Goal: Information Seeking & Learning: Learn about a topic

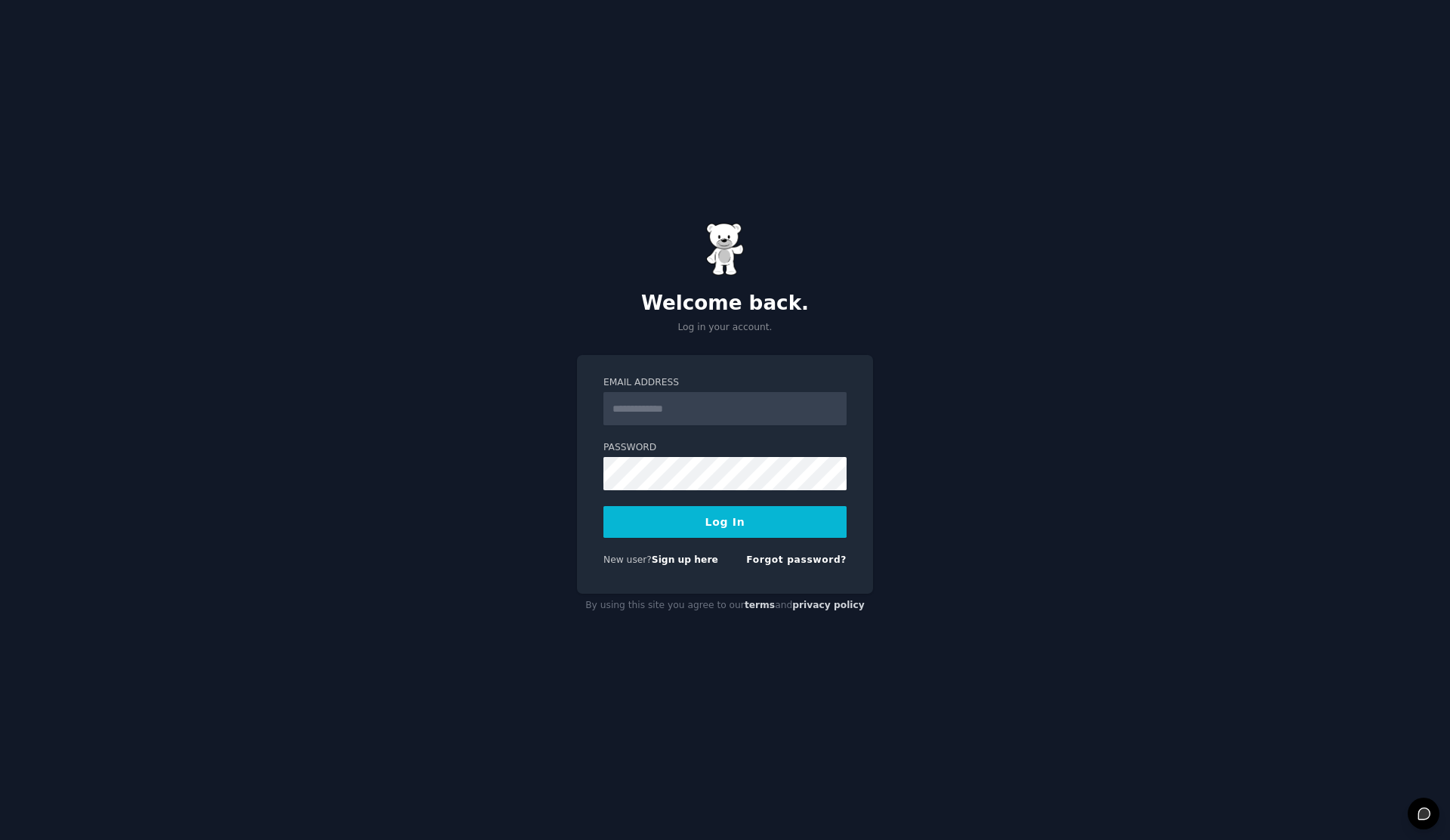
click at [646, 405] on input "Email Address" at bounding box center [725, 408] width 243 height 33
type input "**********"
click at [699, 517] on button "Log In" at bounding box center [725, 522] width 243 height 32
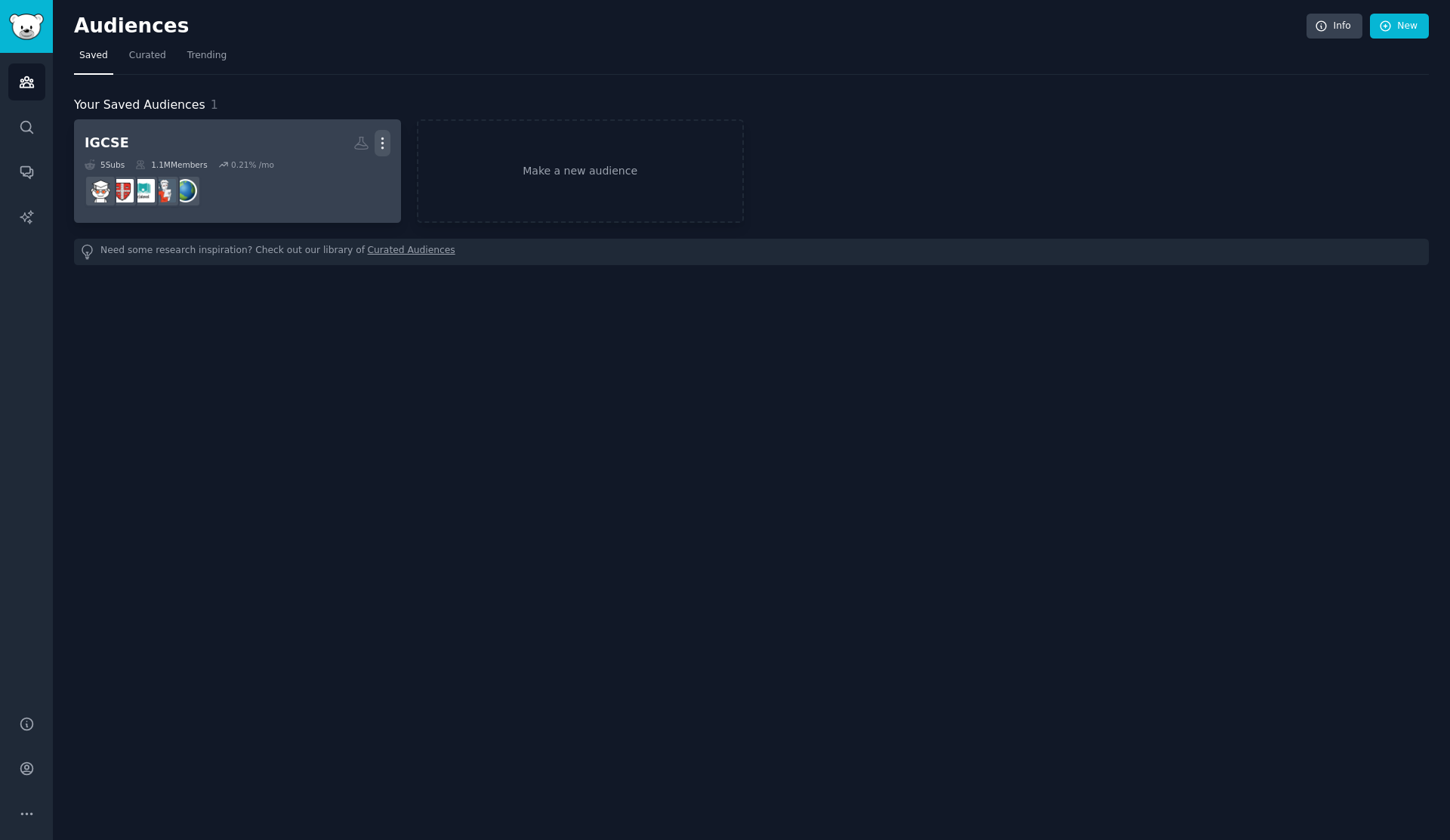
click at [387, 145] on icon "button" at bounding box center [382, 144] width 16 height 16
click at [360, 179] on div "Delete" at bounding box center [330, 176] width 72 height 32
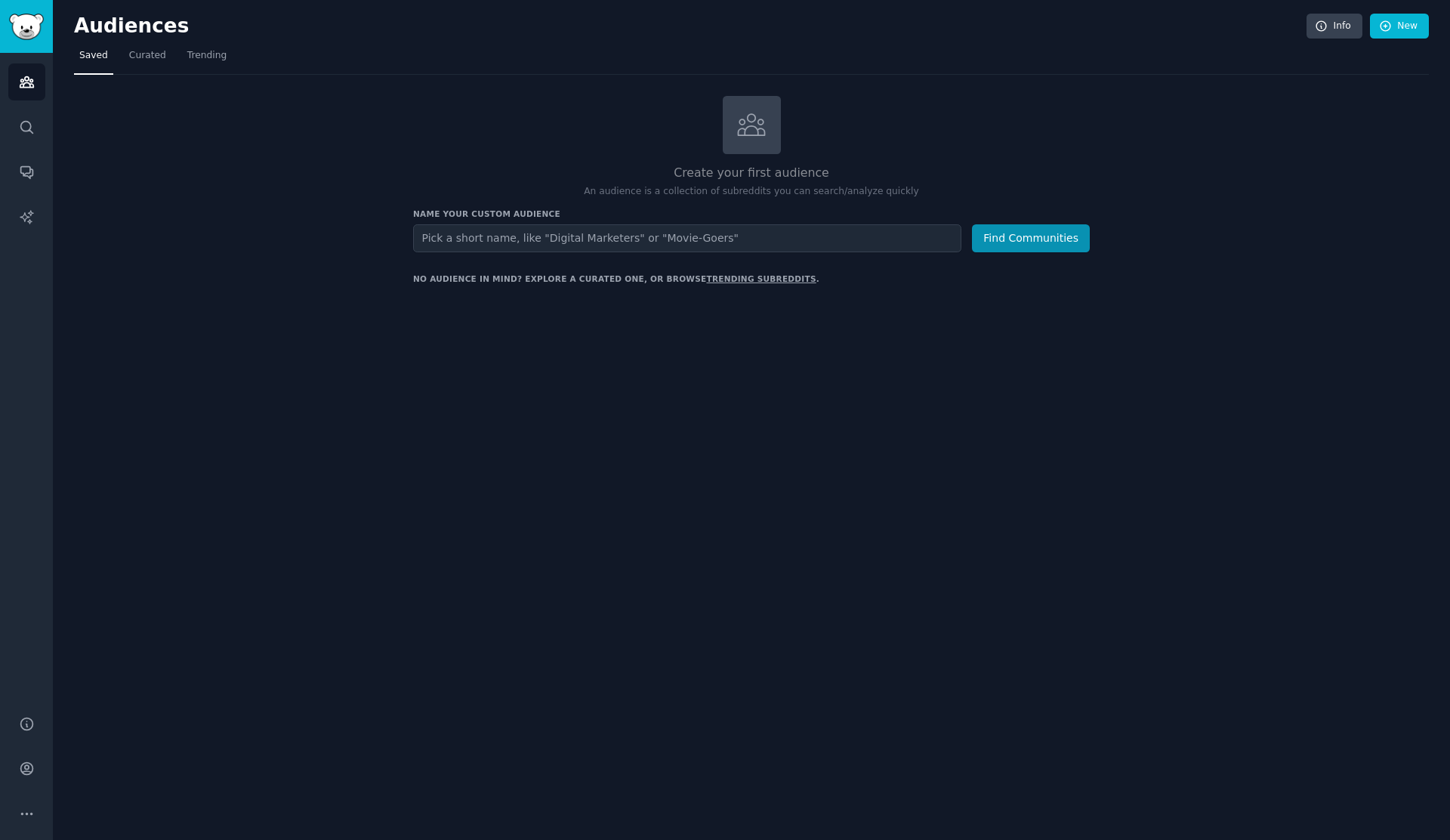
click at [505, 164] on h2 "Create your first audience" at bounding box center [751, 173] width 677 height 19
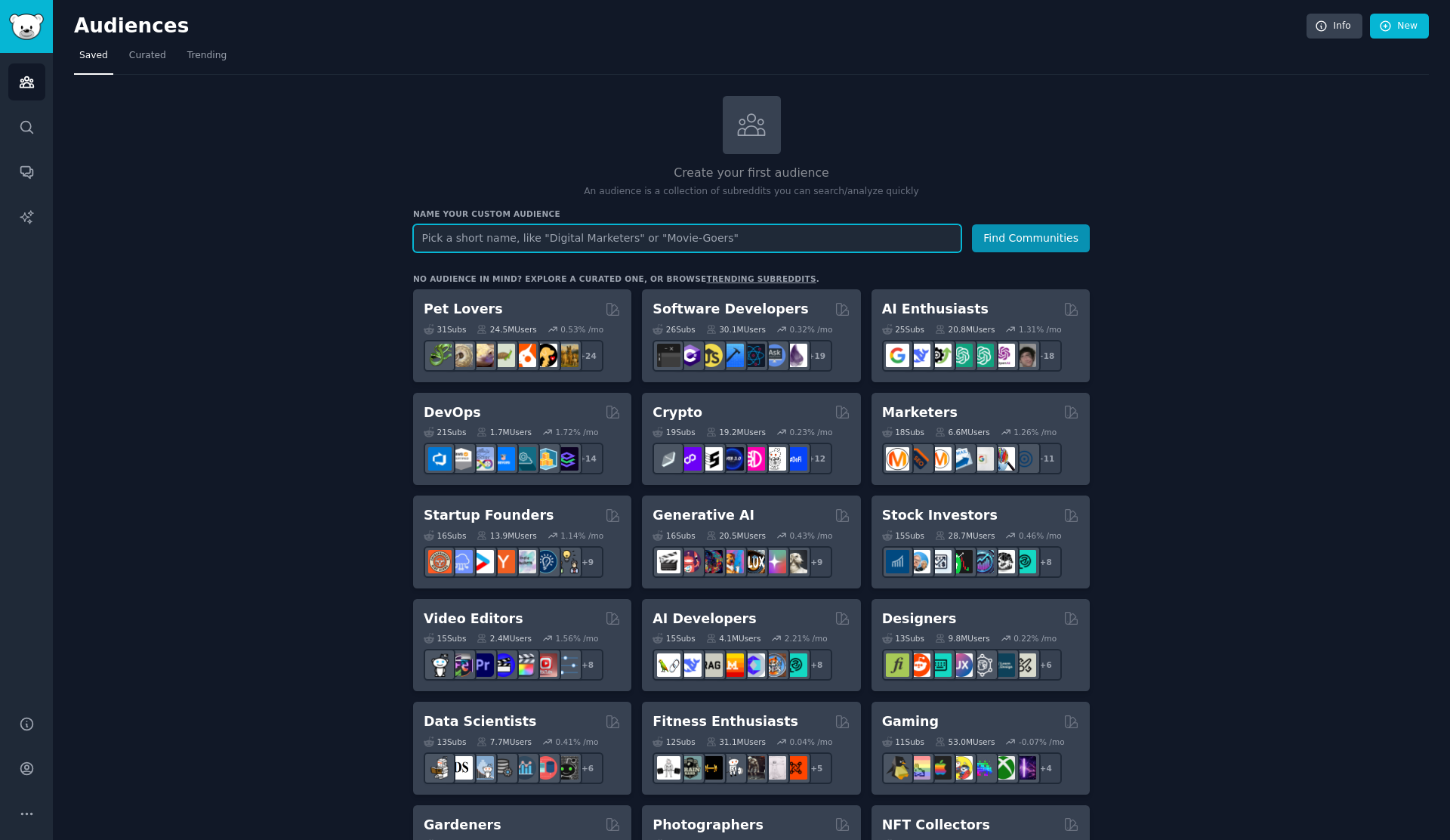
click at [605, 244] on input "text" at bounding box center [688, 238] width 549 height 28
type input "mob"
click at [972, 224] on button "Find Communities" at bounding box center [1031, 238] width 118 height 28
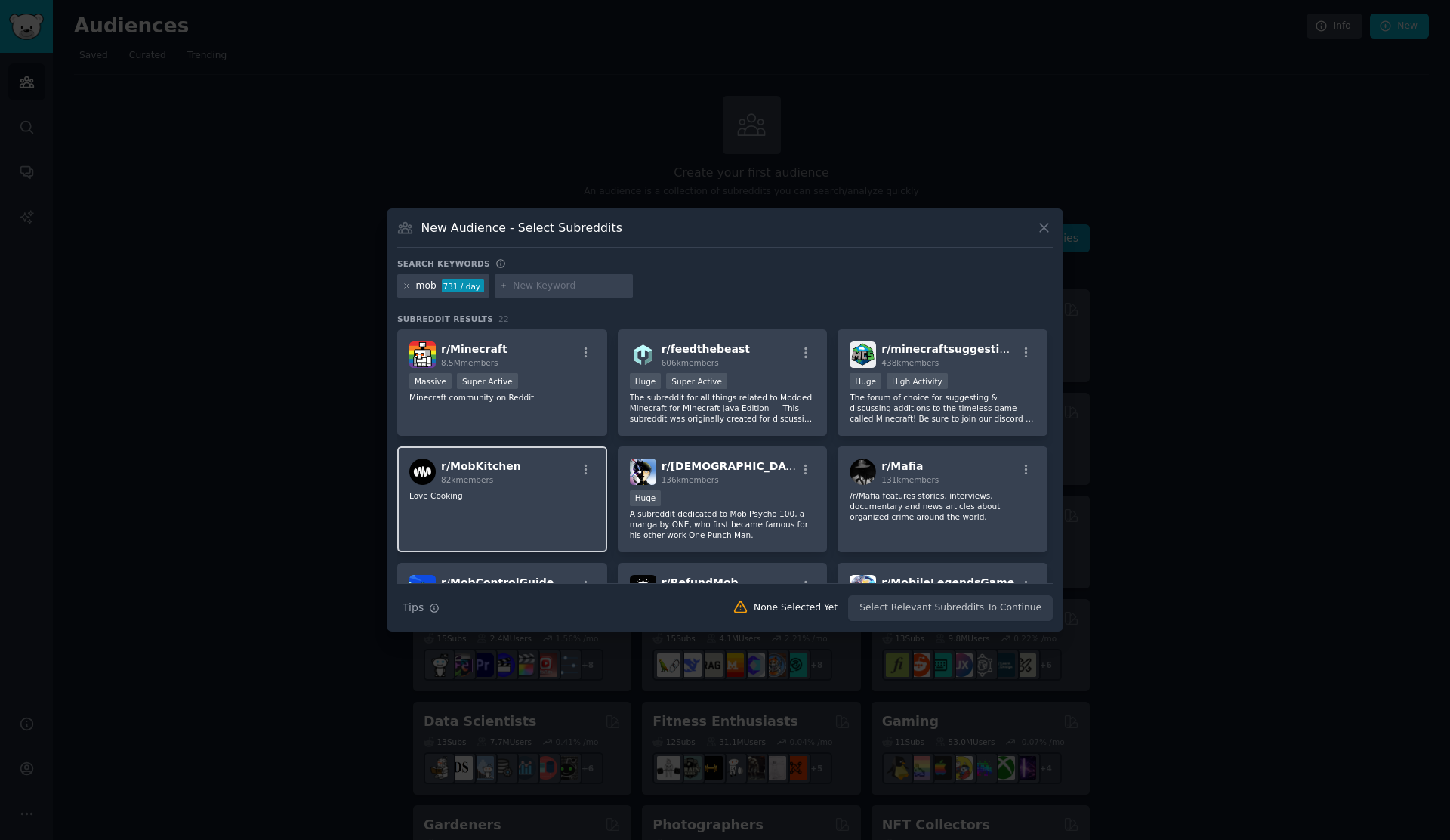
click at [549, 485] on div "r/ MobKitchen 82k members Love Cooking" at bounding box center [502, 499] width 210 height 107
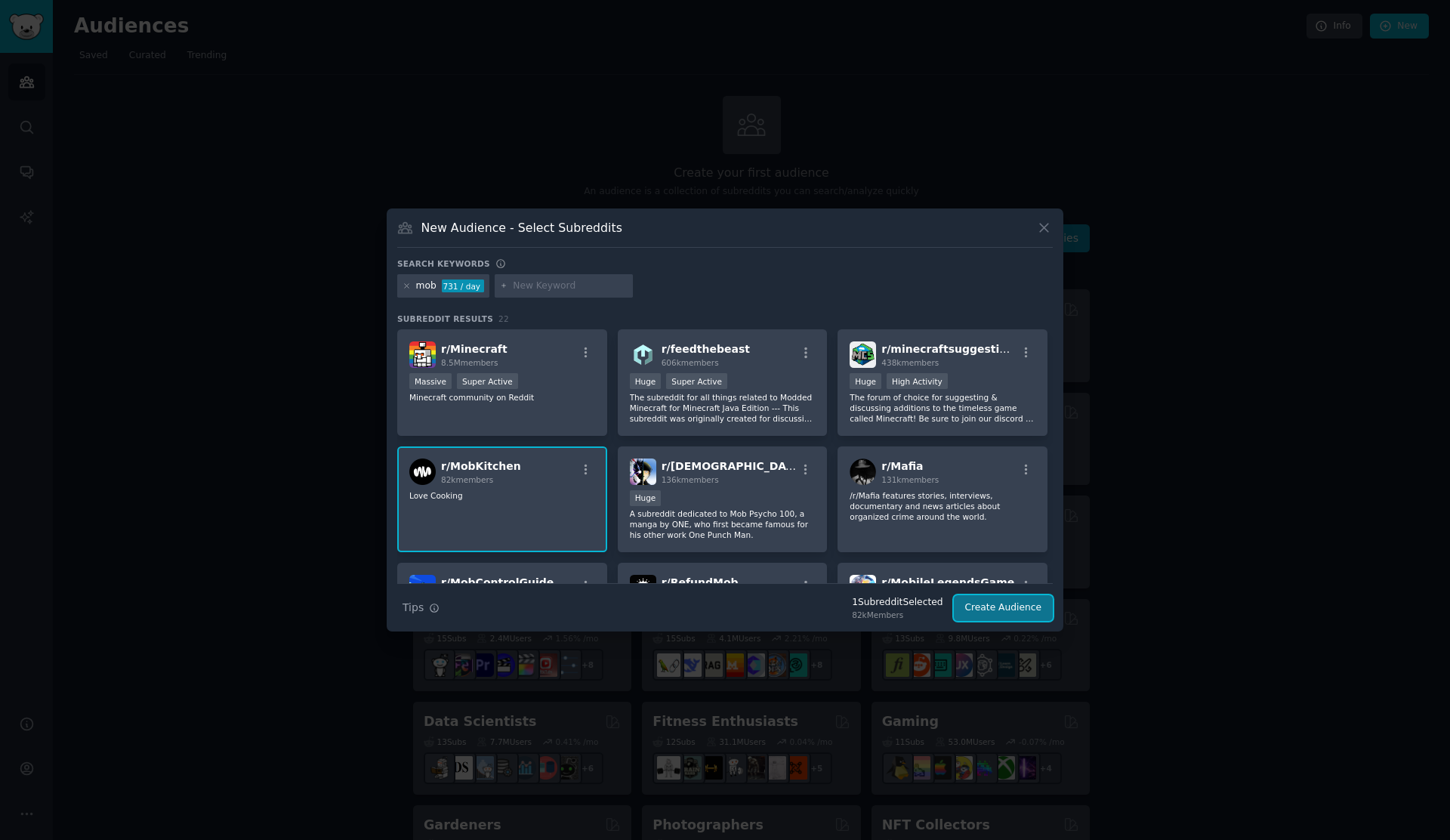
click at [1038, 608] on button "Create Audience" at bounding box center [1004, 609] width 100 height 26
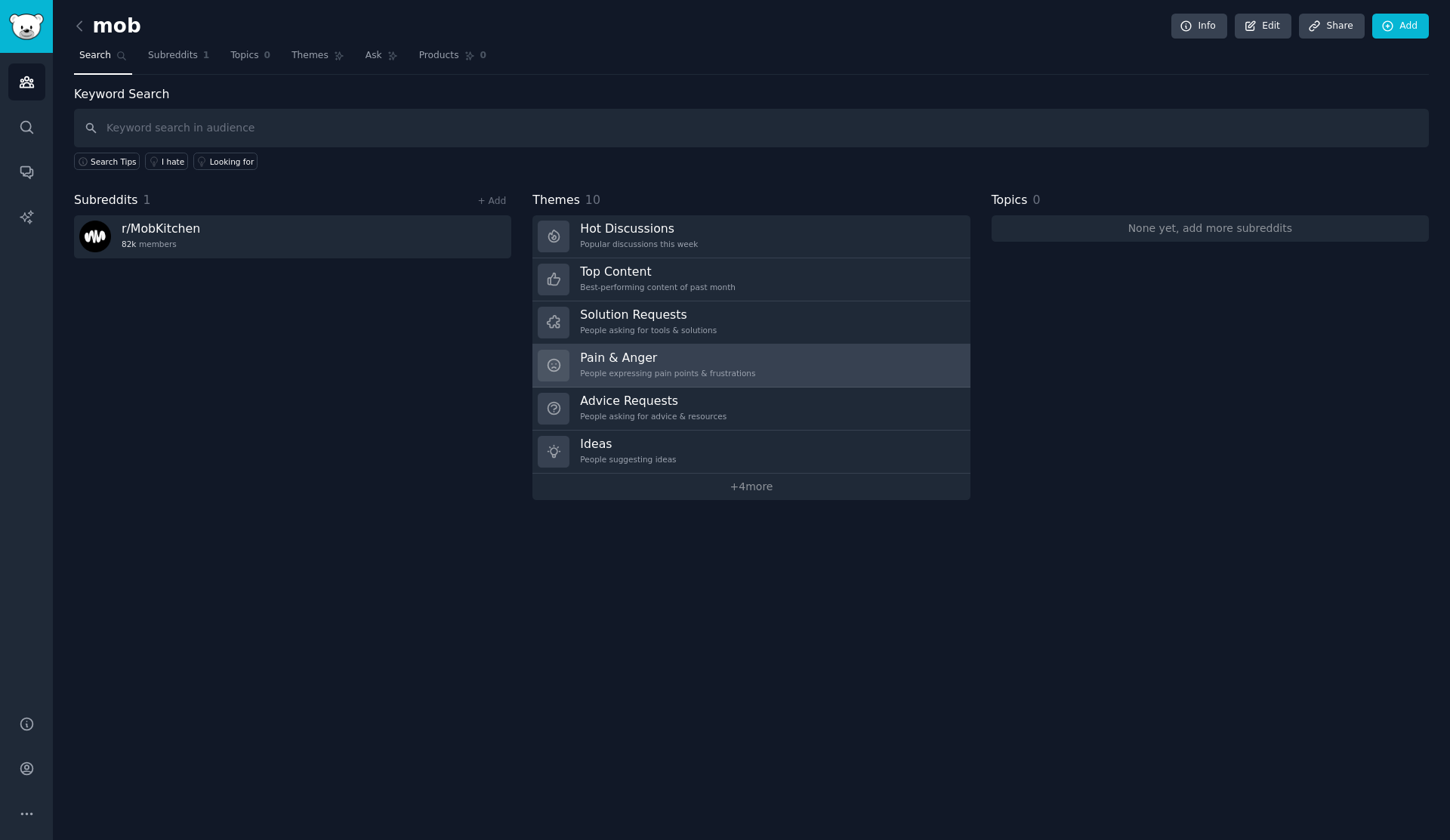
click at [642, 369] on div "People expressing pain points & frustrations" at bounding box center [668, 373] width 176 height 11
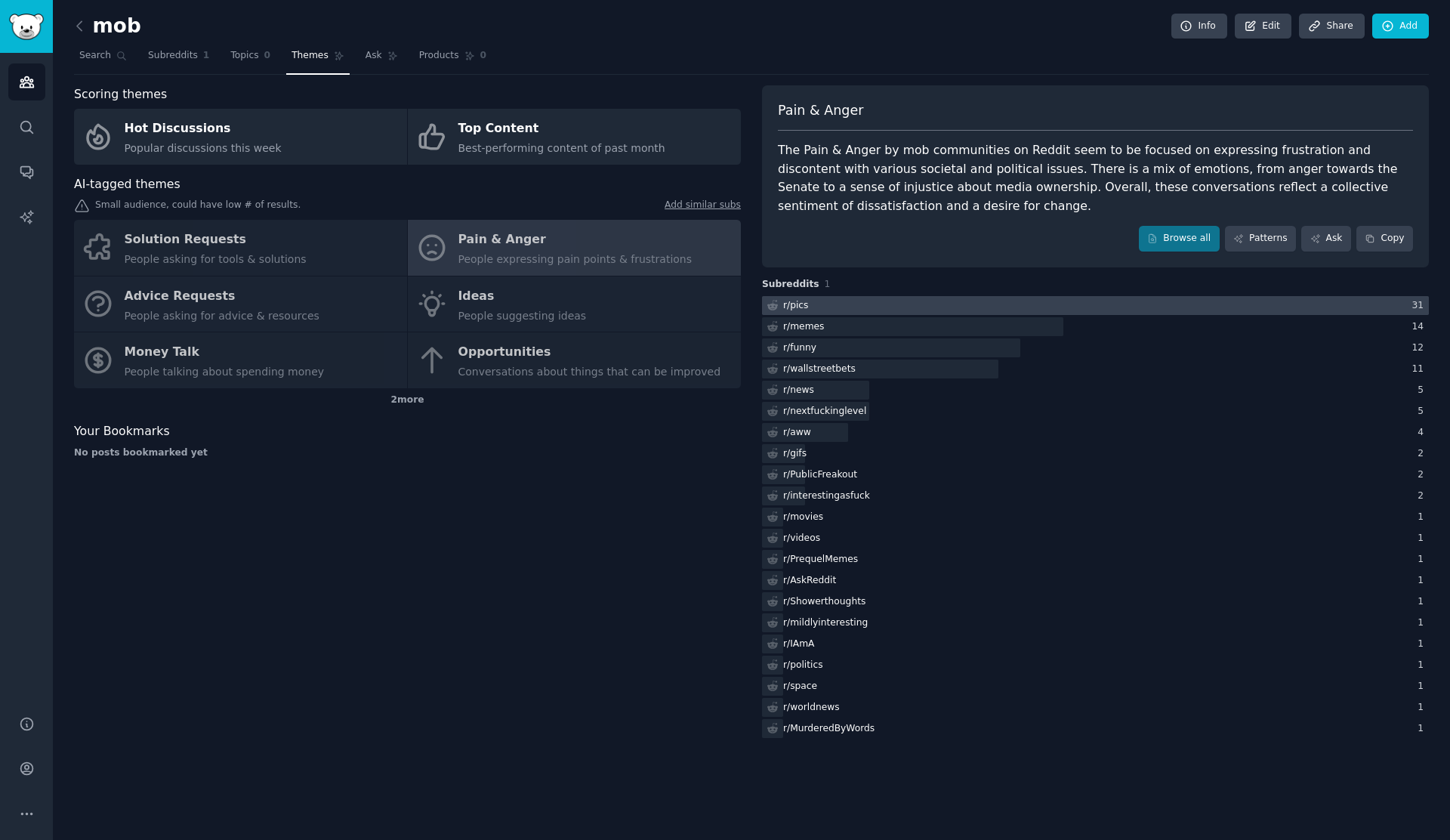
click at [844, 305] on div at bounding box center [1096, 305] width 667 height 19
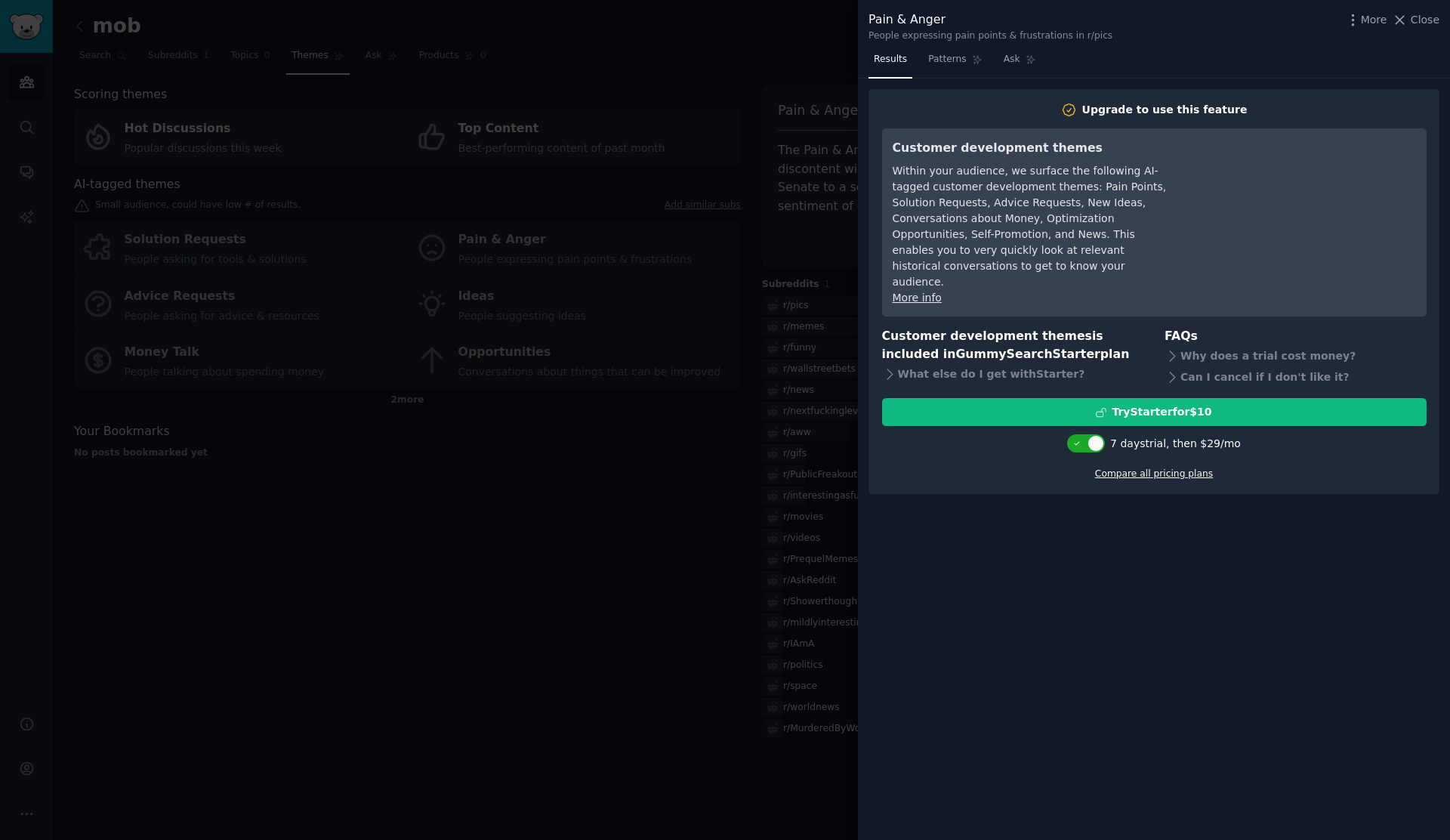
click at [1177, 468] on link "Compare all pricing plans" at bounding box center [1155, 473] width 118 height 11
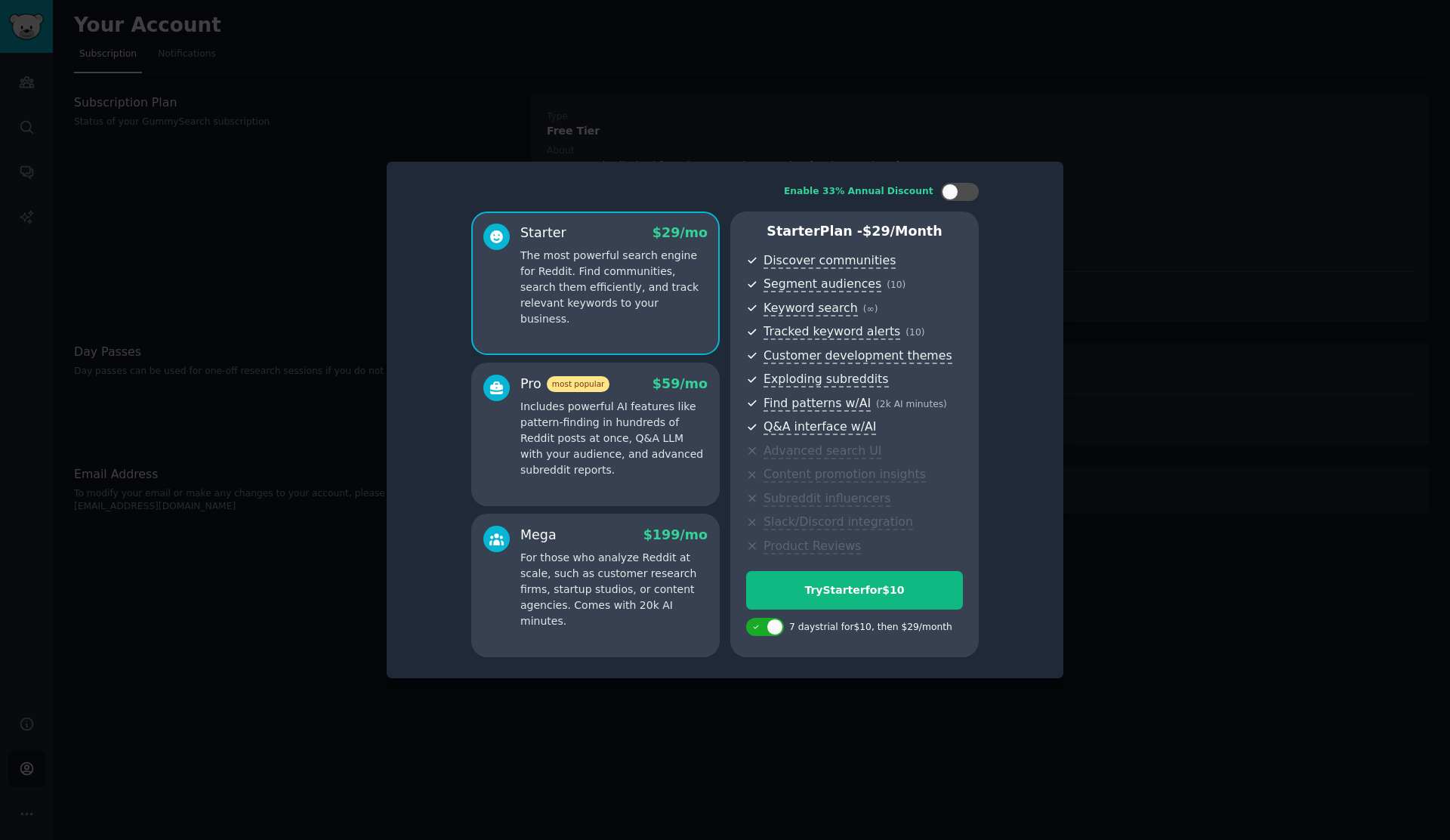
click at [568, 460] on p "Includes powerful AI features like pattern-finding in hundreds of Reddit posts …" at bounding box center [615, 438] width 188 height 79
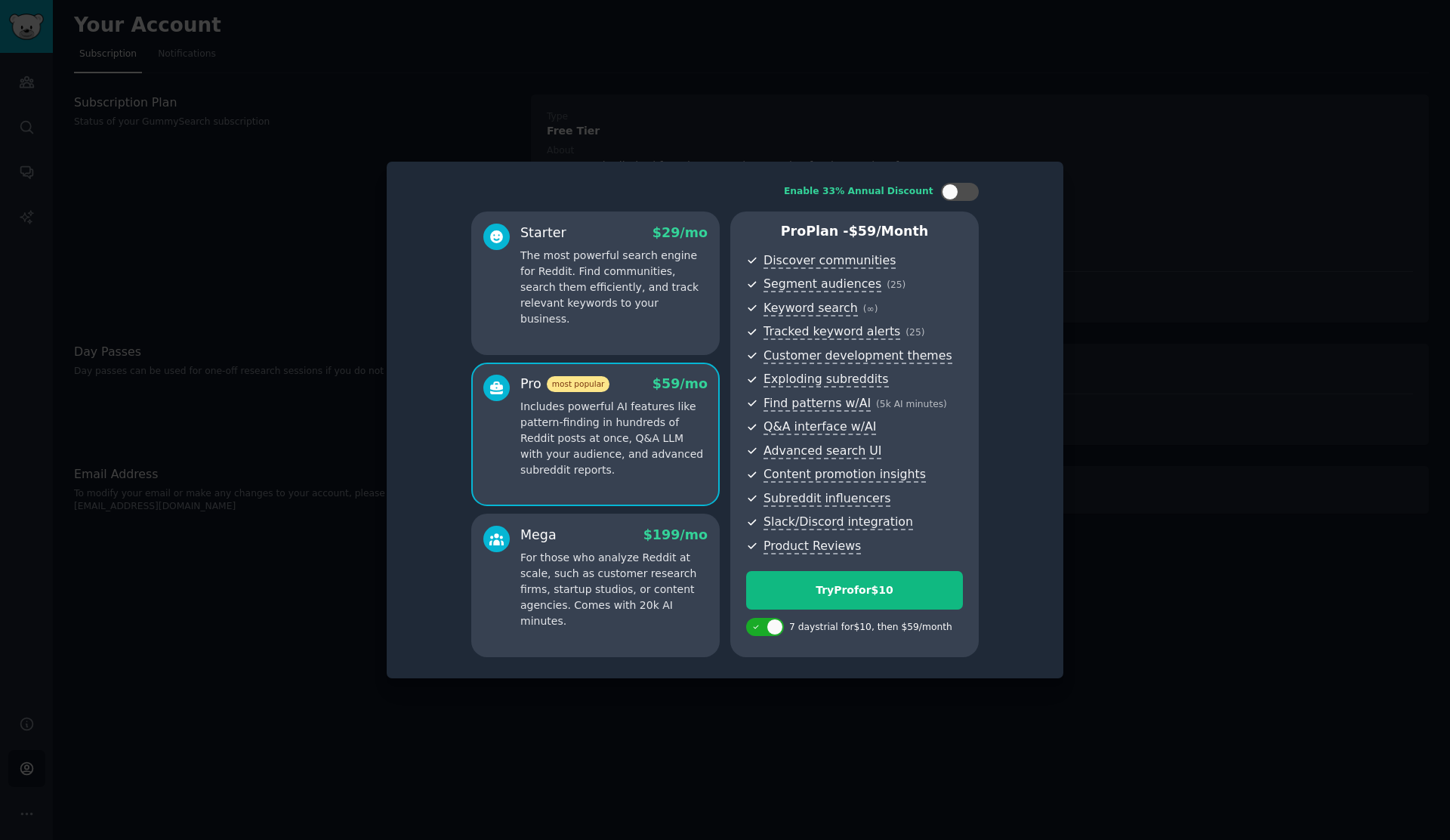
click at [586, 318] on div "Starter $ 29 /mo The most powerful search engine for Reddit. Find communities, …" at bounding box center [595, 283] width 248 height 144
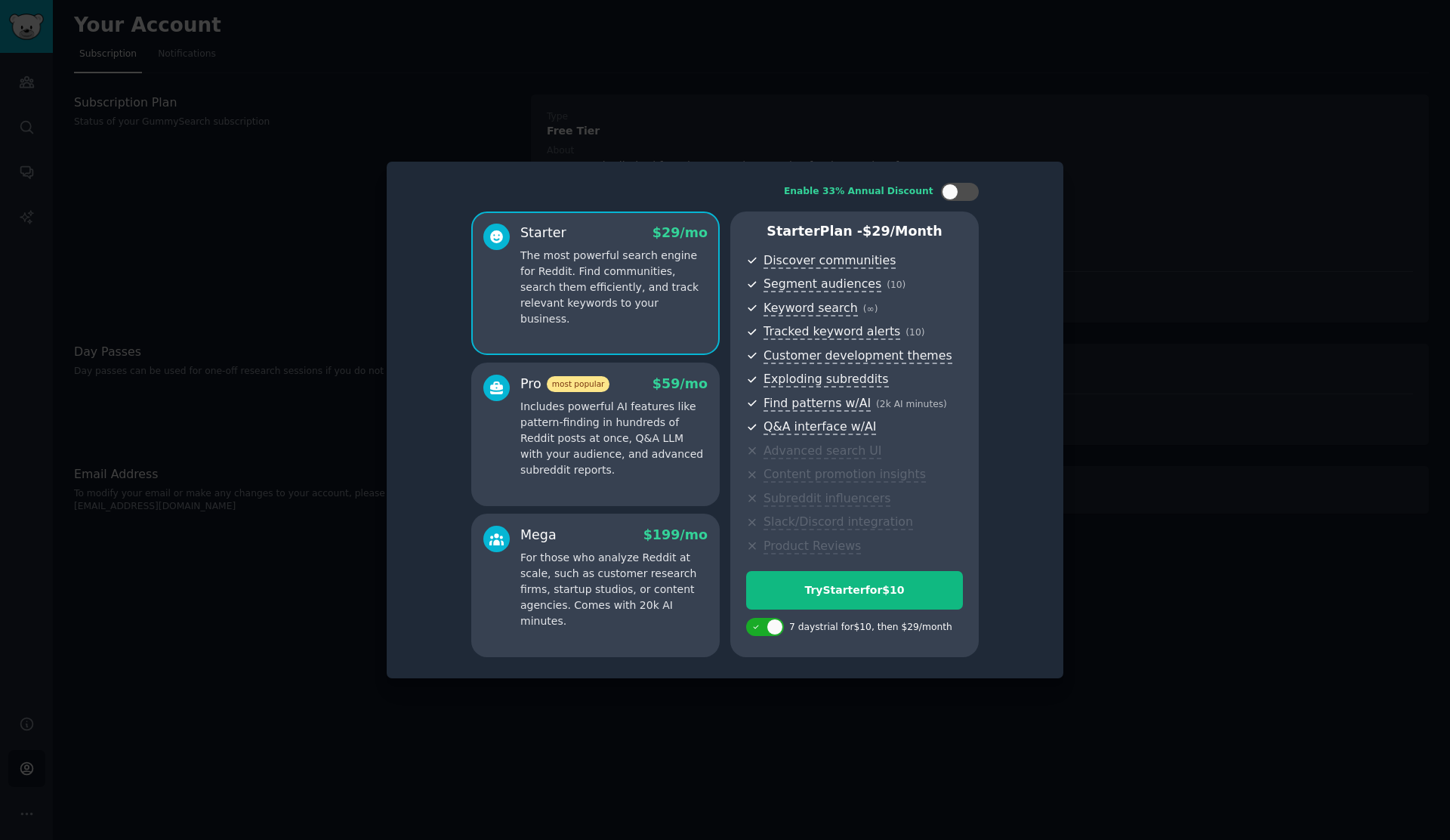
click at [573, 410] on p "Includes powerful AI features like pattern-finding in hundreds of Reddit posts …" at bounding box center [615, 438] width 188 height 79
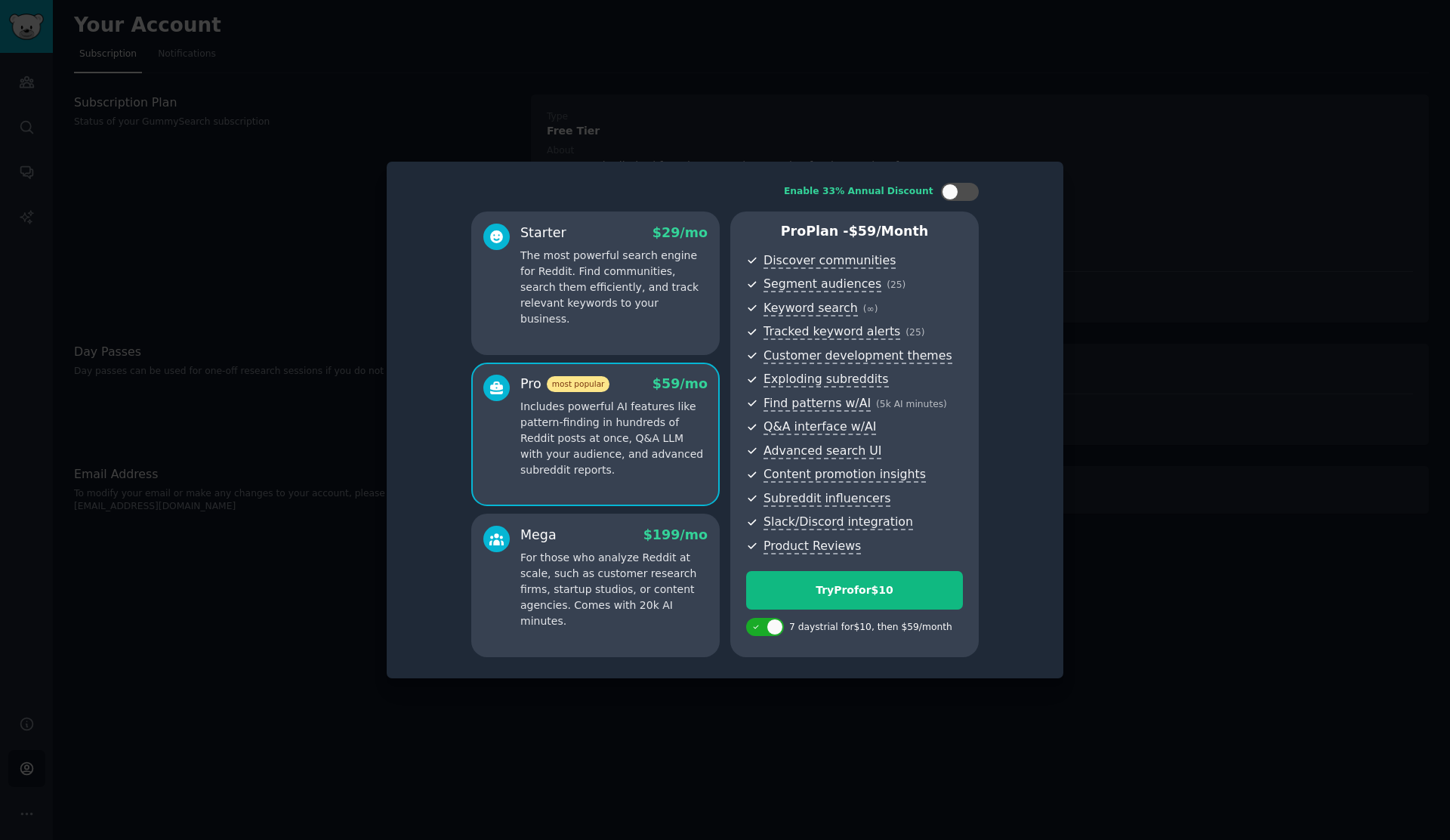
click at [587, 291] on p "The most powerful search engine for Reddit. Find communities, search them effic…" at bounding box center [615, 286] width 188 height 79
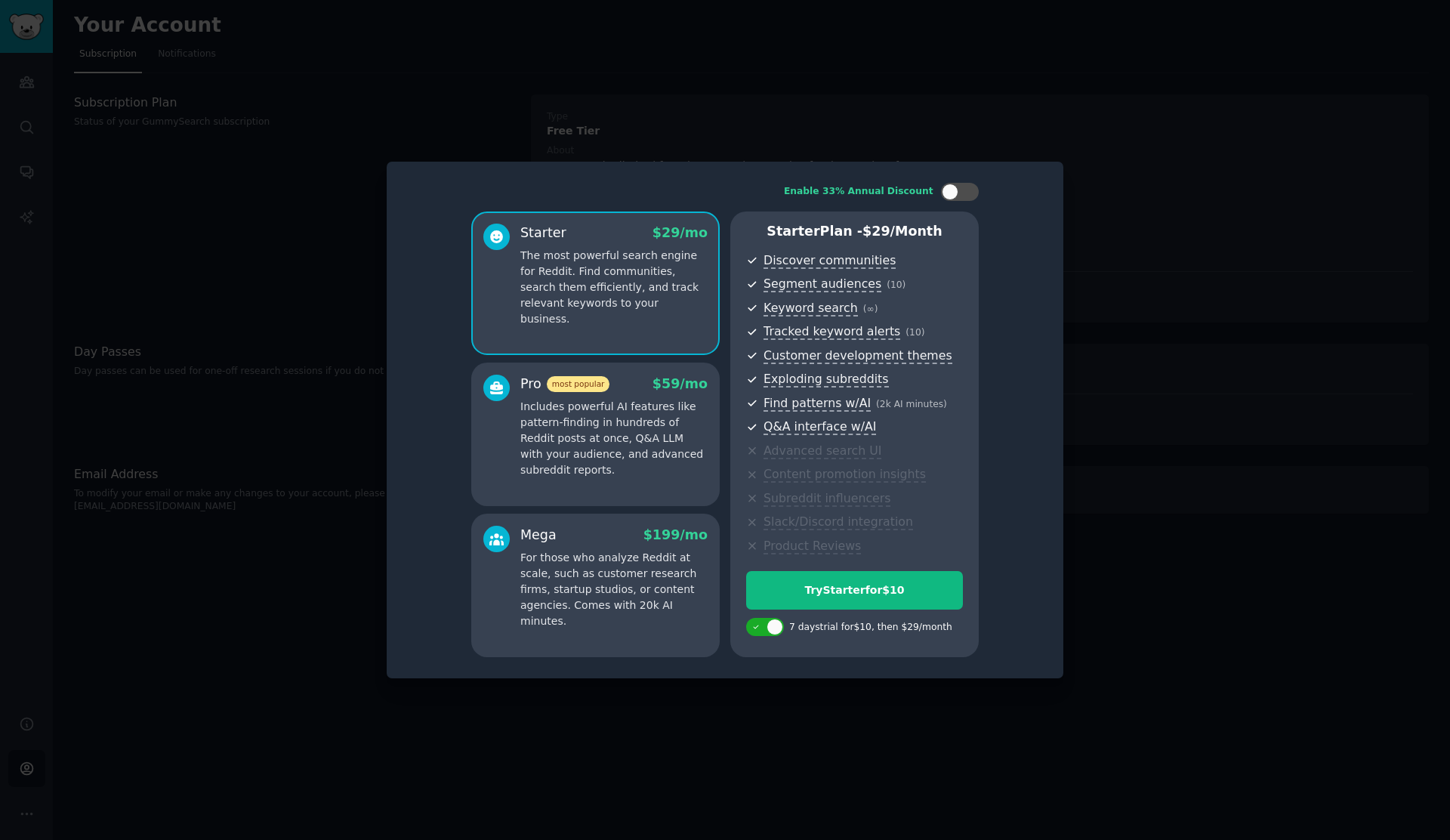
click at [565, 412] on p "Includes powerful AI features like pattern-finding in hundreds of Reddit posts …" at bounding box center [615, 438] width 188 height 79
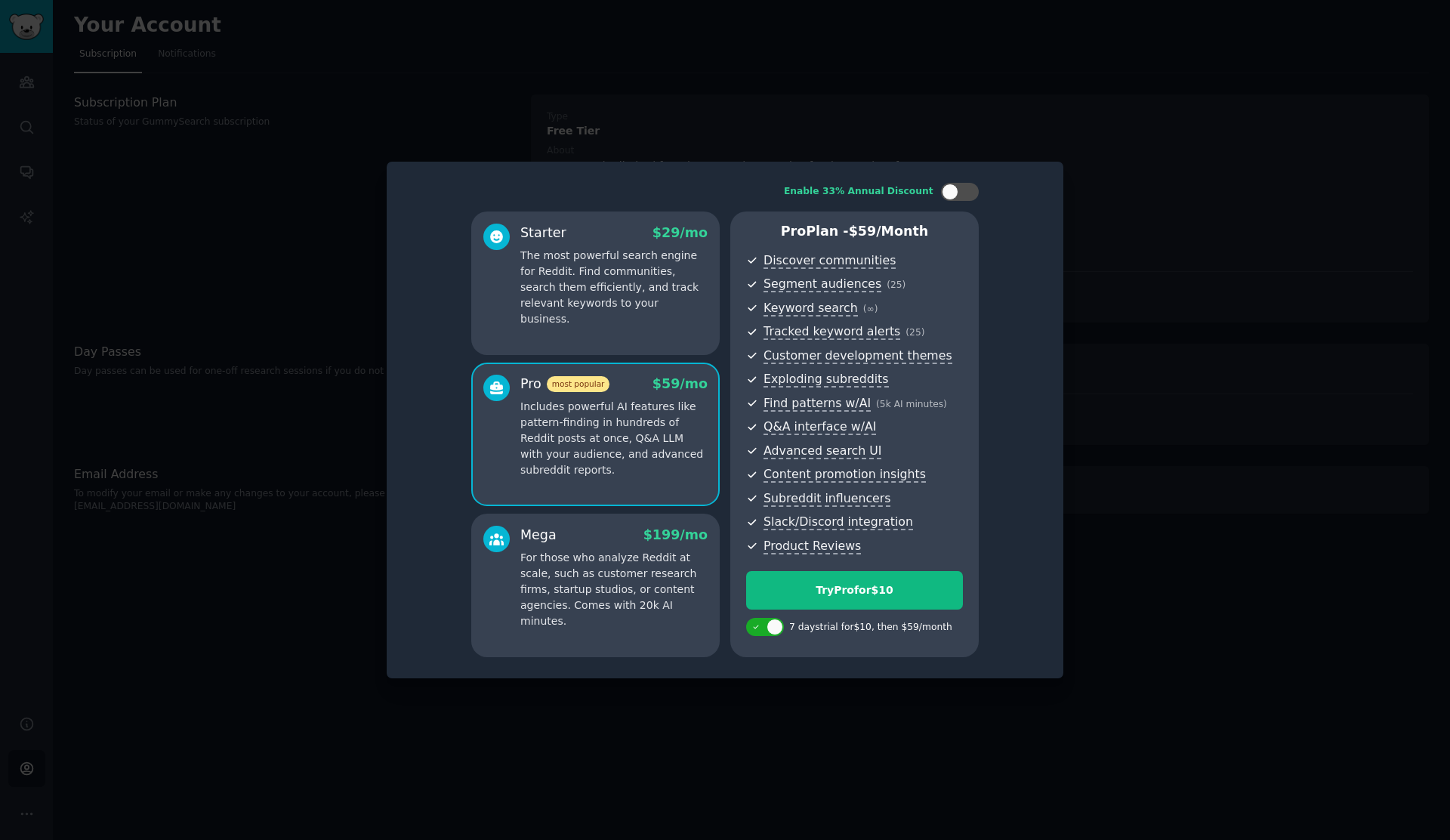
click at [598, 582] on p "For those who analyze Reddit at scale, such as customer research firms, startup…" at bounding box center [615, 589] width 188 height 79
click at [592, 266] on p "The most powerful search engine for Reddit. Find communities, search them effic…" at bounding box center [615, 286] width 188 height 79
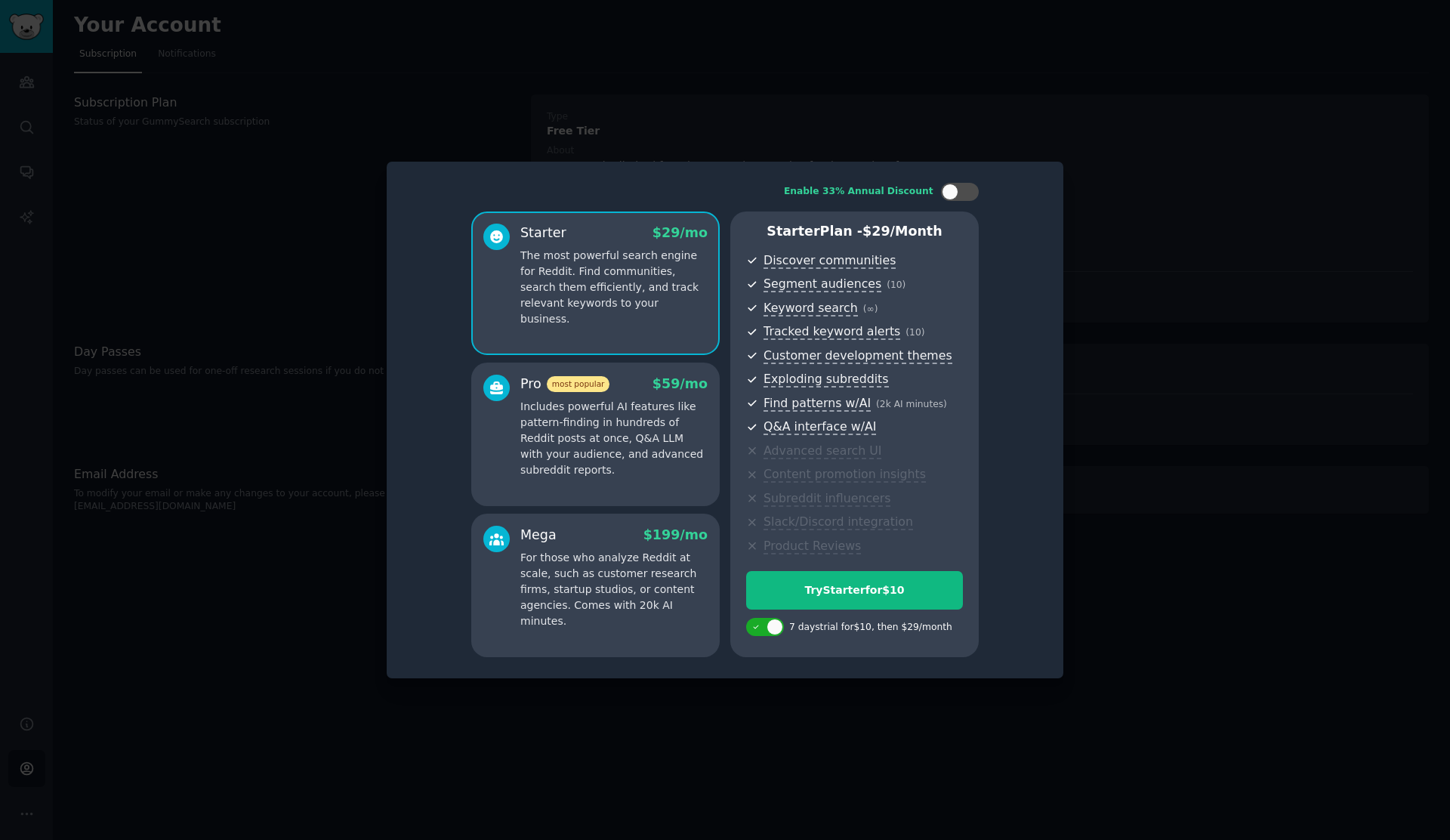
click at [1140, 198] on div at bounding box center [725, 420] width 1450 height 840
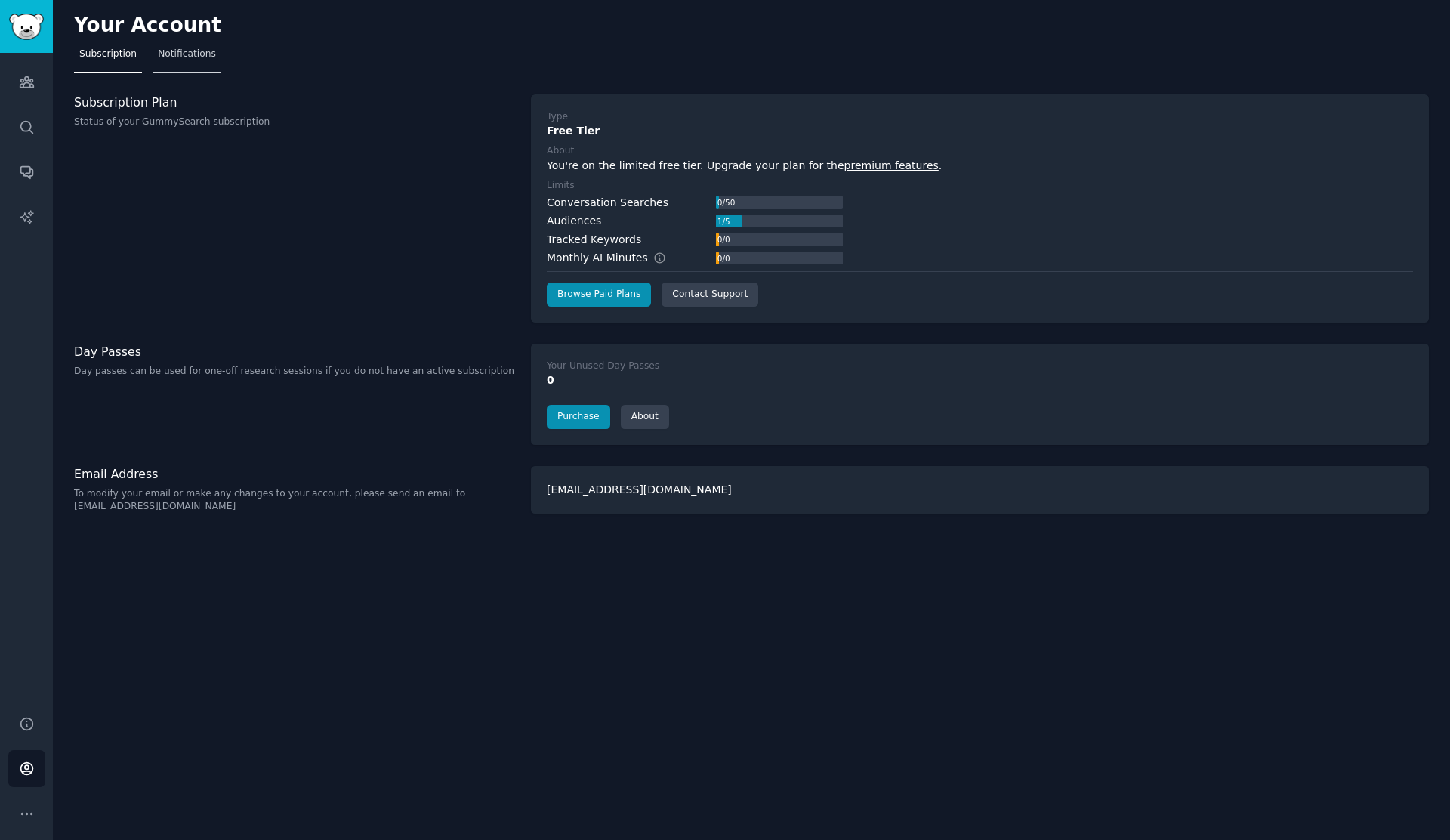
click at [167, 51] on span "Notifications" at bounding box center [187, 55] width 58 height 14
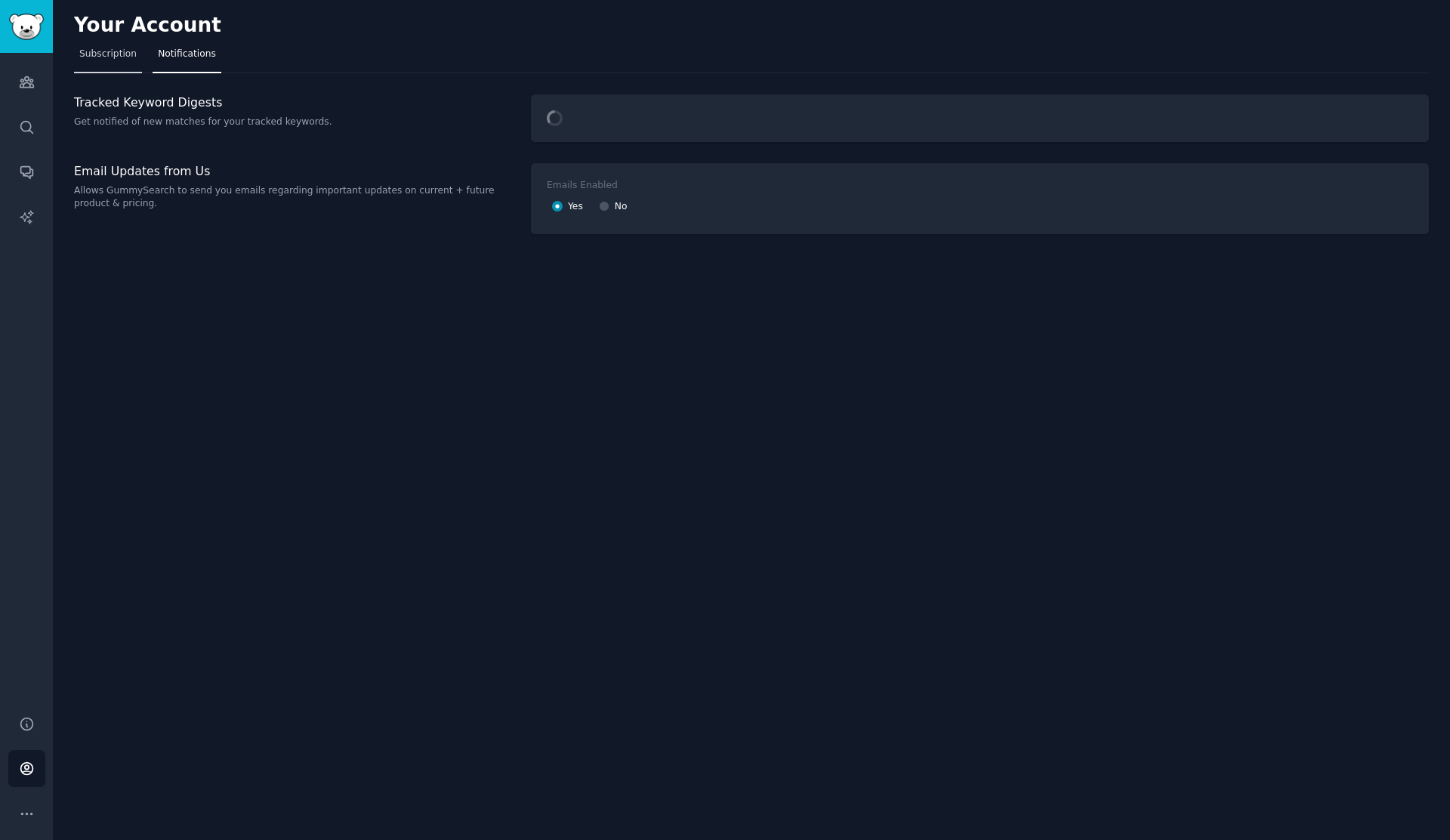
click at [104, 49] on span "Subscription" at bounding box center [108, 55] width 58 height 14
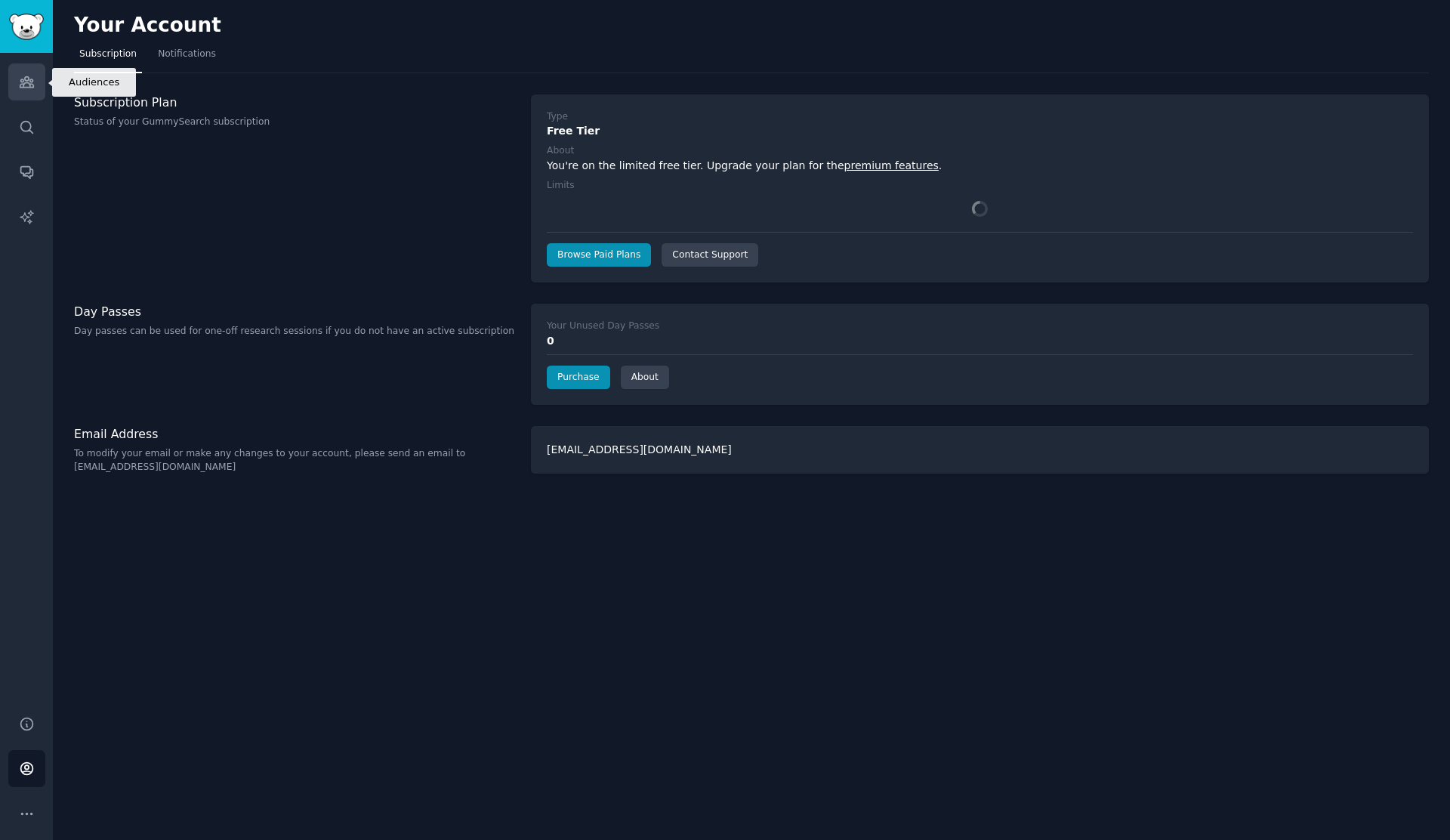
click at [9, 70] on link "Audiences" at bounding box center [26, 82] width 37 height 37
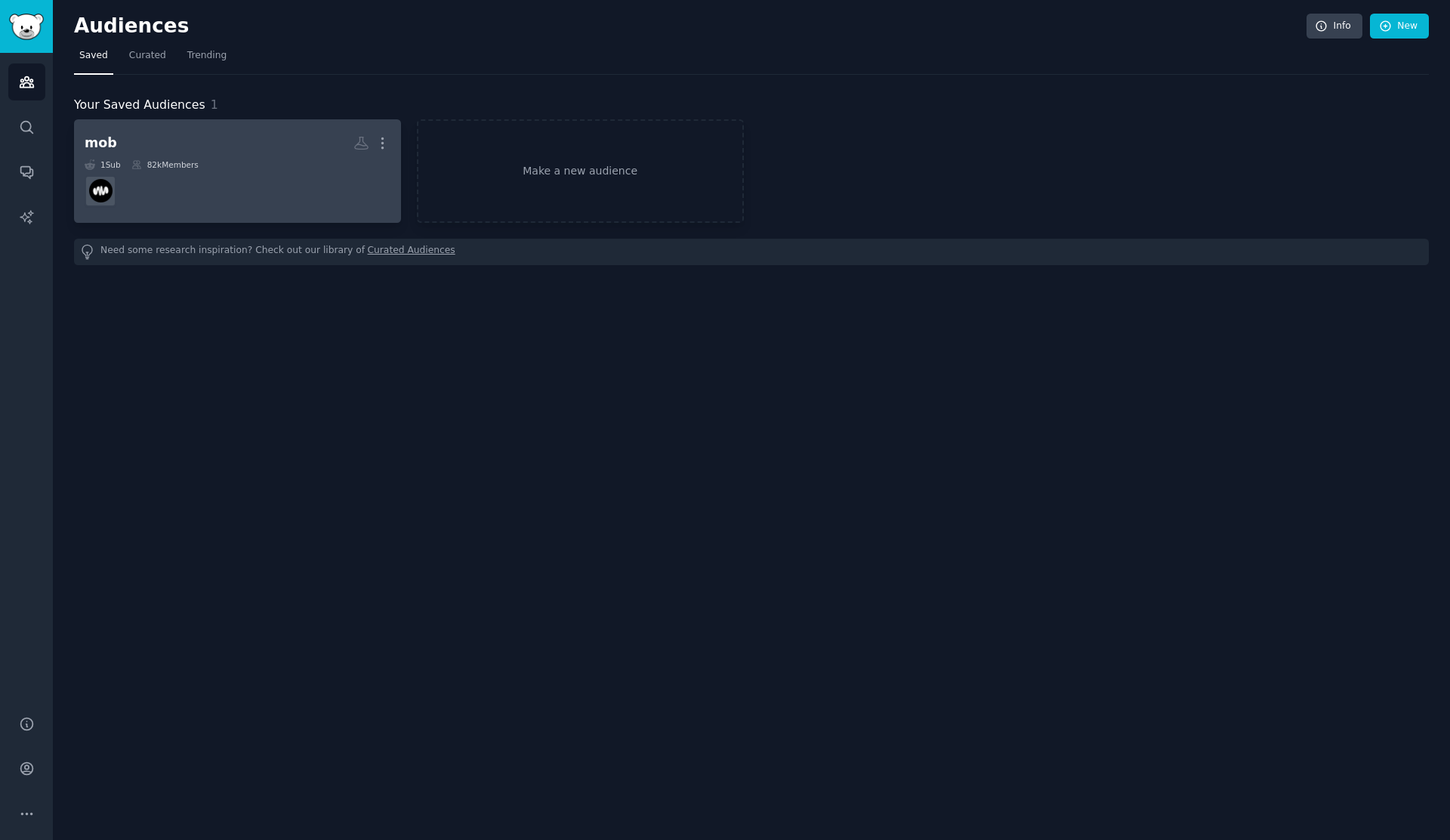
click at [291, 164] on div "1 Sub 82k Members" at bounding box center [238, 165] width 306 height 11
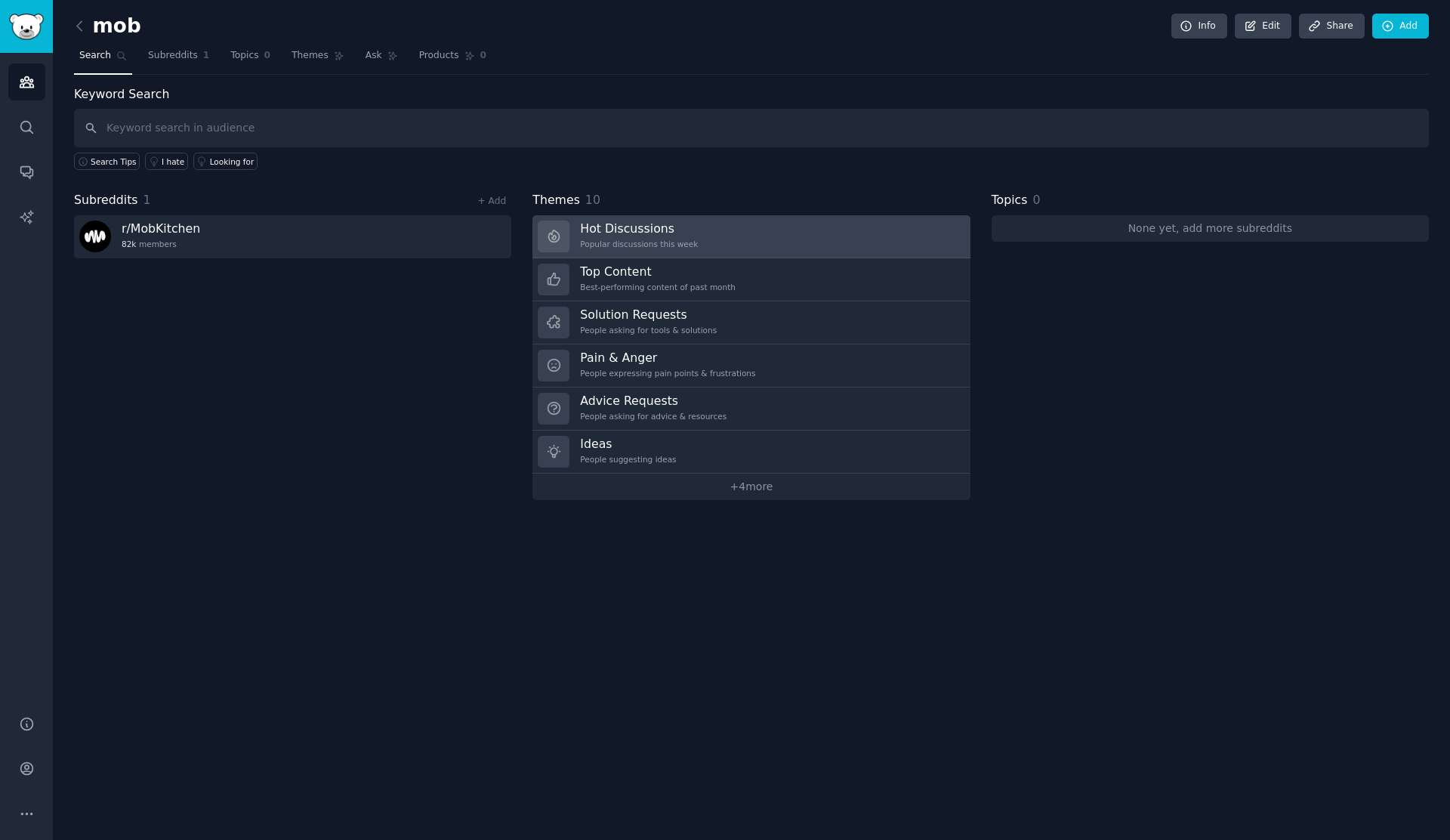
click at [627, 222] on h3 "Hot Discussions" at bounding box center [639, 228] width 118 height 16
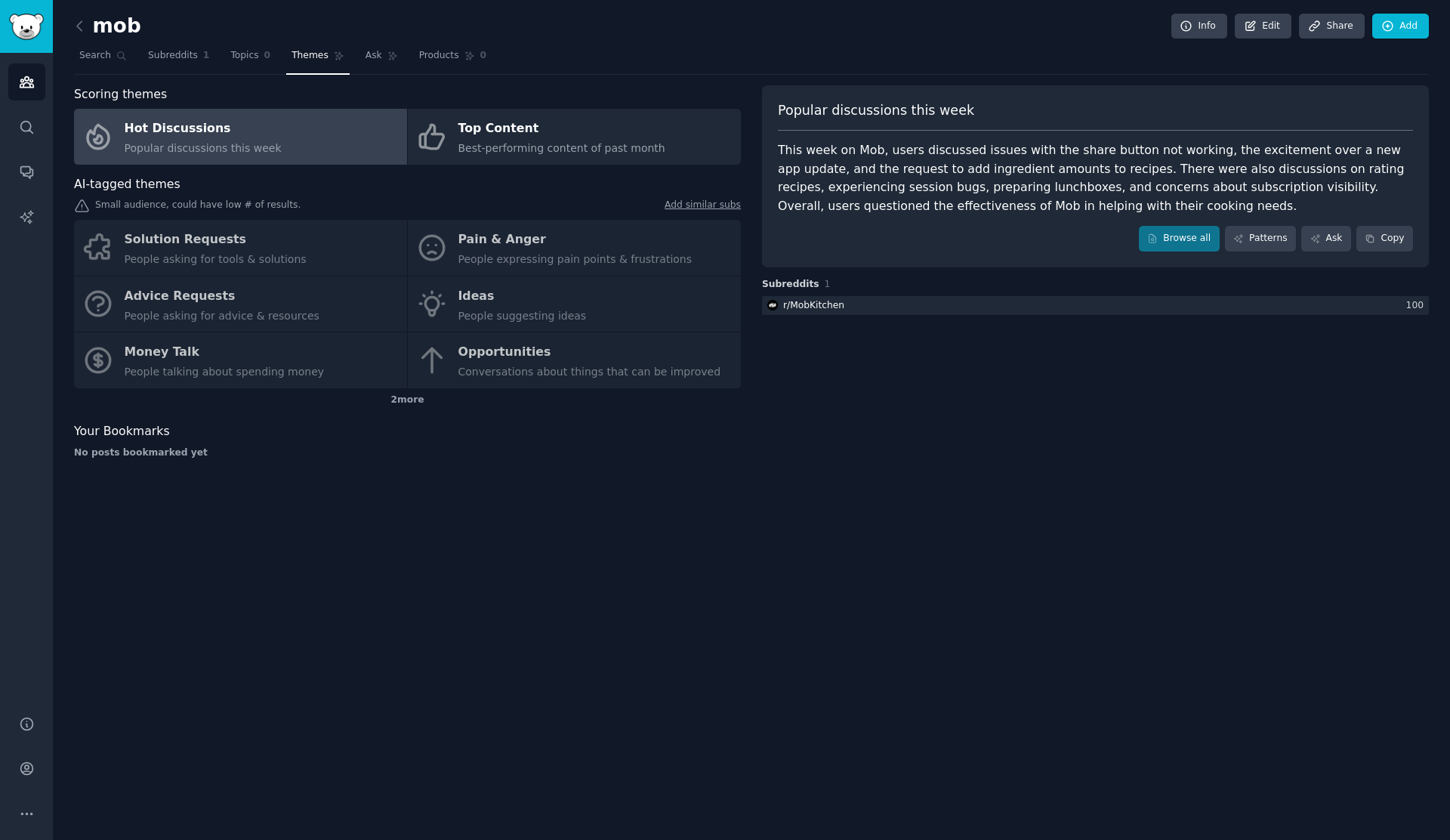
click at [242, 250] on div "Solution Requests People asking for tools & solutions Pain & Anger People expre…" at bounding box center [407, 303] width 667 height 169
click at [92, 242] on div "Solution Requests People asking for tools & solutions Pain & Anger People expre…" at bounding box center [407, 303] width 667 height 169
click at [393, 395] on div "2 more" at bounding box center [407, 400] width 667 height 24
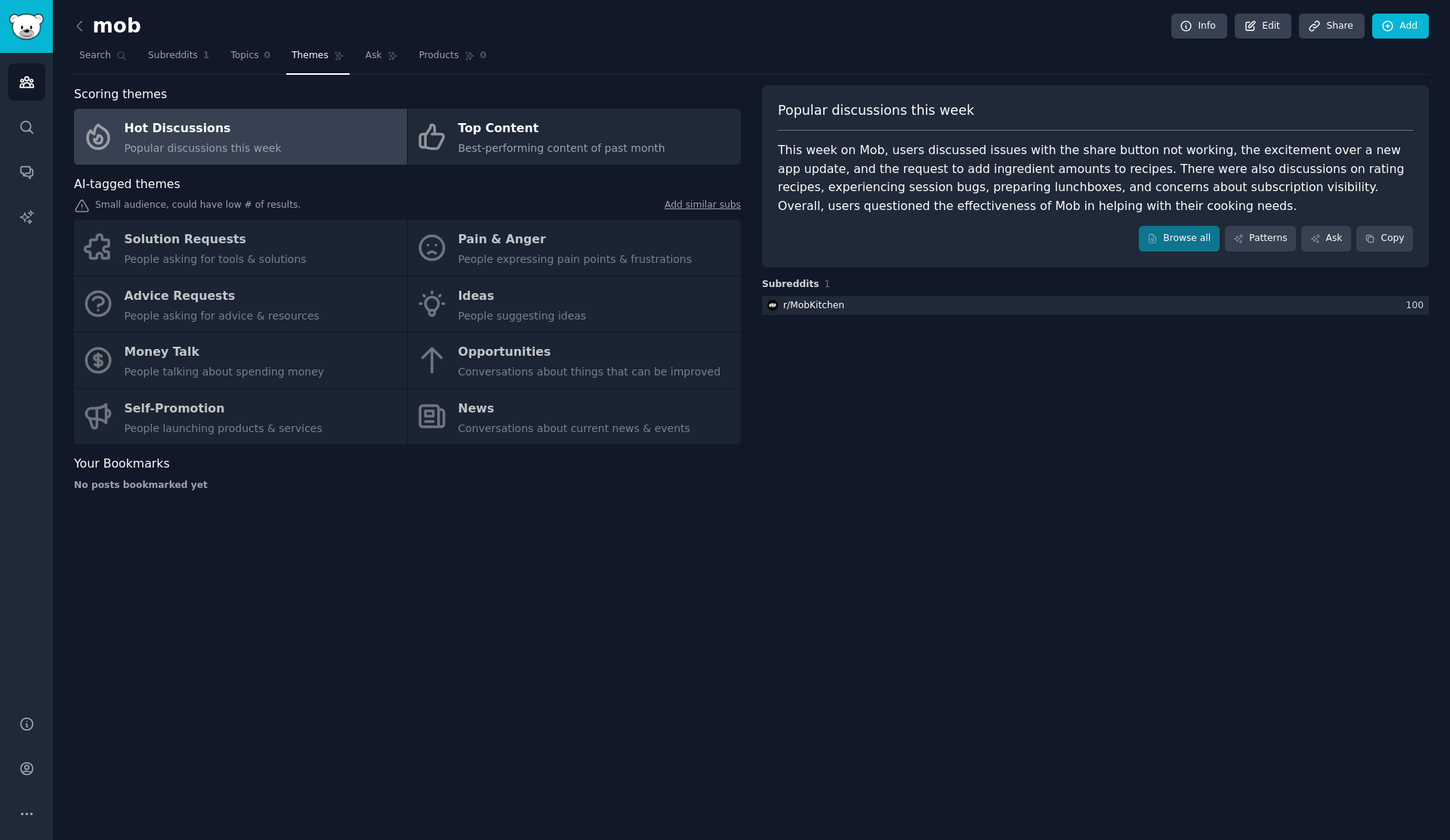
click at [124, 247] on div "Solution Requests People asking for tools & solutions Pain & Anger People expre…" at bounding box center [407, 331] width 667 height 224
click at [251, 238] on div "Solution Requests People asking for tools & solutions Pain & Anger People expre…" at bounding box center [407, 331] width 667 height 224
click at [252, 238] on div "Solution Requests People asking for tools & solutions Pain & Anger People expre…" at bounding box center [407, 331] width 667 height 224
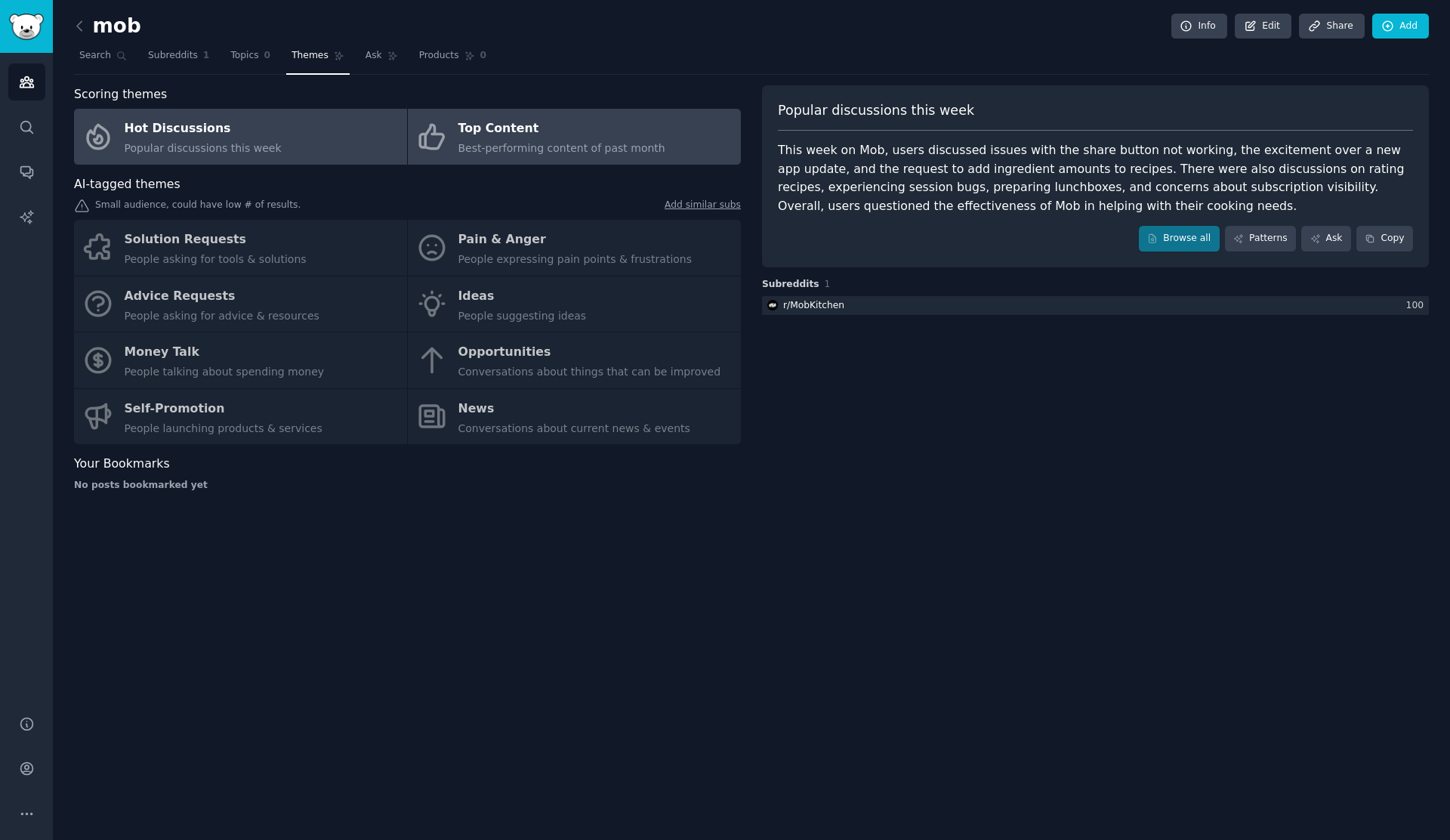
click at [507, 139] on div "Top Content" at bounding box center [562, 129] width 207 height 24
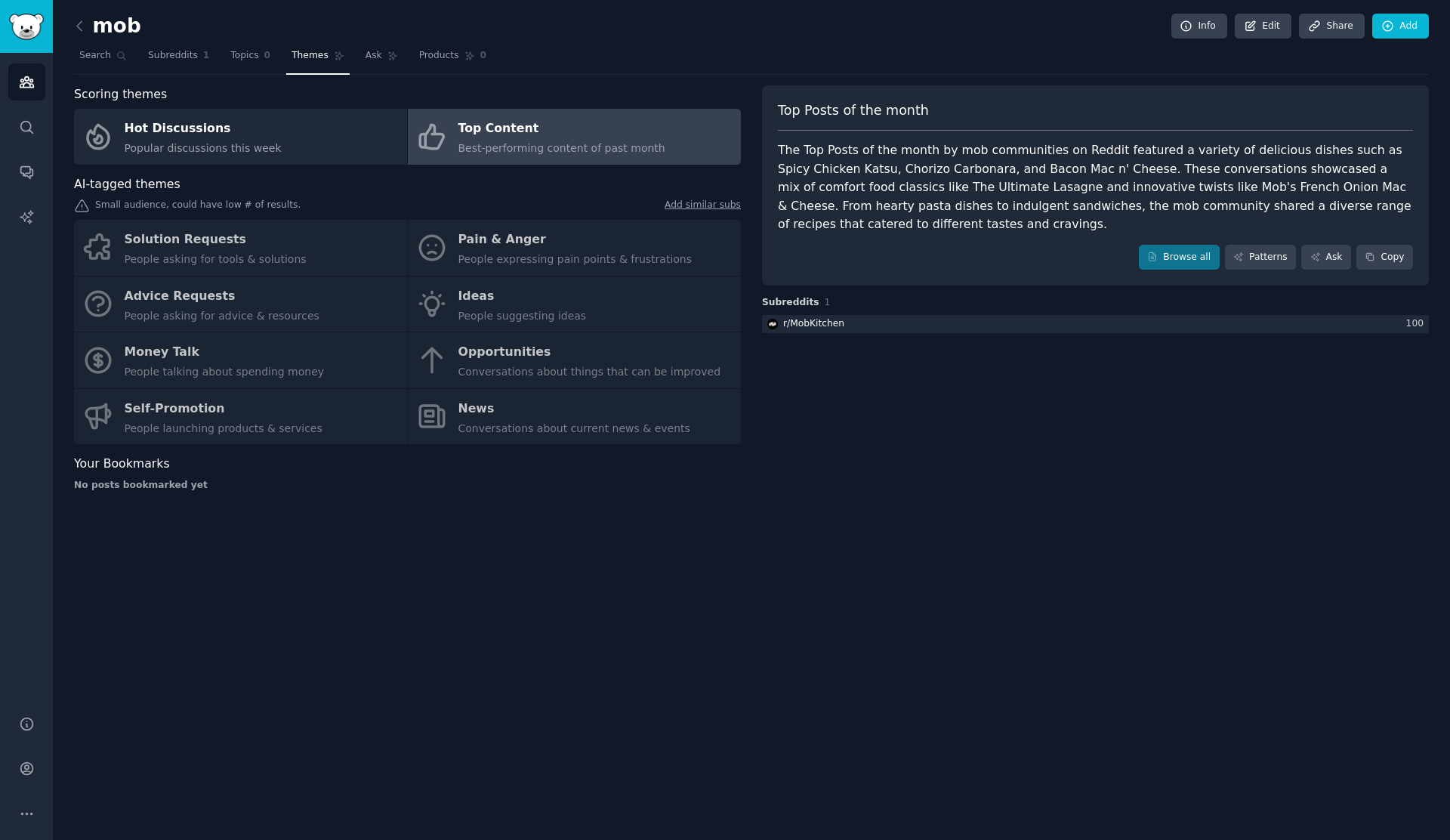
click at [342, 243] on div "Solution Requests People asking for tools & solutions Pain & Anger People expre…" at bounding box center [407, 331] width 667 height 224
click at [524, 243] on div "Solution Requests People asking for tools & solutions Pain & Anger People expre…" at bounding box center [407, 331] width 667 height 224
click at [262, 240] on div "Solution Requests People asking for tools & solutions Pain & Anger People expre…" at bounding box center [407, 331] width 667 height 224
click at [263, 287] on div "Solution Requests People asking for tools & solutions Pain & Anger People expre…" at bounding box center [407, 331] width 667 height 224
drag, startPoint x: 408, startPoint y: 320, endPoint x: 494, endPoint y: 311, distance: 86.5
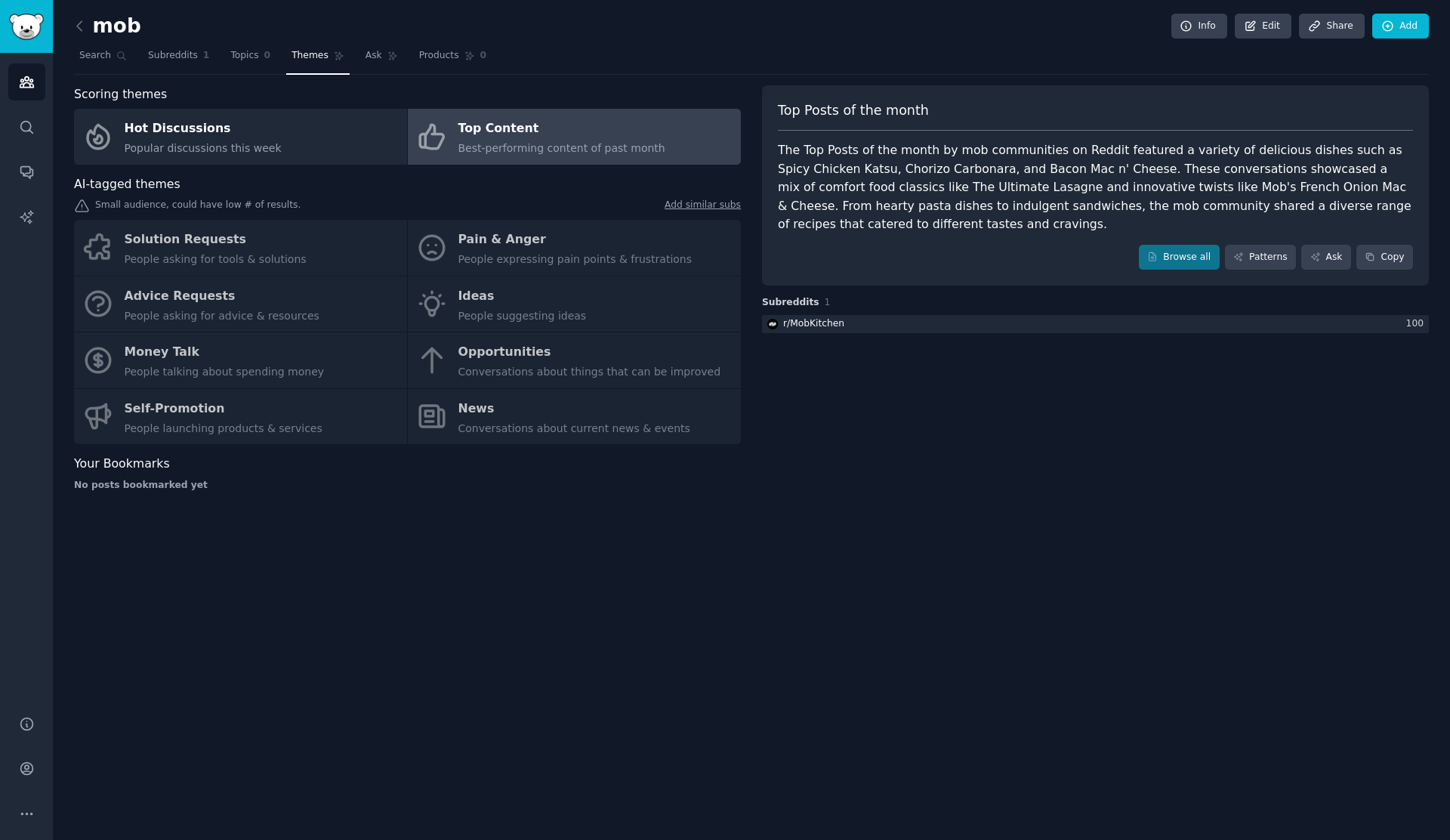
click at [441, 319] on div "Solution Requests People asking for tools & solutions Pain & Anger People expre…" at bounding box center [407, 331] width 667 height 224
drag, startPoint x: 542, startPoint y: 311, endPoint x: 531, endPoint y: 249, distance: 63.0
click at [542, 309] on div "Solution Requests People asking for tools & solutions Pain & Anger People expre…" at bounding box center [407, 331] width 667 height 224
click at [531, 249] on div "Solution Requests People asking for tools & solutions Pain & Anger People expre…" at bounding box center [407, 331] width 667 height 224
click at [156, 56] on span "Subreddits" at bounding box center [173, 56] width 50 height 14
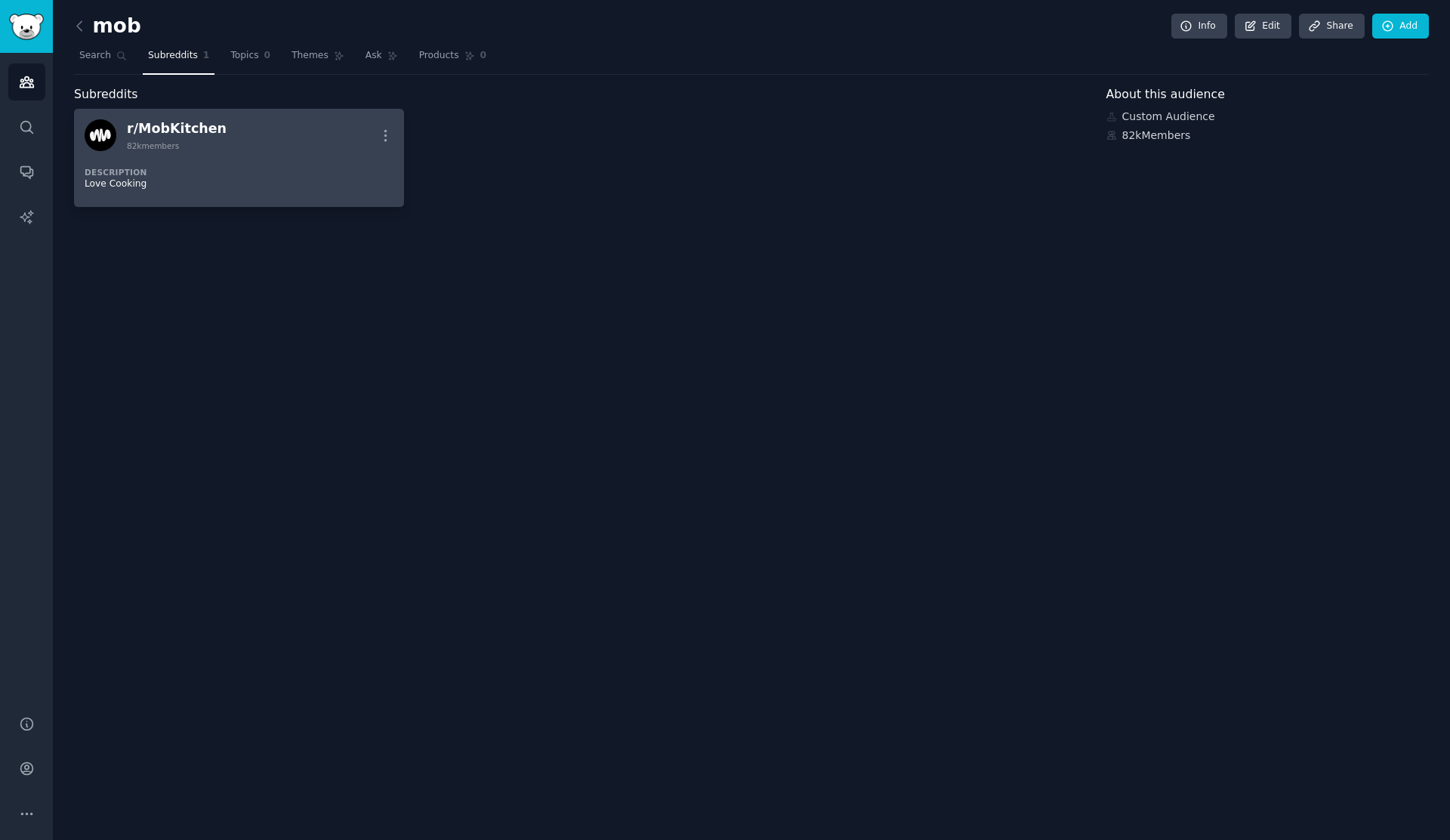
click at [229, 149] on div "r/ MobKitchen 82k members More" at bounding box center [240, 136] width 309 height 32
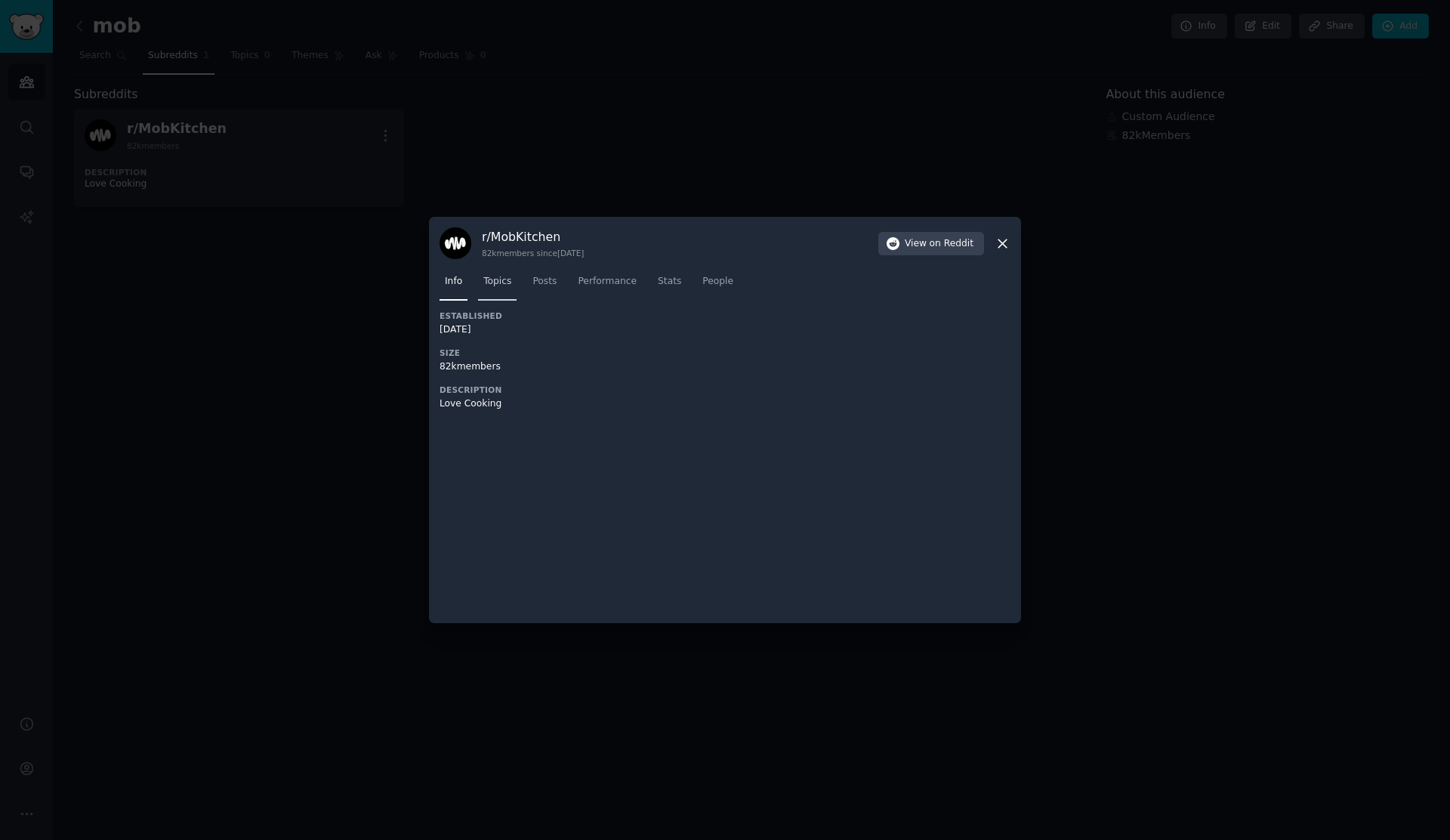
click at [492, 278] on span "Topics" at bounding box center [497, 282] width 28 height 14
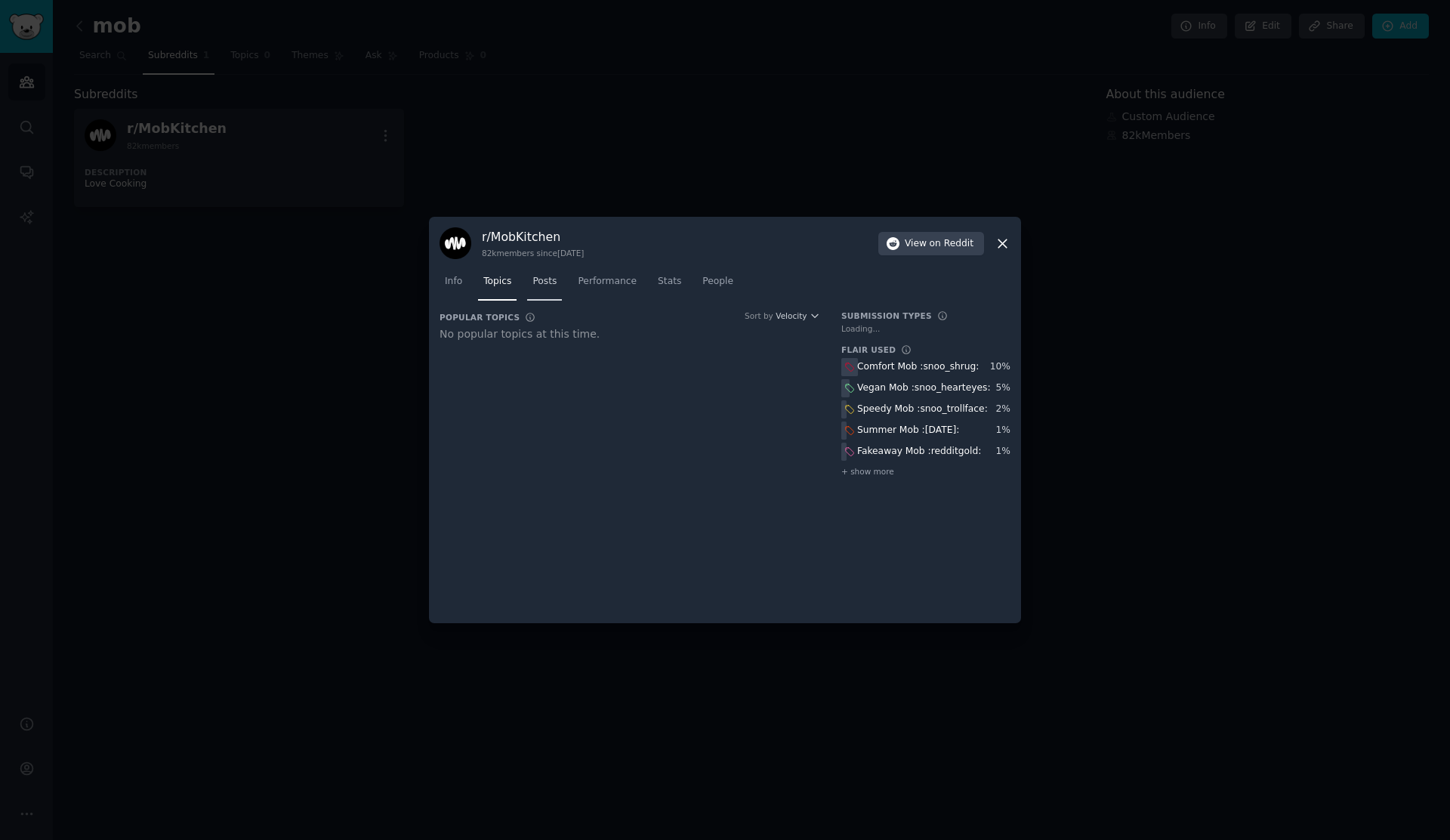
click at [553, 284] on span "Posts" at bounding box center [545, 282] width 24 height 14
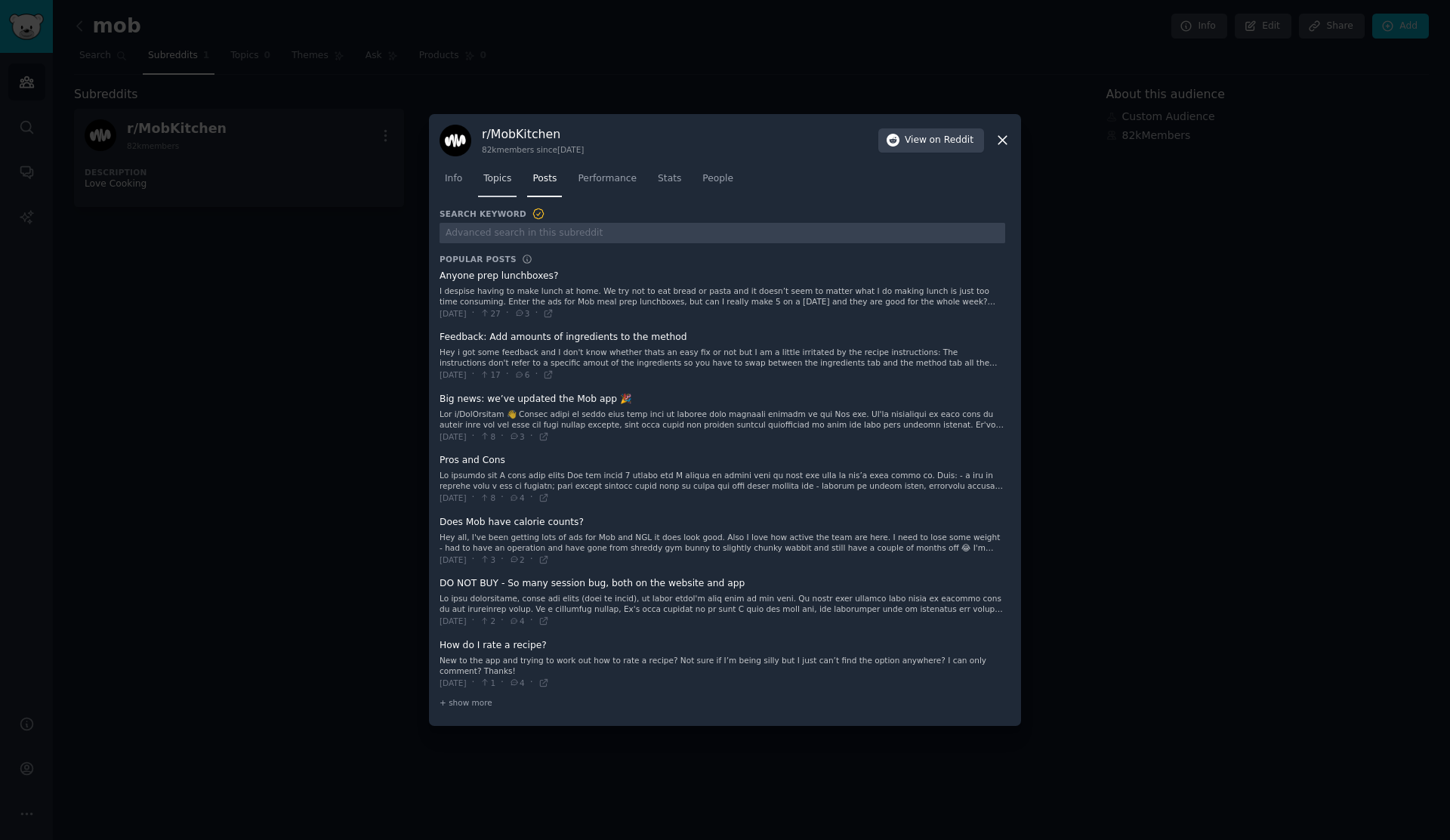
click at [517, 279] on span at bounding box center [723, 294] width 566 height 61
click at [215, 255] on div at bounding box center [725, 420] width 1450 height 840
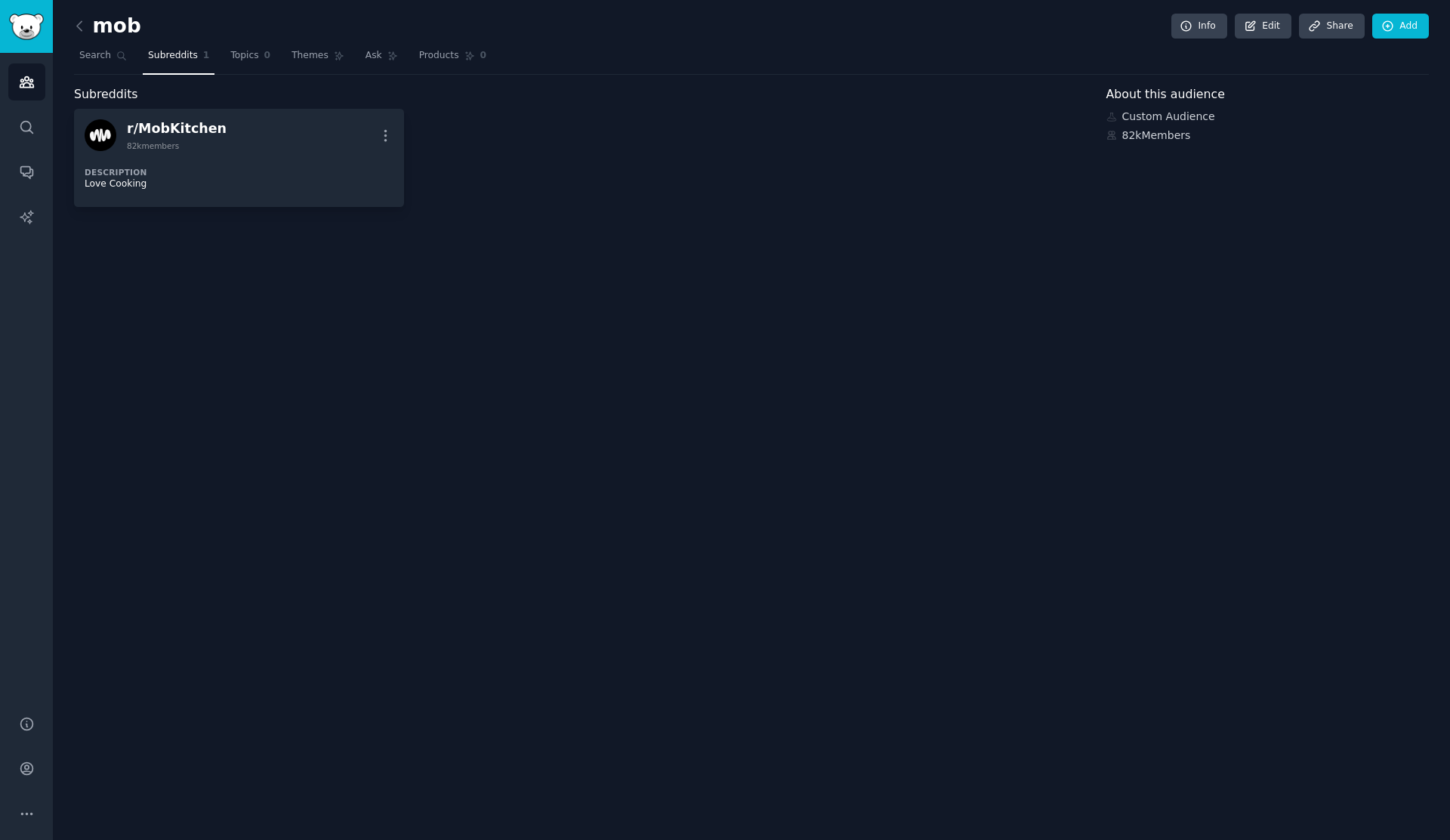
click at [275, 58] on nav "Search Subreddits 1 Topics 0 Themes Ask Products 0" at bounding box center [751, 59] width 1355 height 31
click at [250, 59] on span "Topics" at bounding box center [244, 56] width 28 height 14
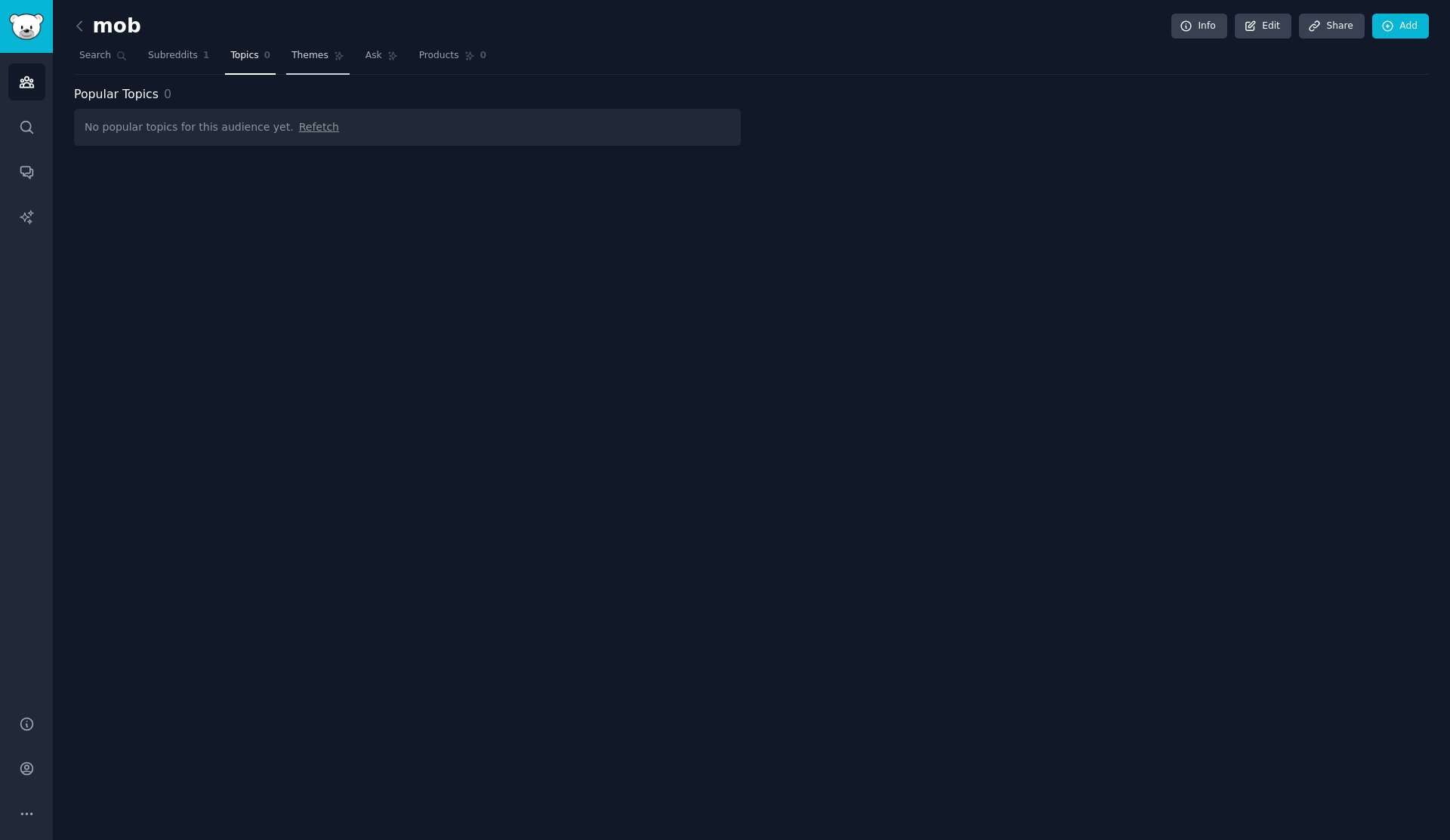
click at [300, 58] on span "Themes" at bounding box center [309, 56] width 37 height 14
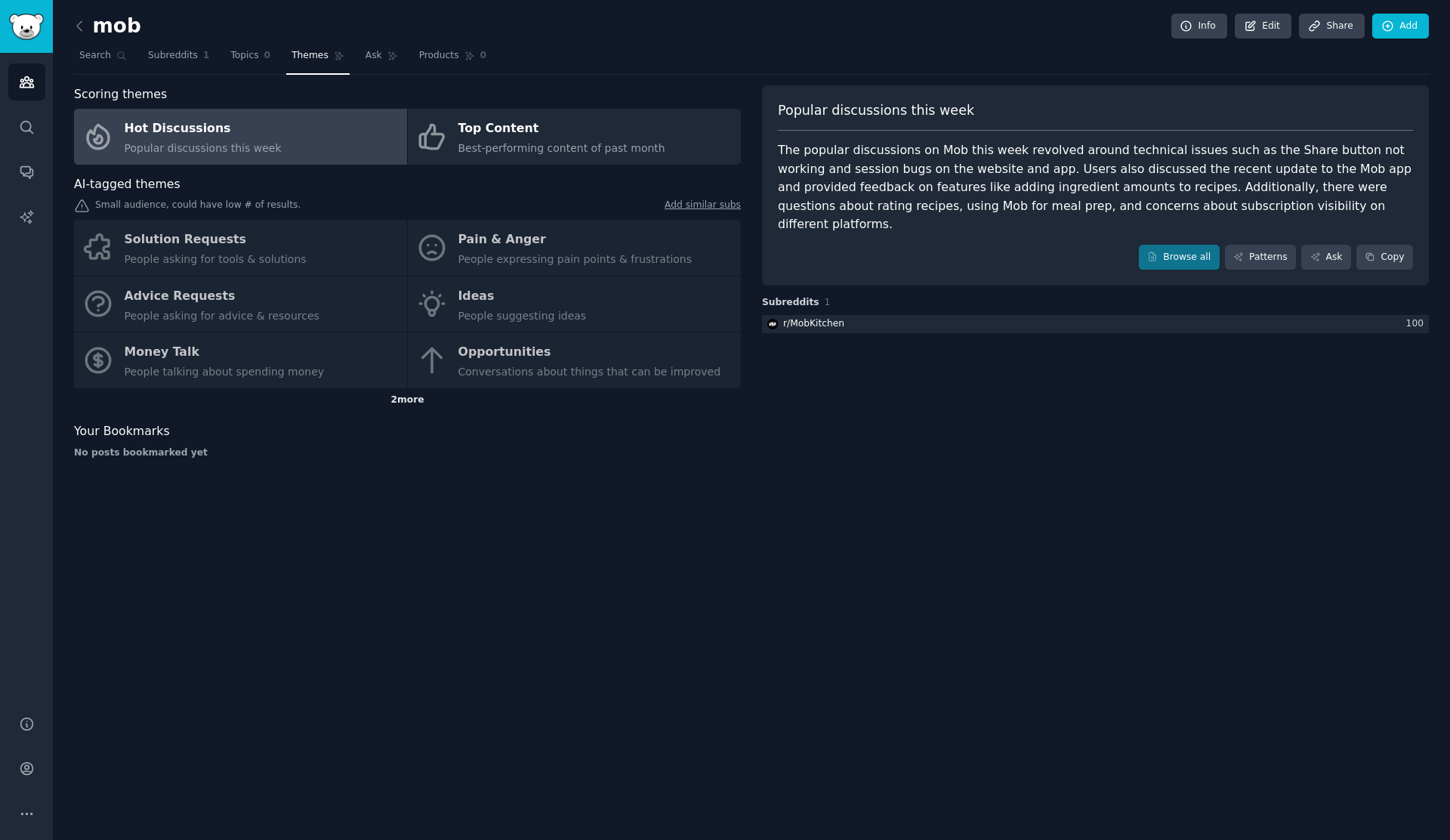
click at [412, 402] on div "2 more" at bounding box center [407, 400] width 667 height 24
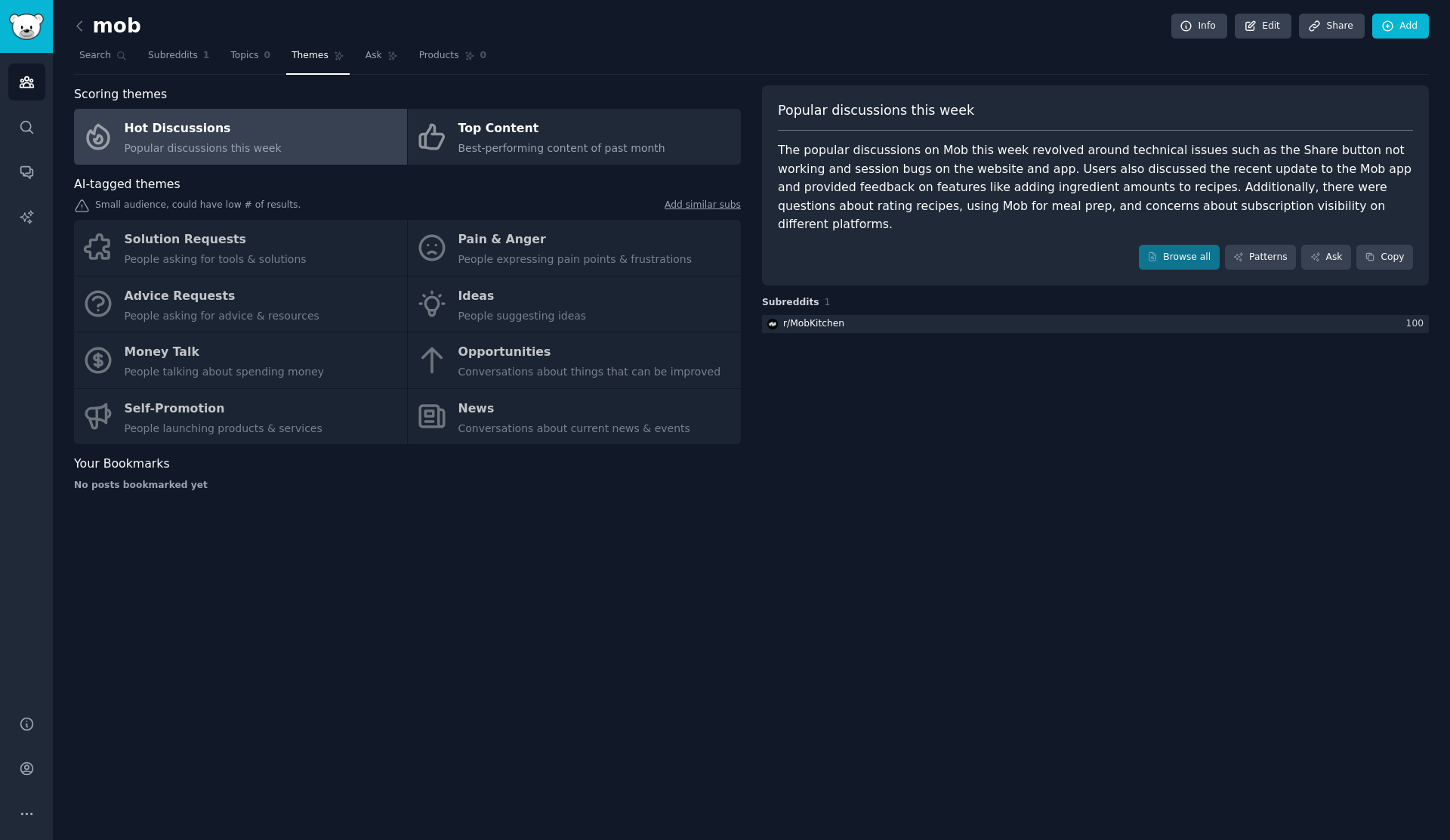
drag, startPoint x: 198, startPoint y: 411, endPoint x: 486, endPoint y: 415, distance: 288.0
click at [199, 412] on div "Solution Requests People asking for tools & solutions Pain & Anger People expre…" at bounding box center [407, 331] width 667 height 224
click at [494, 415] on div "Solution Requests People asking for tools & solutions Pain & Anger People expre…" at bounding box center [407, 331] width 667 height 224
drag, startPoint x: 501, startPoint y: 349, endPoint x: 504, endPoint y: 331, distance: 18.2
click at [501, 349] on div "Solution Requests People asking for tools & solutions Pain & Anger People expre…" at bounding box center [407, 331] width 667 height 224
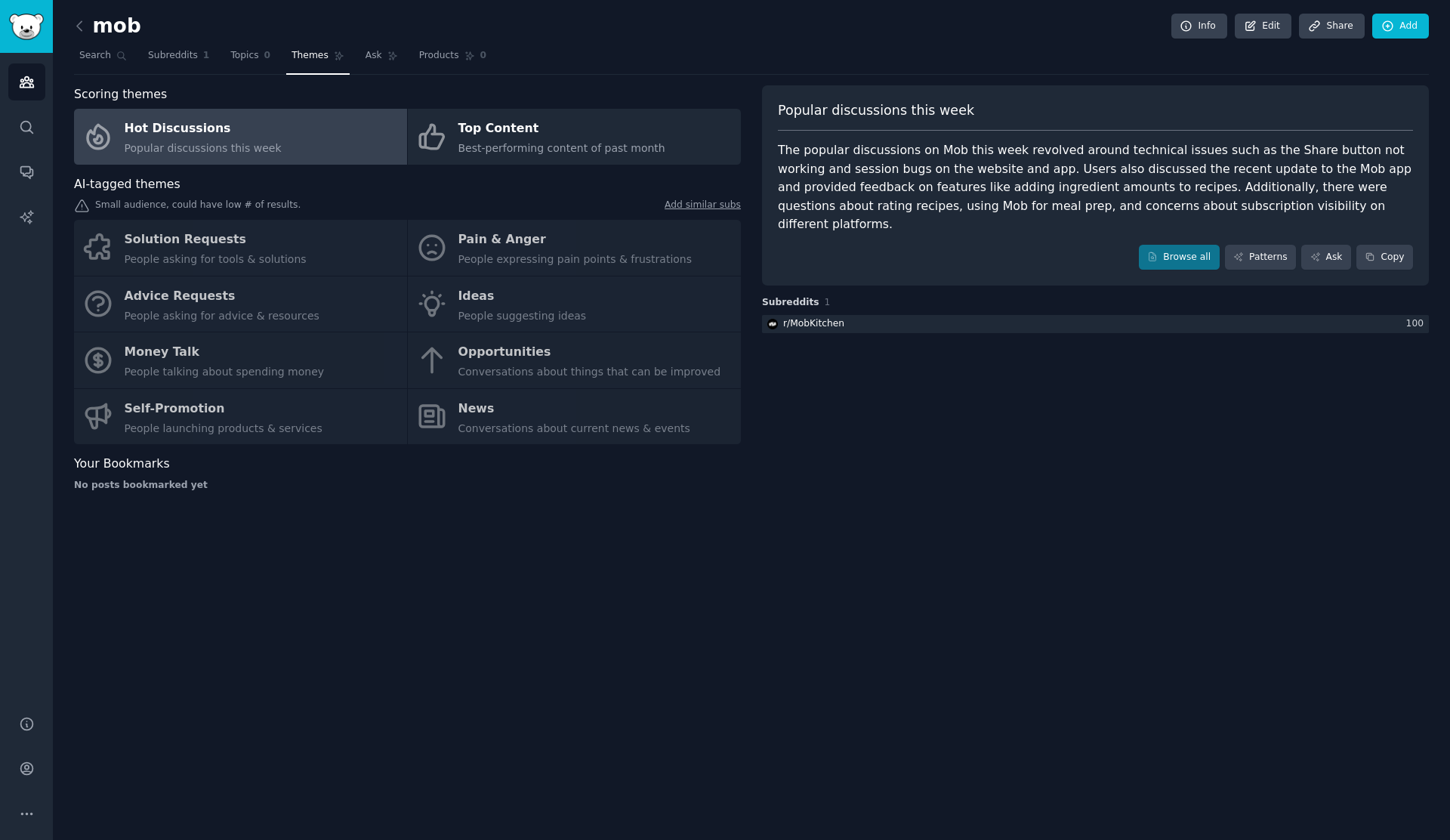
click at [511, 272] on div "Solution Requests People asking for tools & solutions Pain & Anger People expre…" at bounding box center [407, 331] width 667 height 224
click at [513, 249] on div "Solution Requests People asking for tools & solutions Pain & Anger People expre…" at bounding box center [407, 331] width 667 height 224
click at [106, 51] on span "Search" at bounding box center [95, 56] width 32 height 14
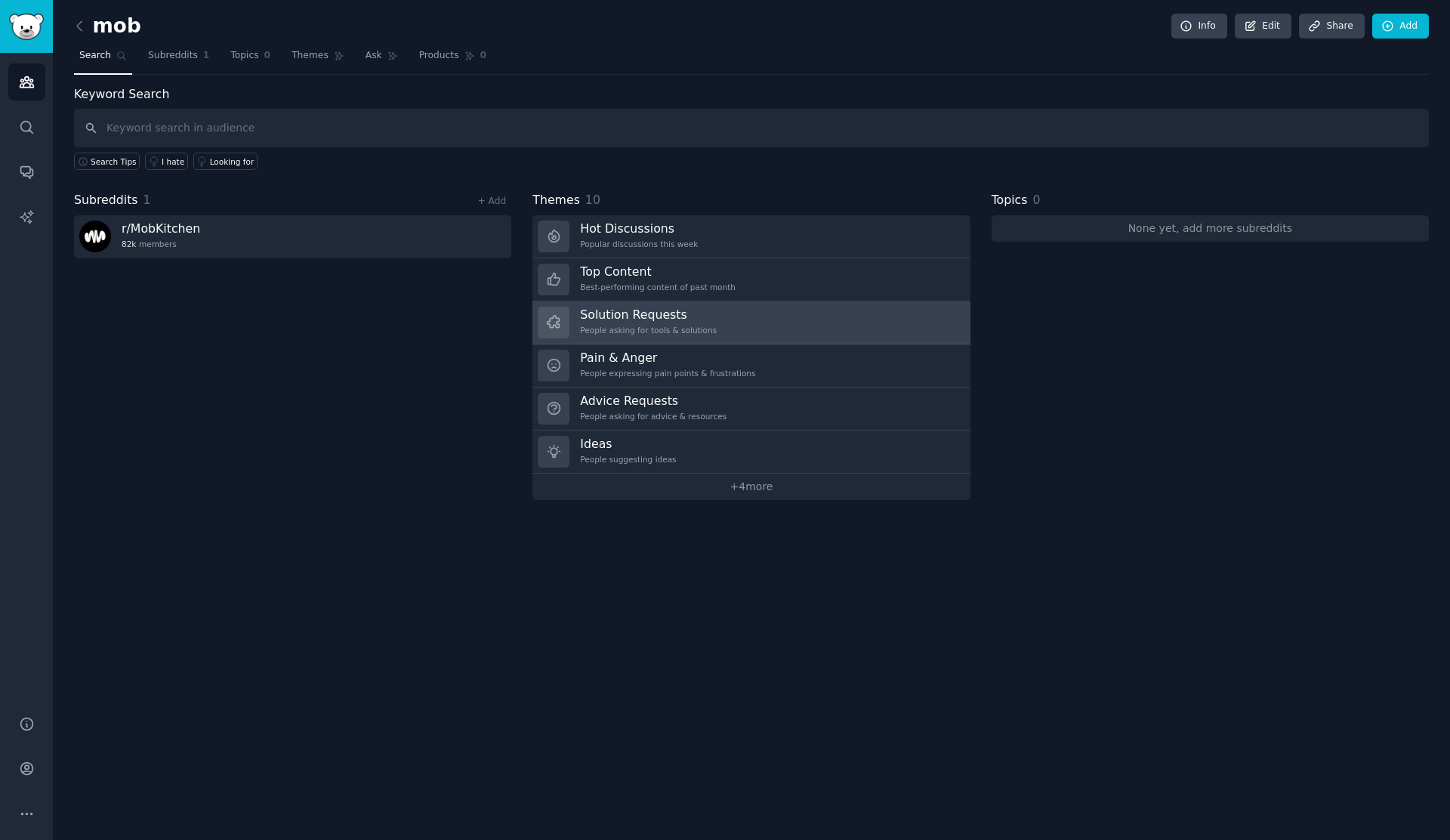
click at [689, 312] on h3 "Solution Requests" at bounding box center [648, 314] width 137 height 16
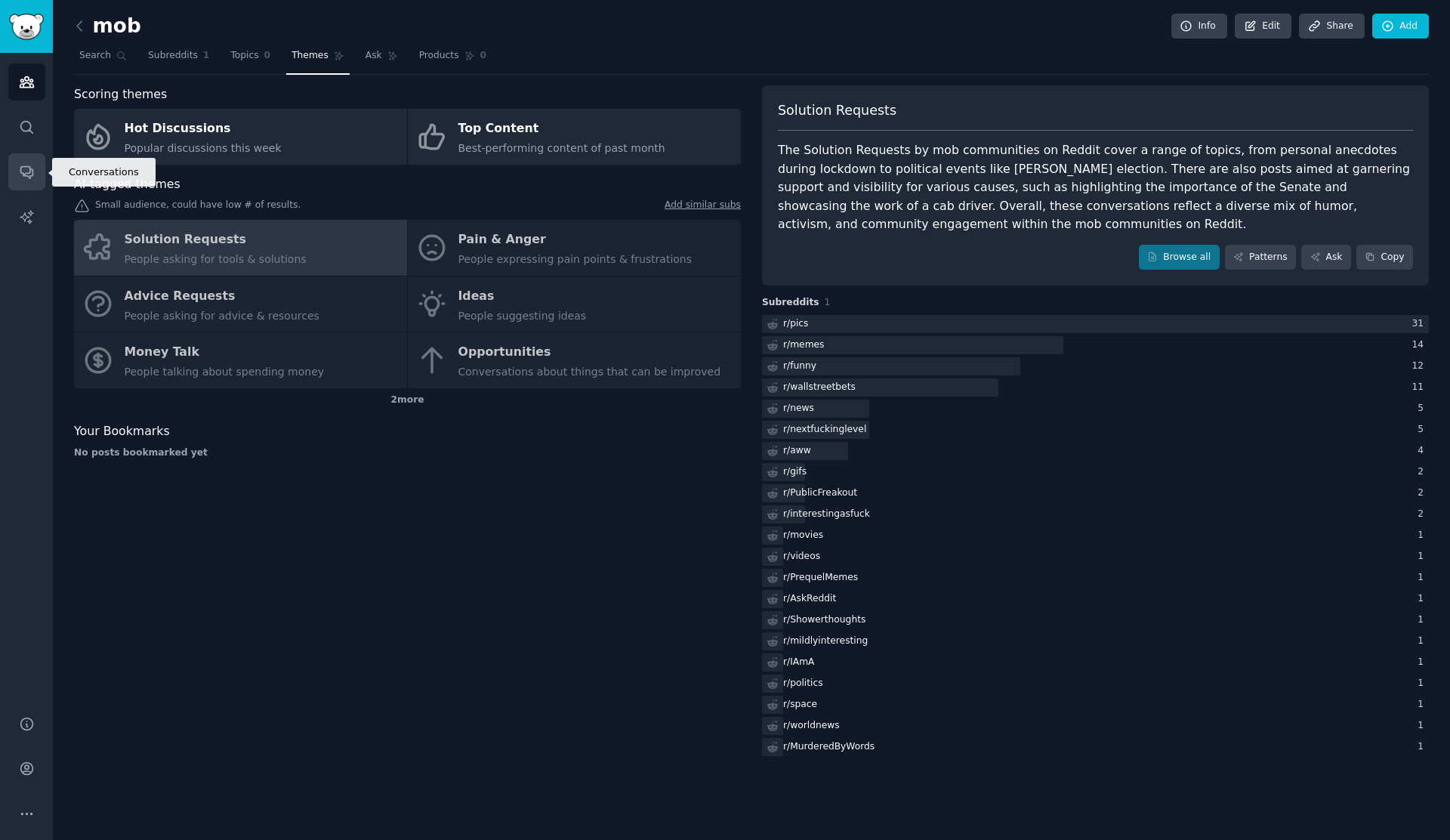
click at [30, 174] on icon "Sidebar" at bounding box center [27, 172] width 16 height 16
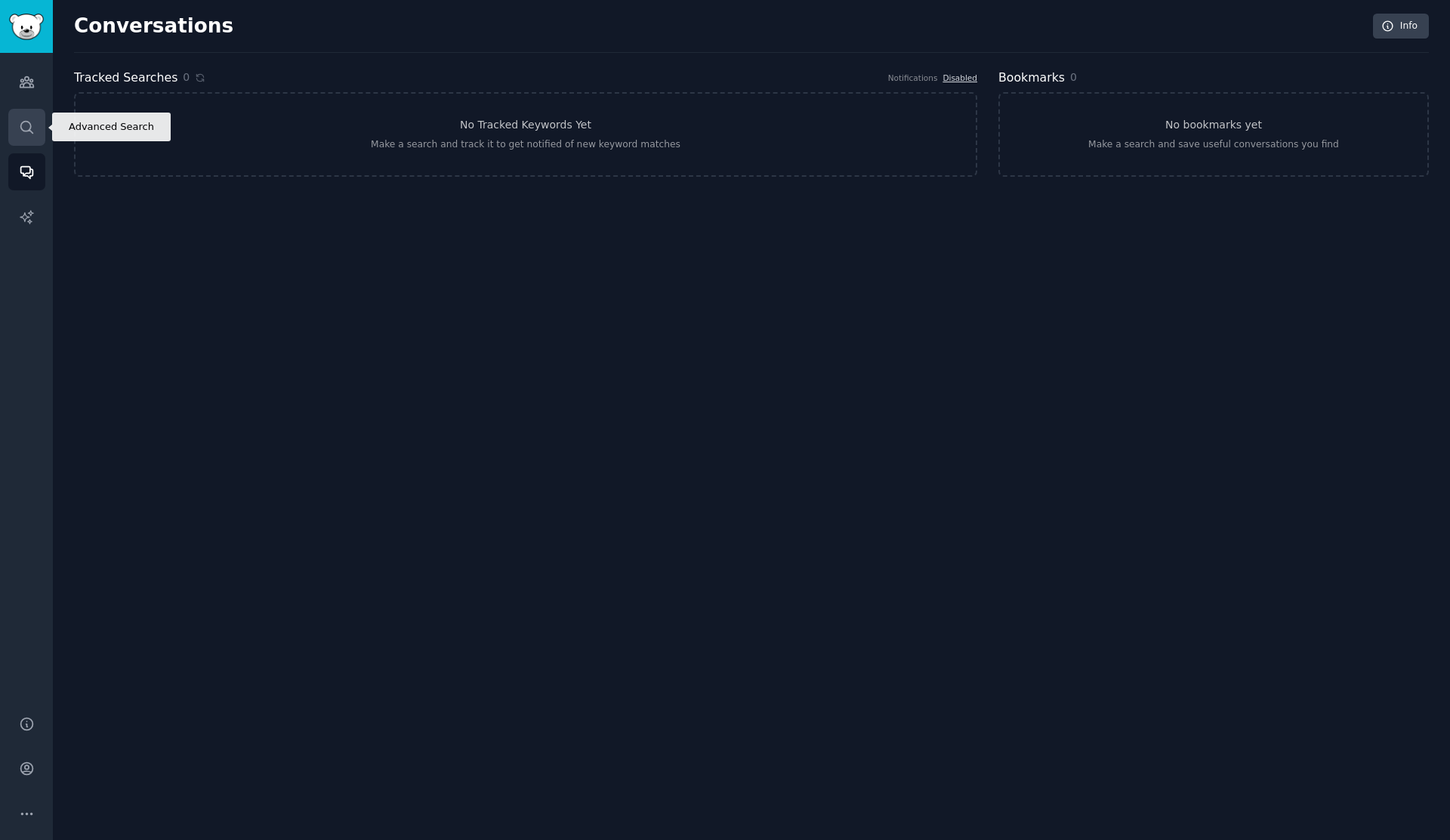
click at [32, 140] on link "Search" at bounding box center [26, 127] width 37 height 37
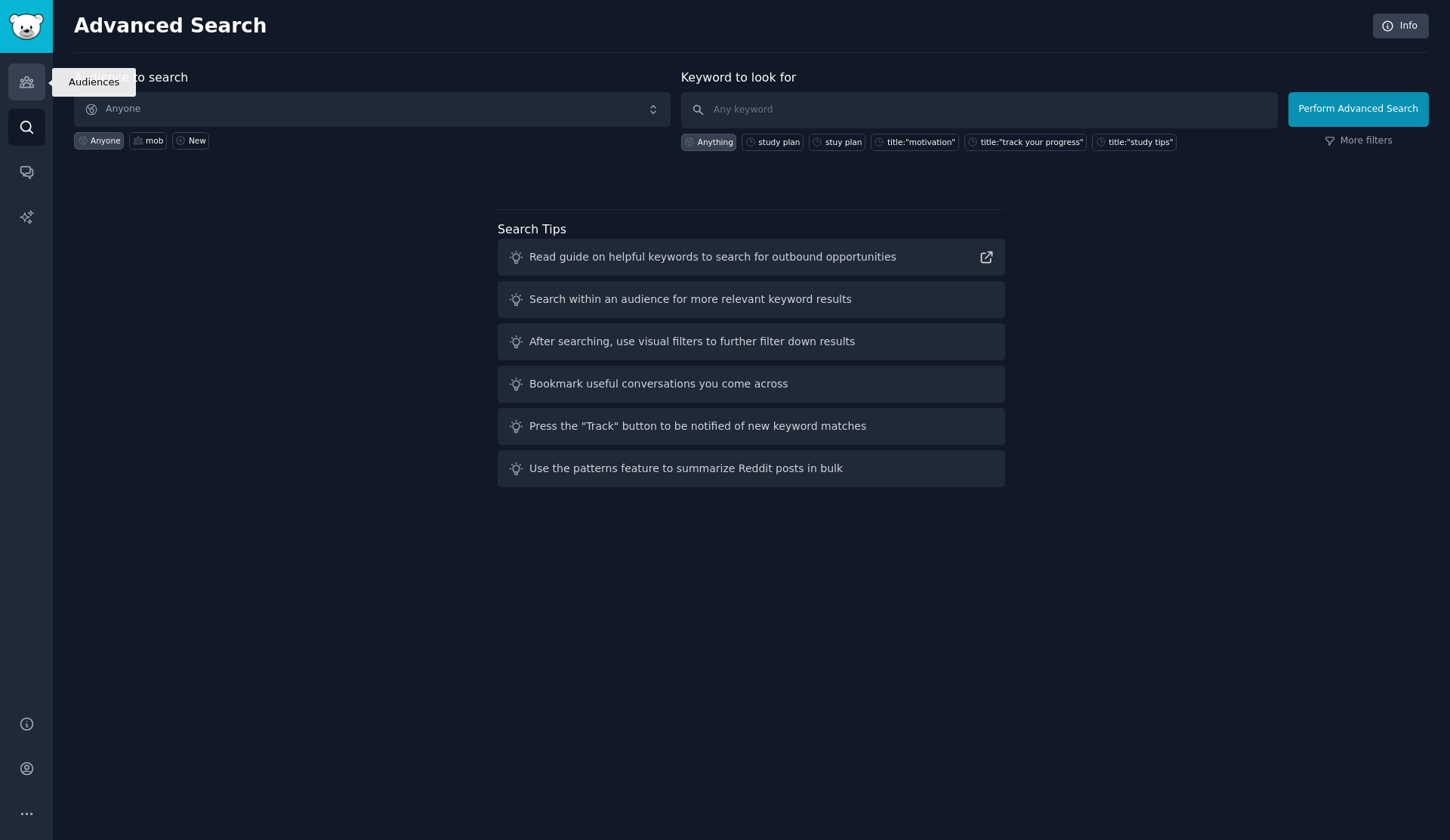
click at [26, 77] on icon "Sidebar" at bounding box center [27, 82] width 14 height 11
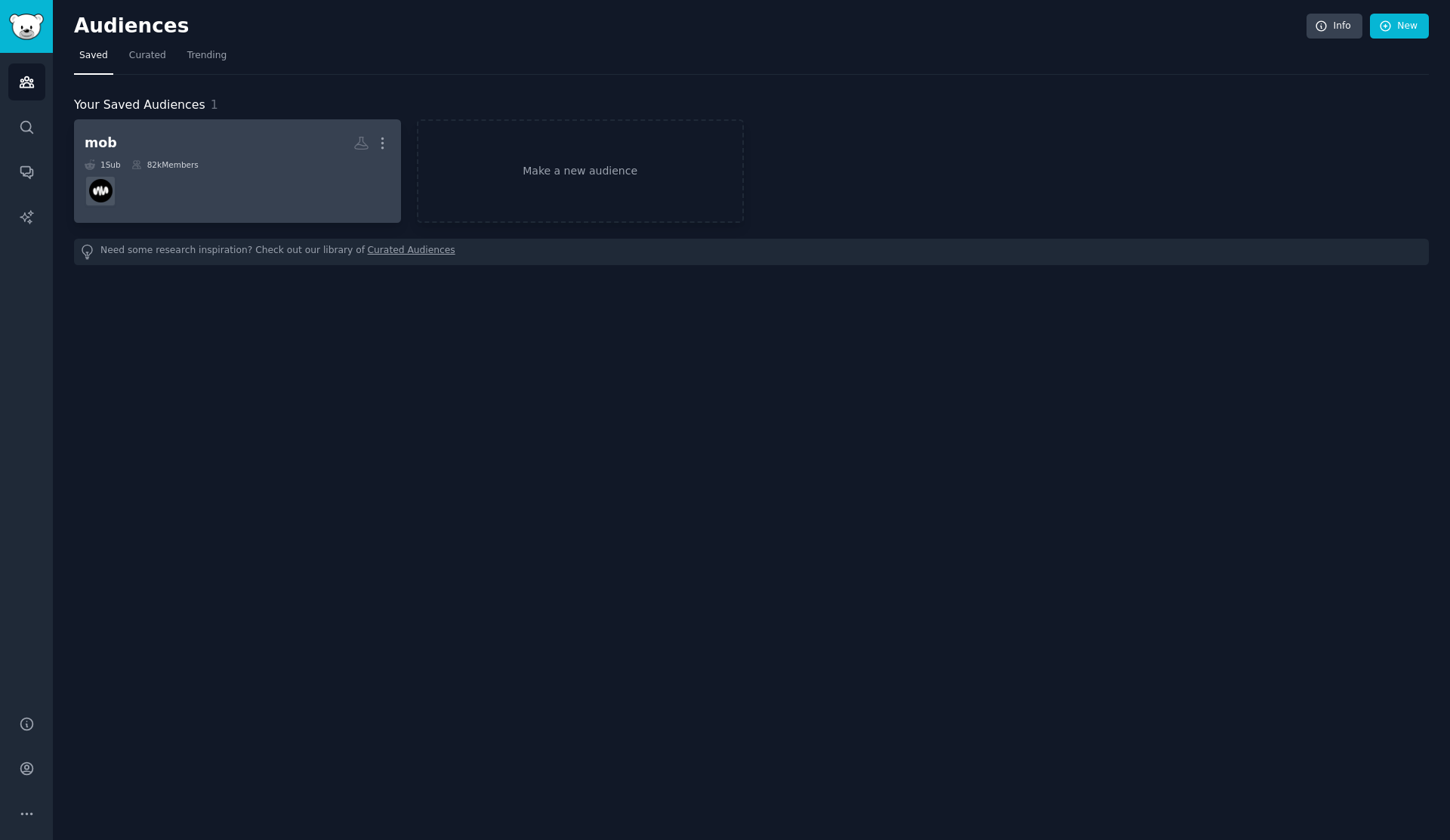
click at [218, 177] on dd at bounding box center [238, 191] width 306 height 42
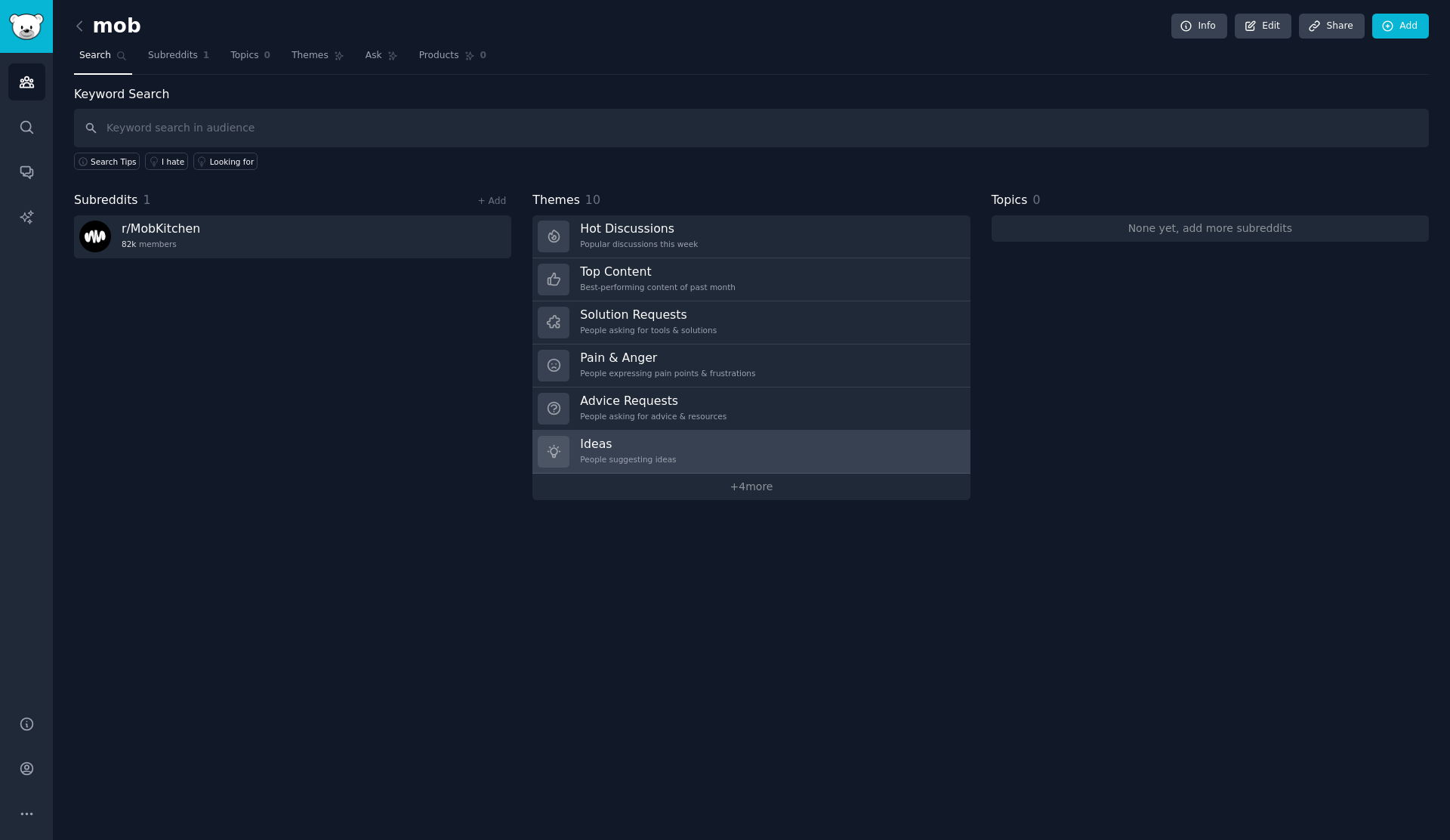
click at [658, 440] on h3 "Ideas" at bounding box center [628, 444] width 96 height 16
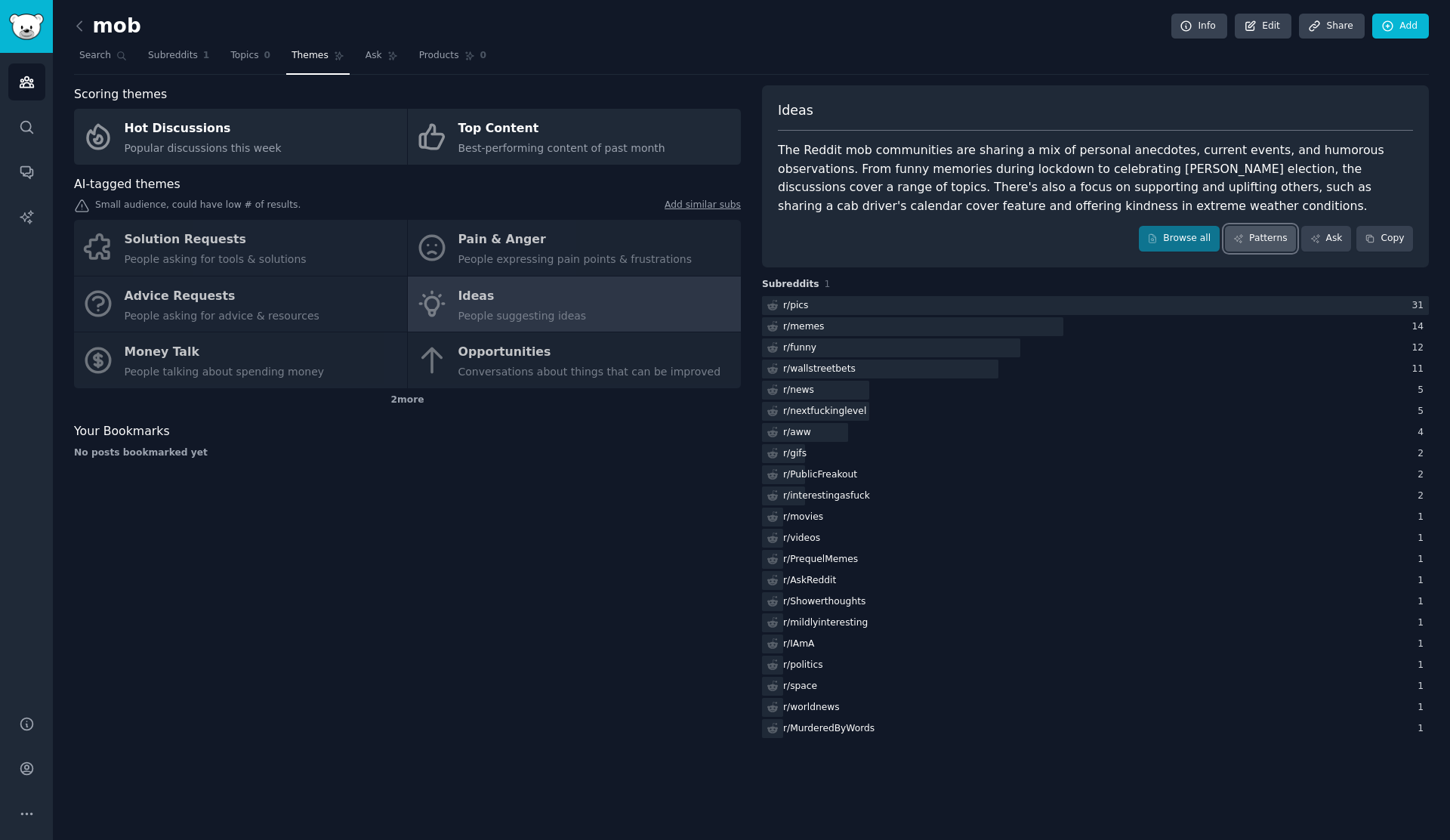
click at [1264, 237] on link "Patterns" at bounding box center [1260, 238] width 71 height 26
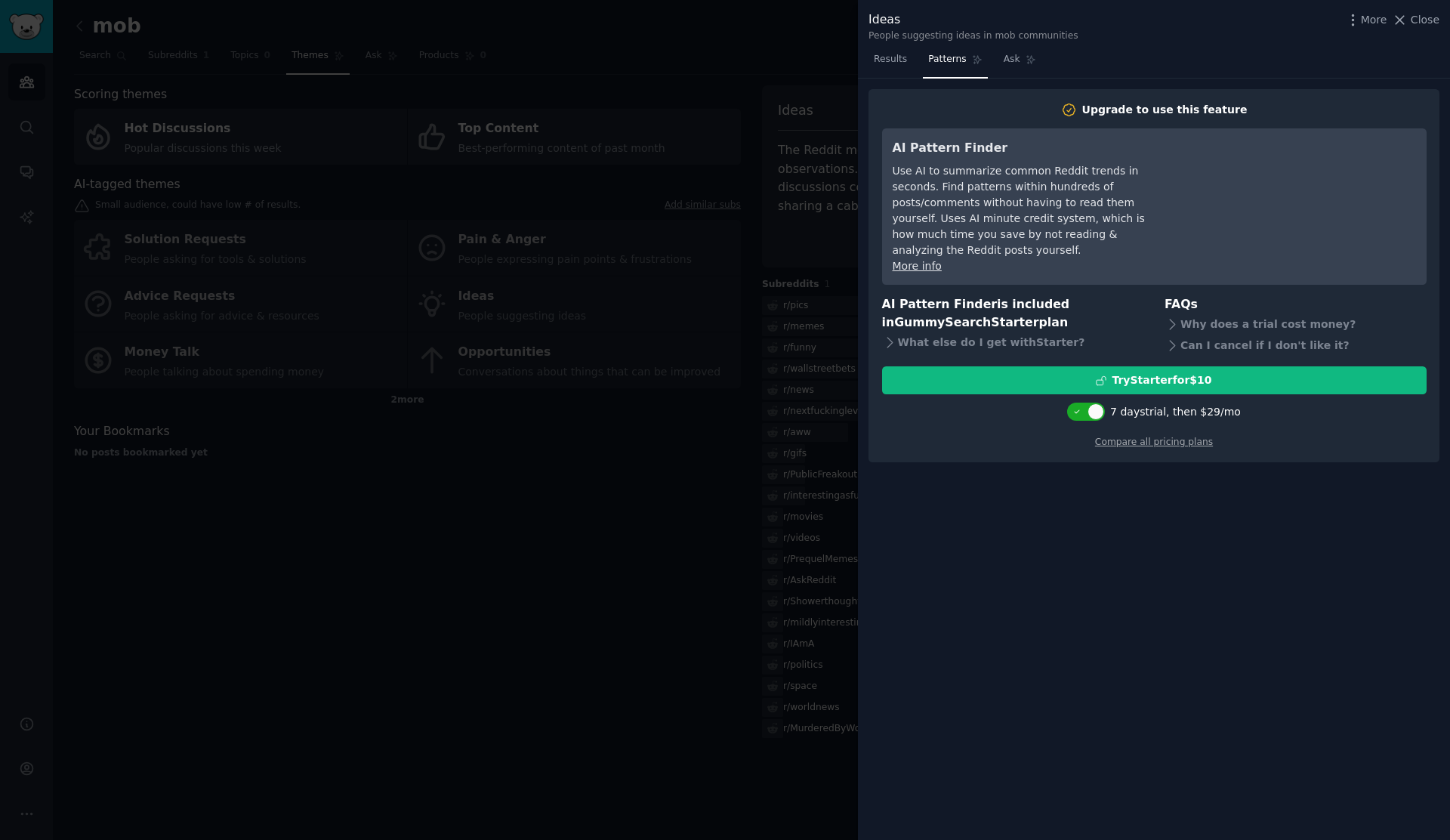
click at [811, 290] on div at bounding box center [725, 420] width 1450 height 840
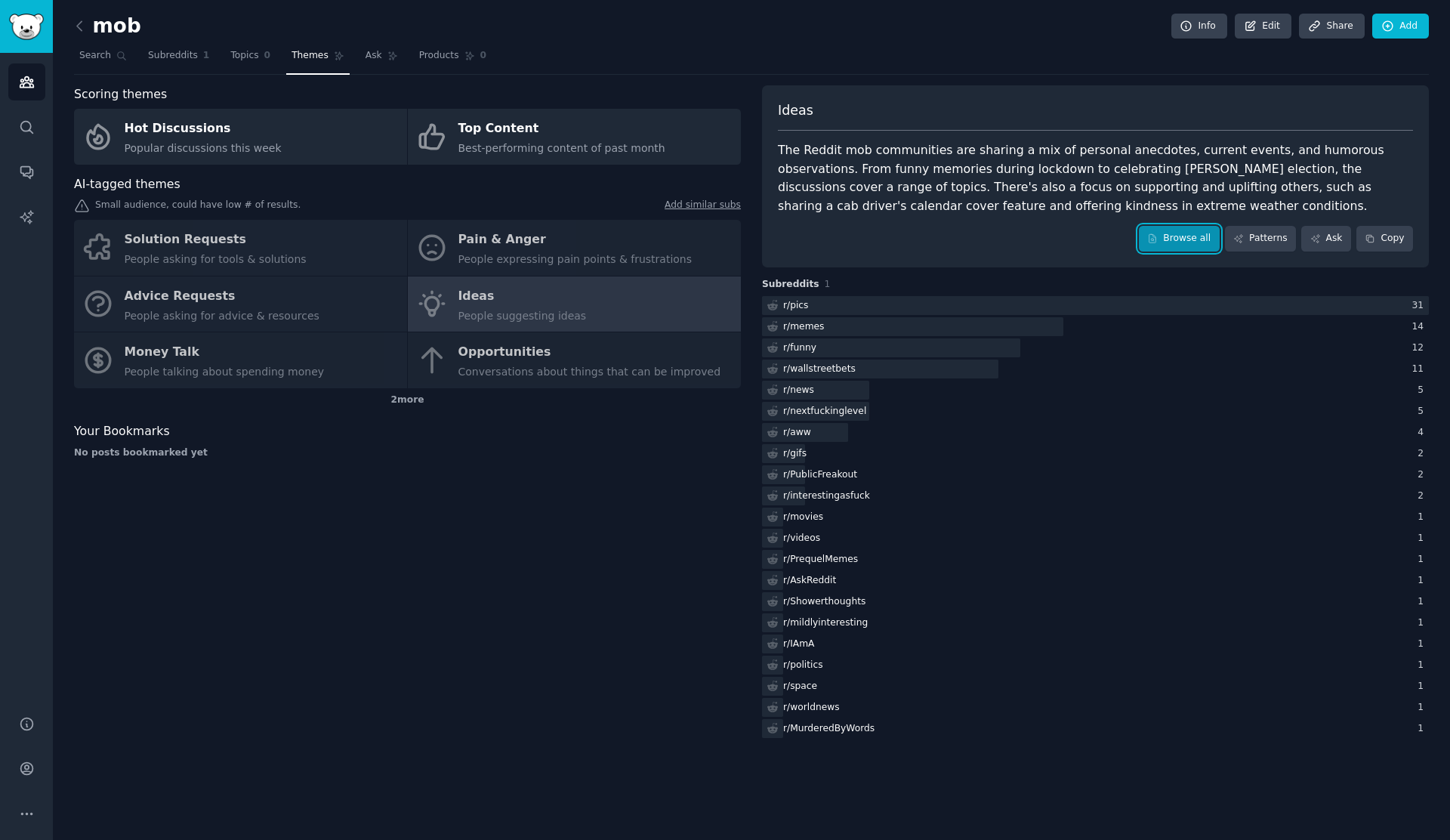
click at [1207, 237] on link "Browse all" at bounding box center [1180, 238] width 81 height 26
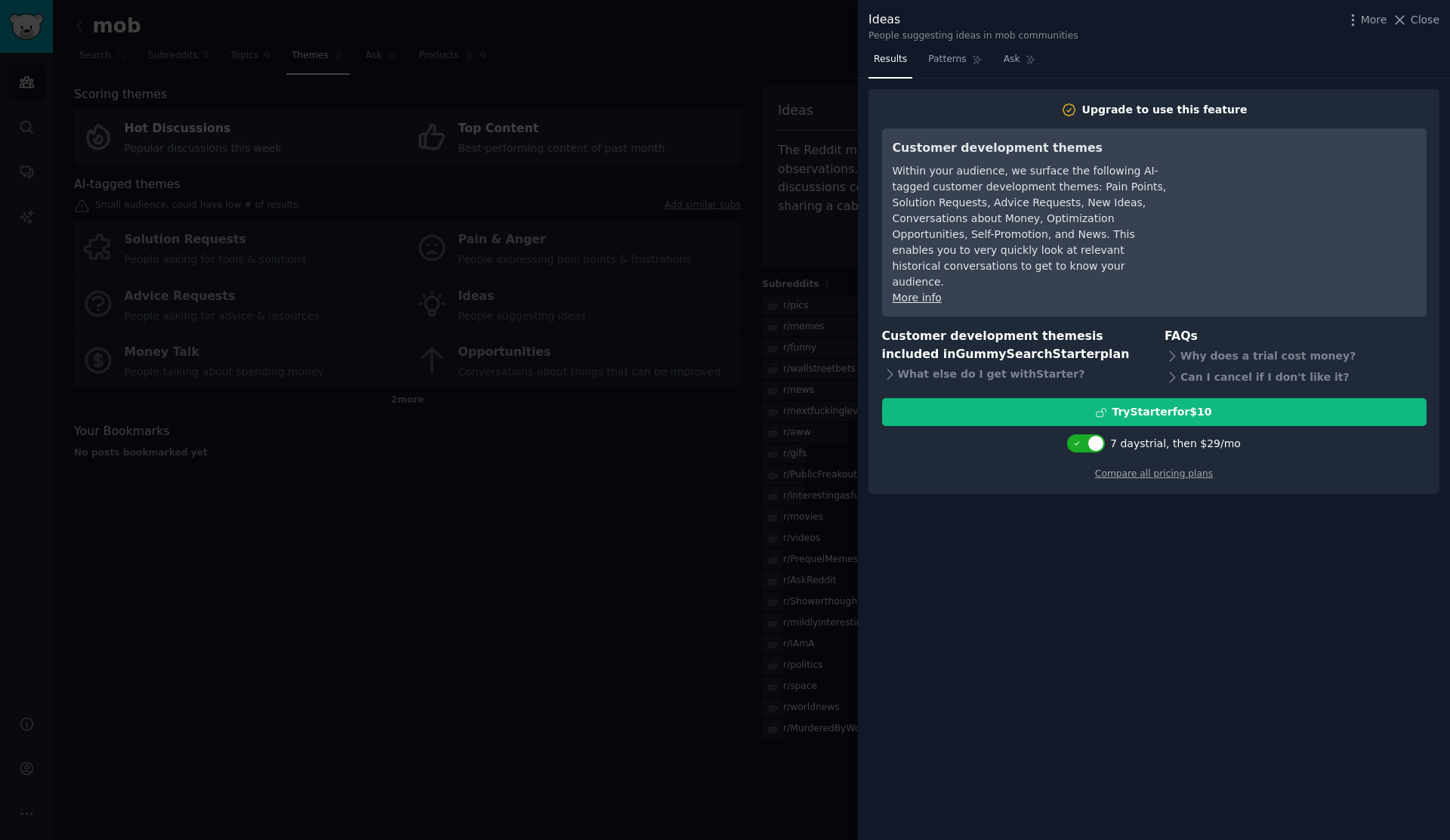
click at [751, 289] on div at bounding box center [725, 420] width 1450 height 840
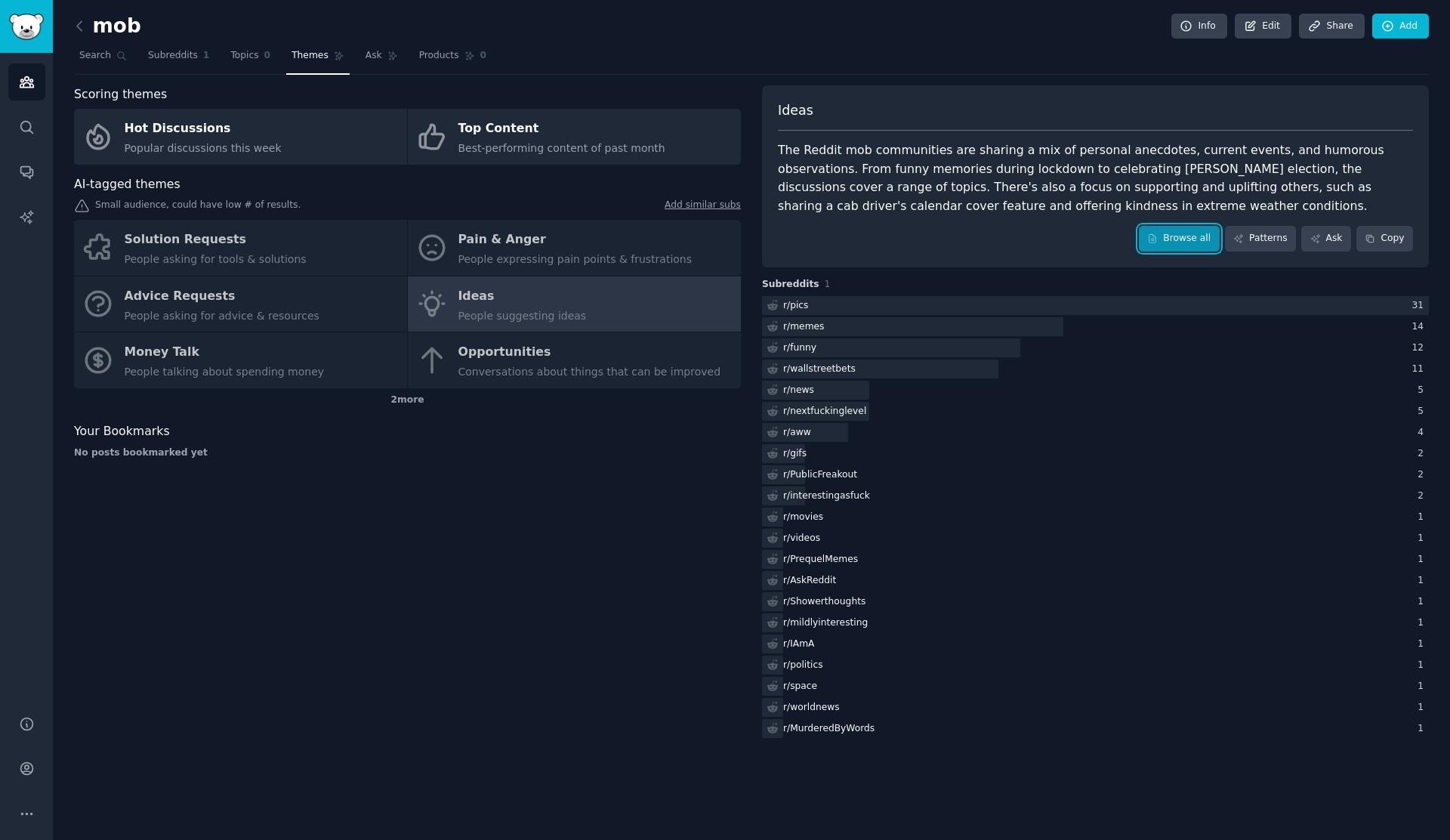
click at [1208, 237] on link "Browse all" at bounding box center [1180, 238] width 81 height 26
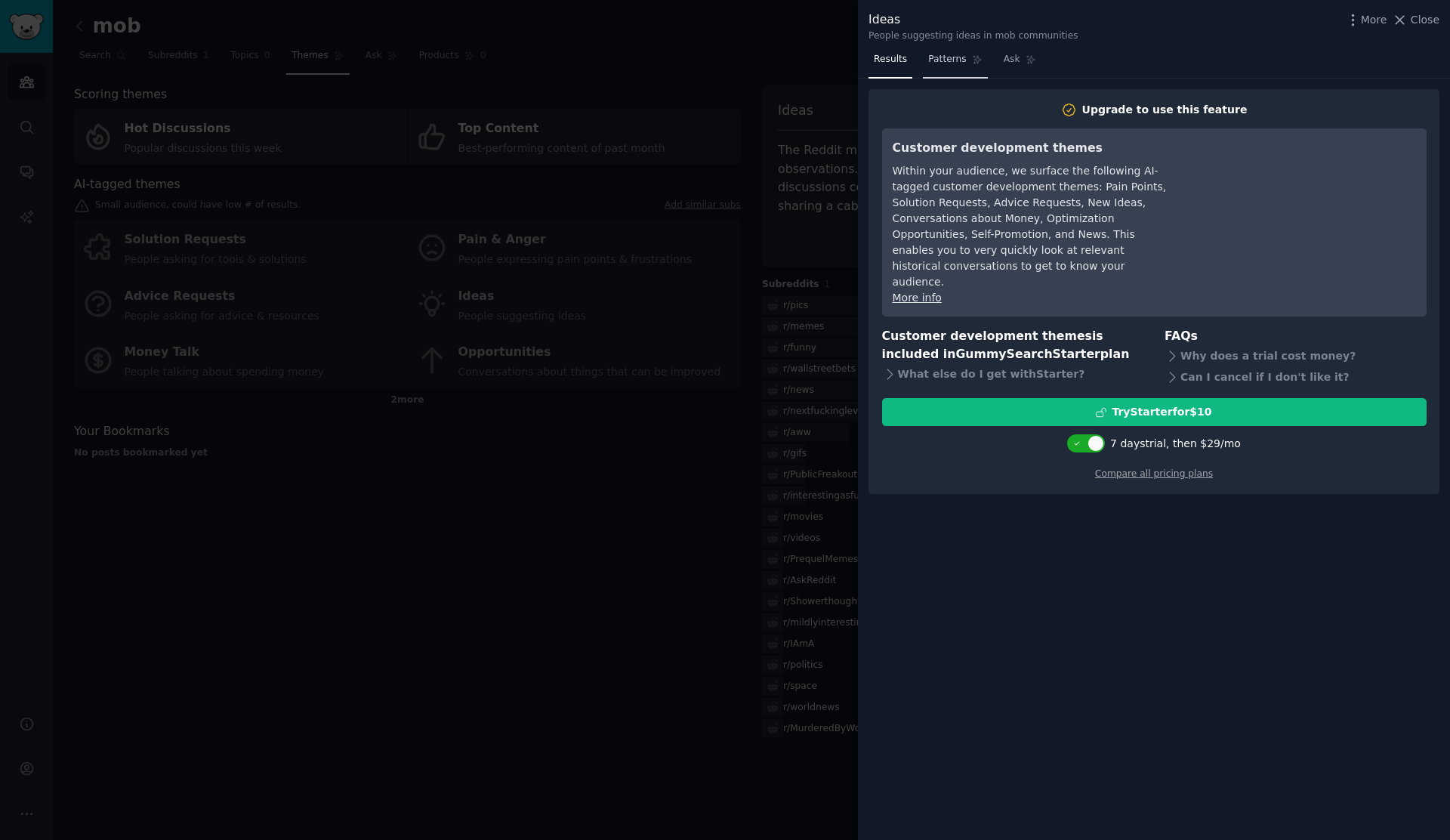
click at [949, 55] on span "Patterns" at bounding box center [947, 60] width 38 height 14
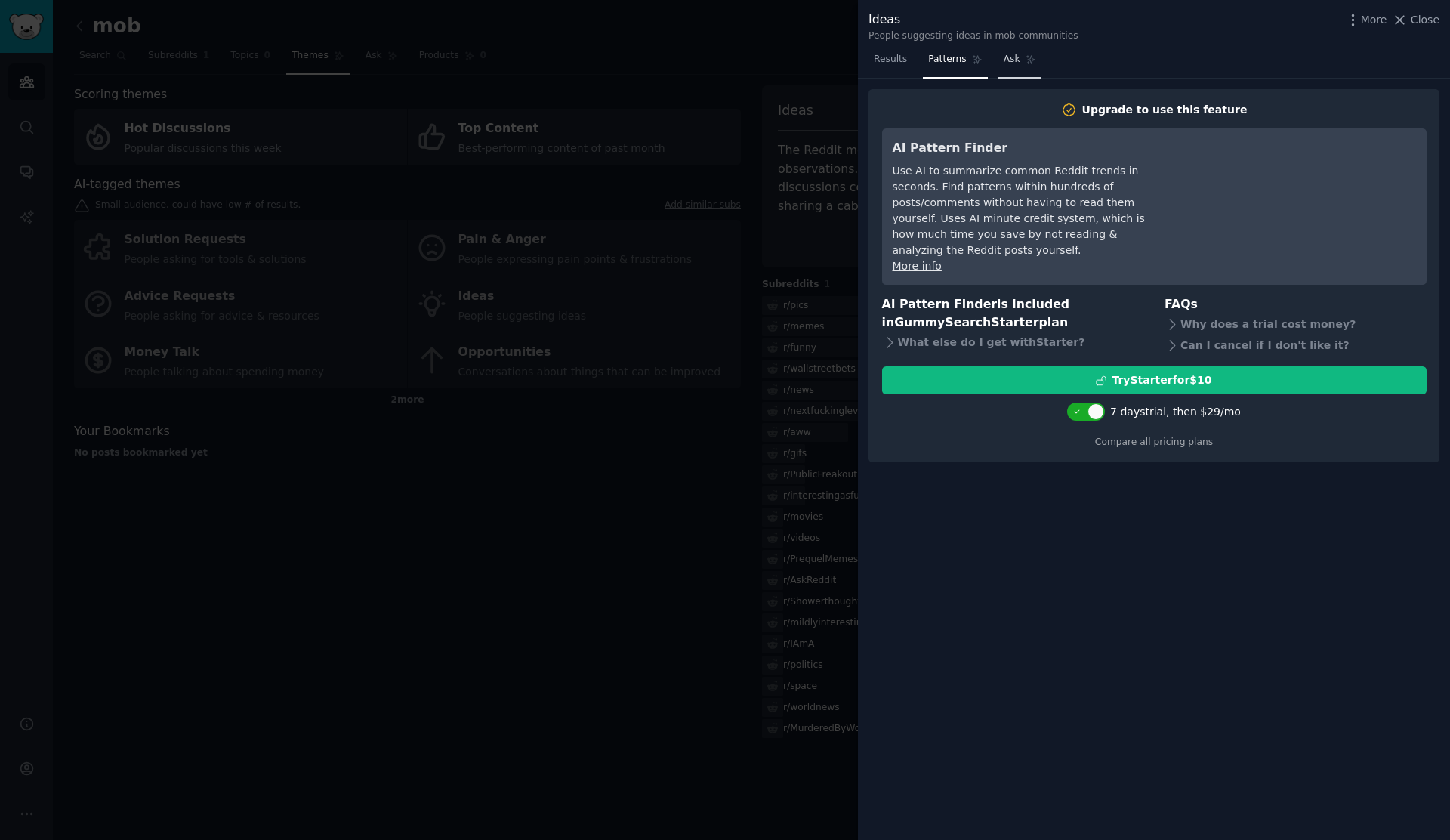
click at [1004, 61] on span "Ask" at bounding box center [1012, 60] width 17 height 14
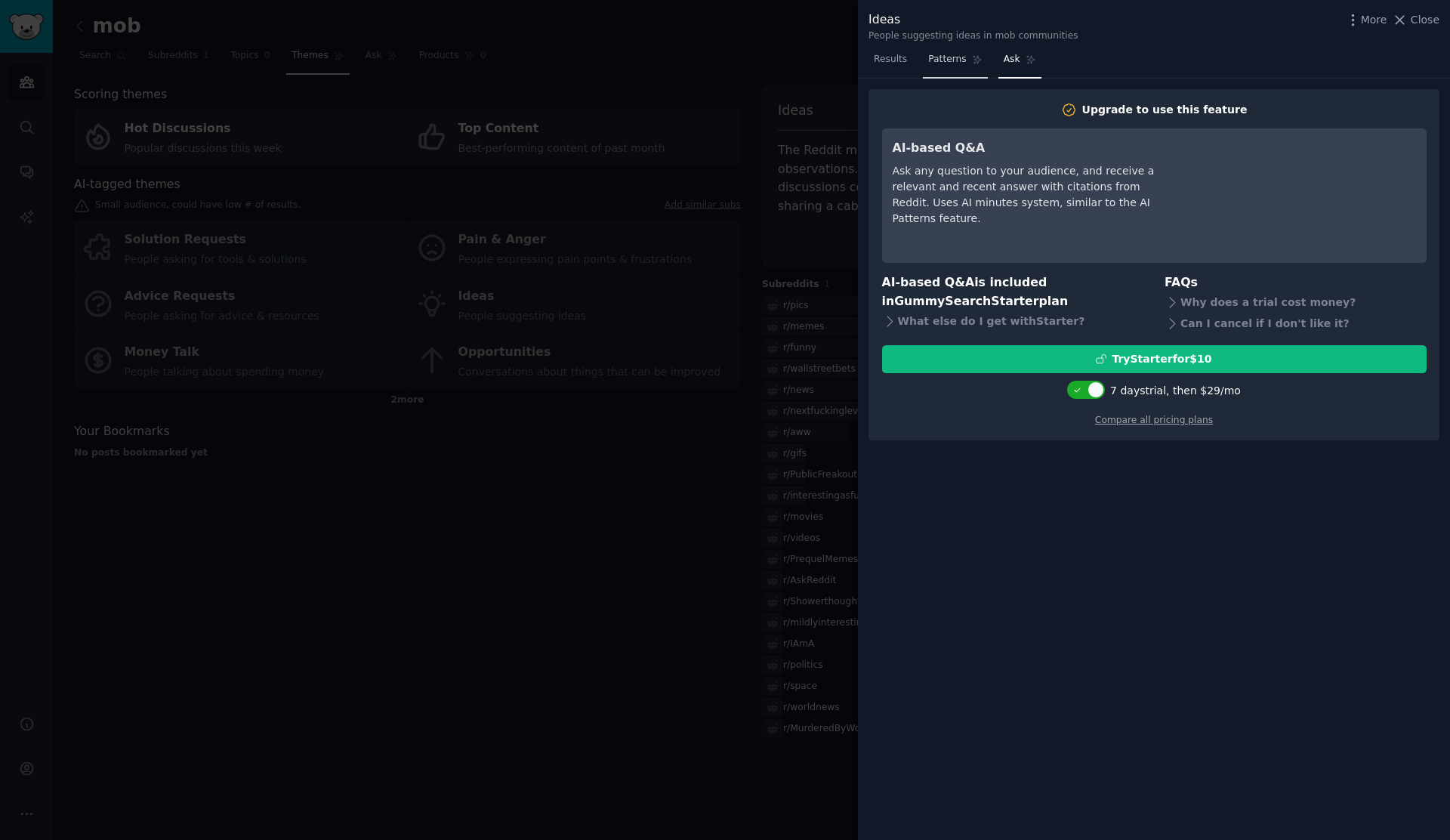
click at [938, 60] on span "Patterns" at bounding box center [947, 60] width 38 height 14
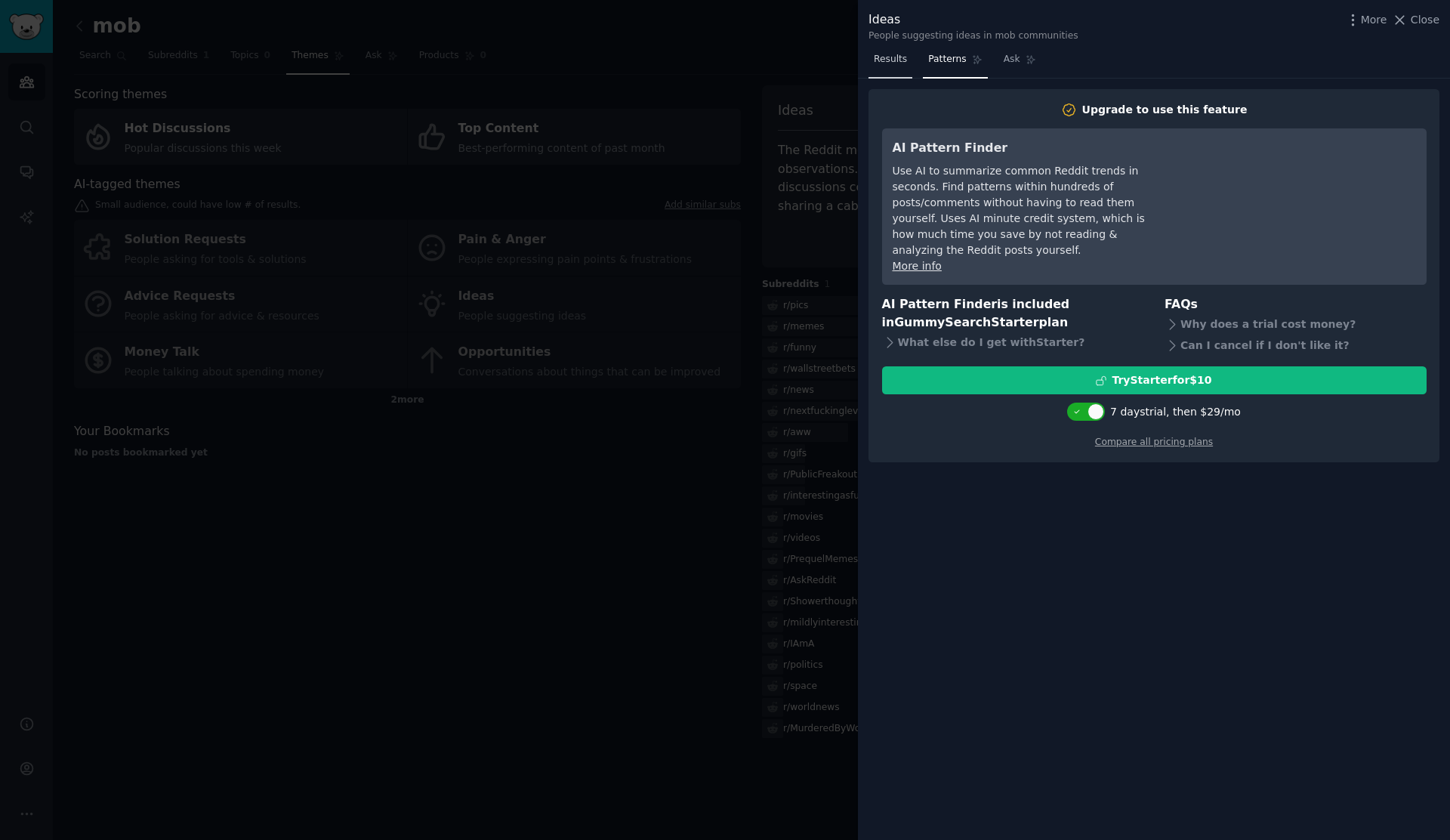
click at [909, 61] on link "Results" at bounding box center [891, 63] width 44 height 31
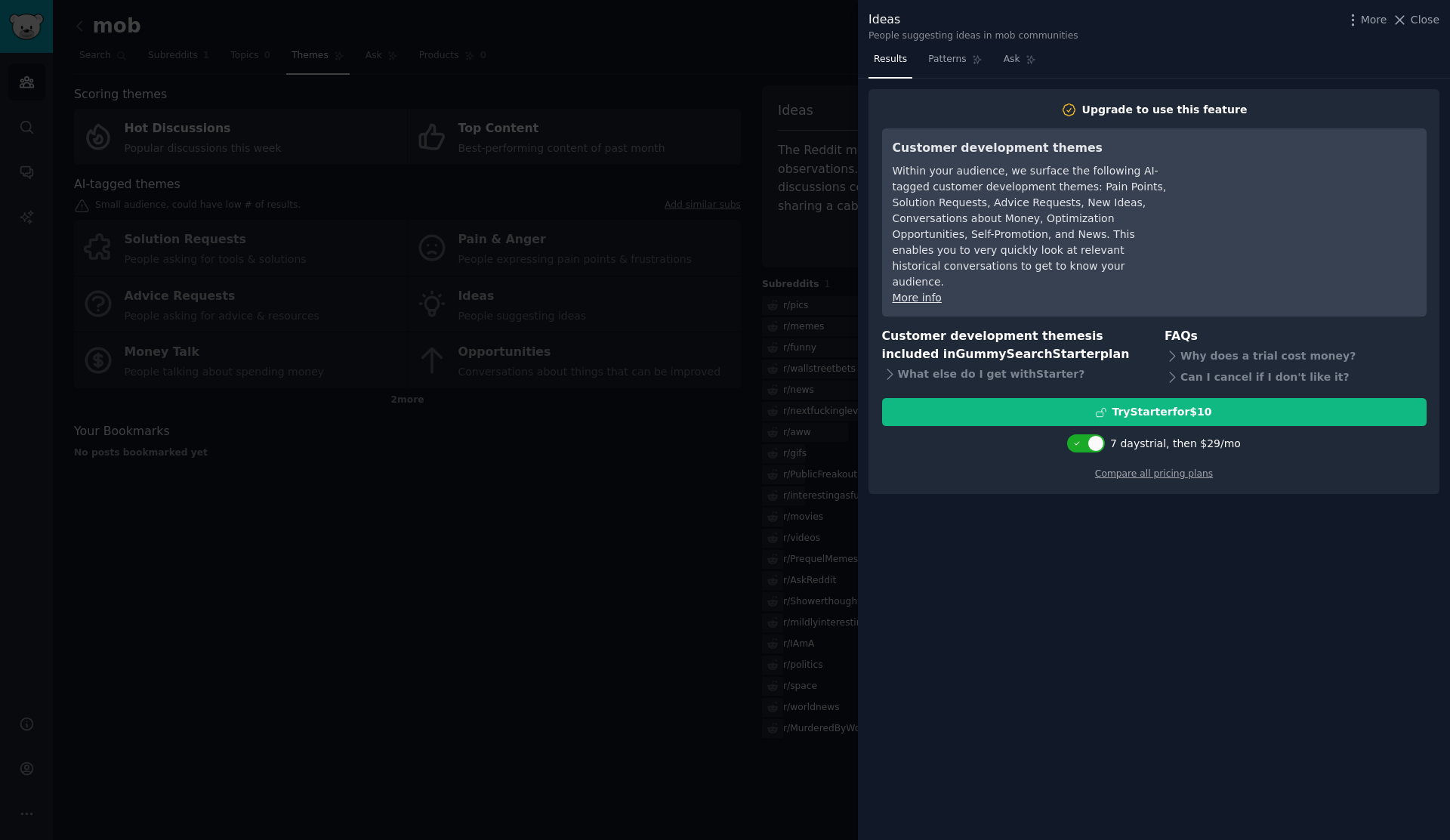
click at [687, 260] on div at bounding box center [725, 420] width 1450 height 840
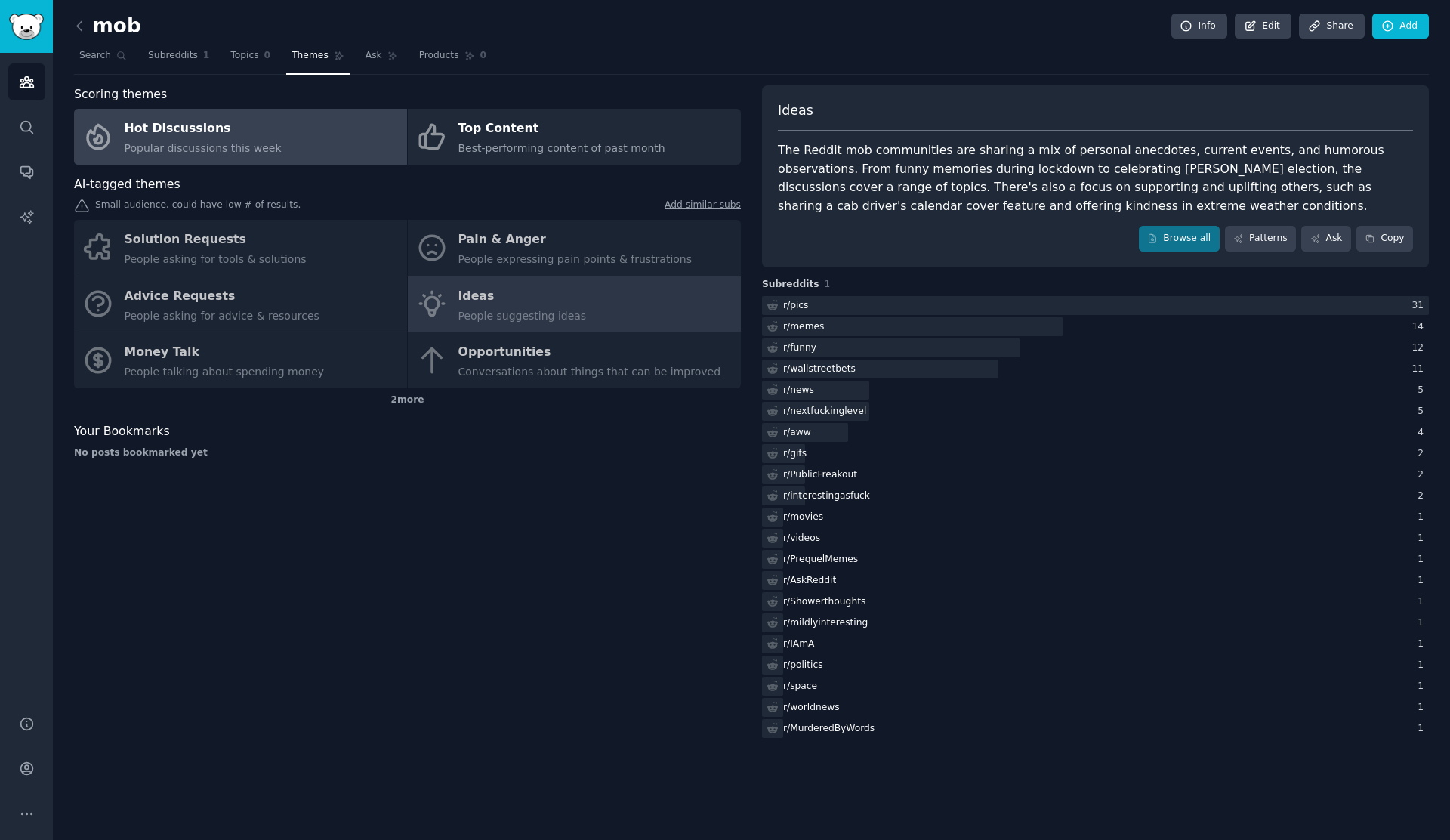
click at [272, 142] on link "Hot Discussions Popular discussions this week" at bounding box center [241, 137] width 333 height 56
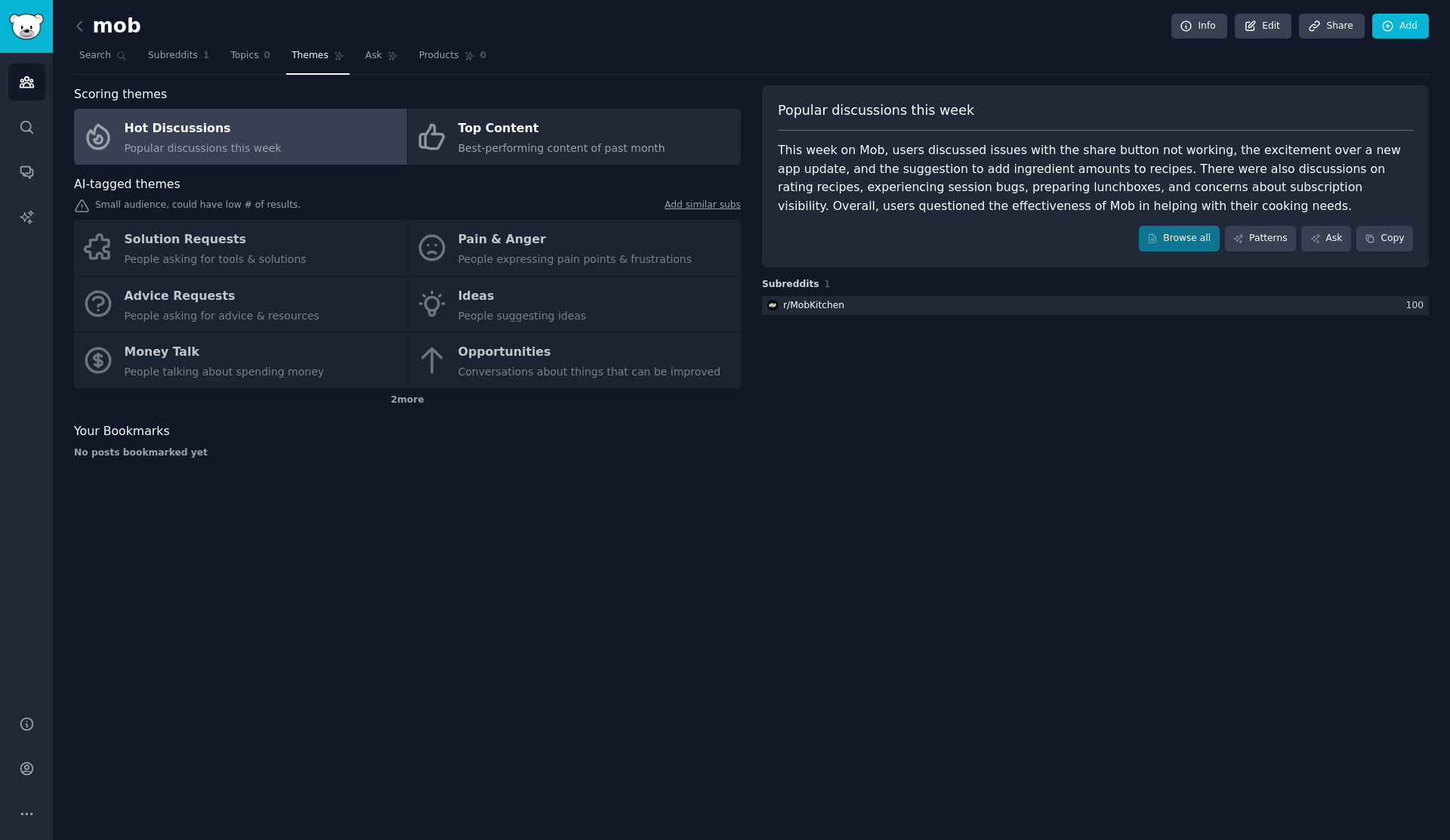
click at [288, 247] on div "Solution Requests People asking for tools & solutions Pain & Anger People expre…" at bounding box center [407, 303] width 667 height 169
click at [380, 53] on link "Ask" at bounding box center [381, 59] width 43 height 31
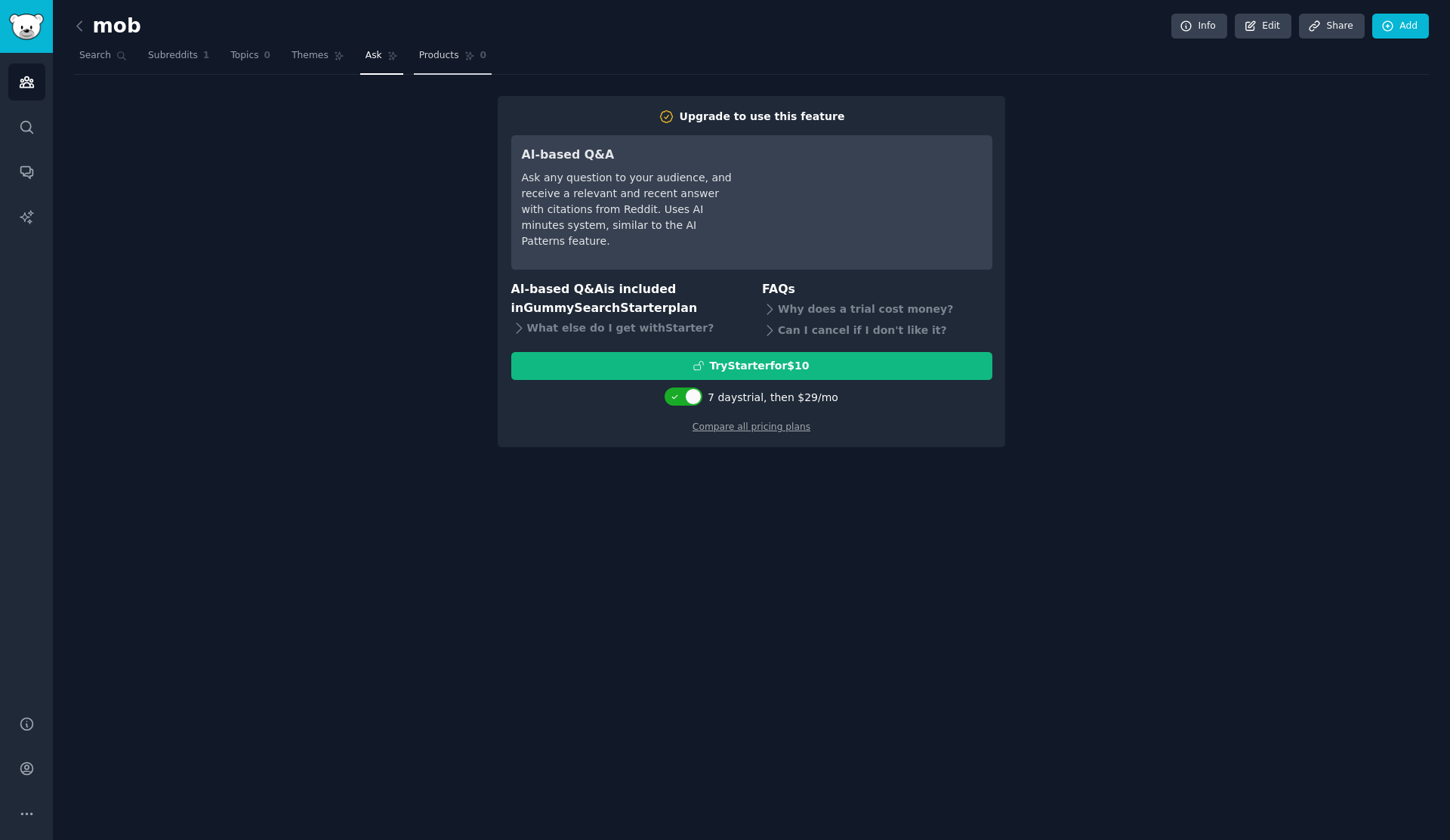
click at [435, 58] on span "Products" at bounding box center [439, 56] width 40 height 14
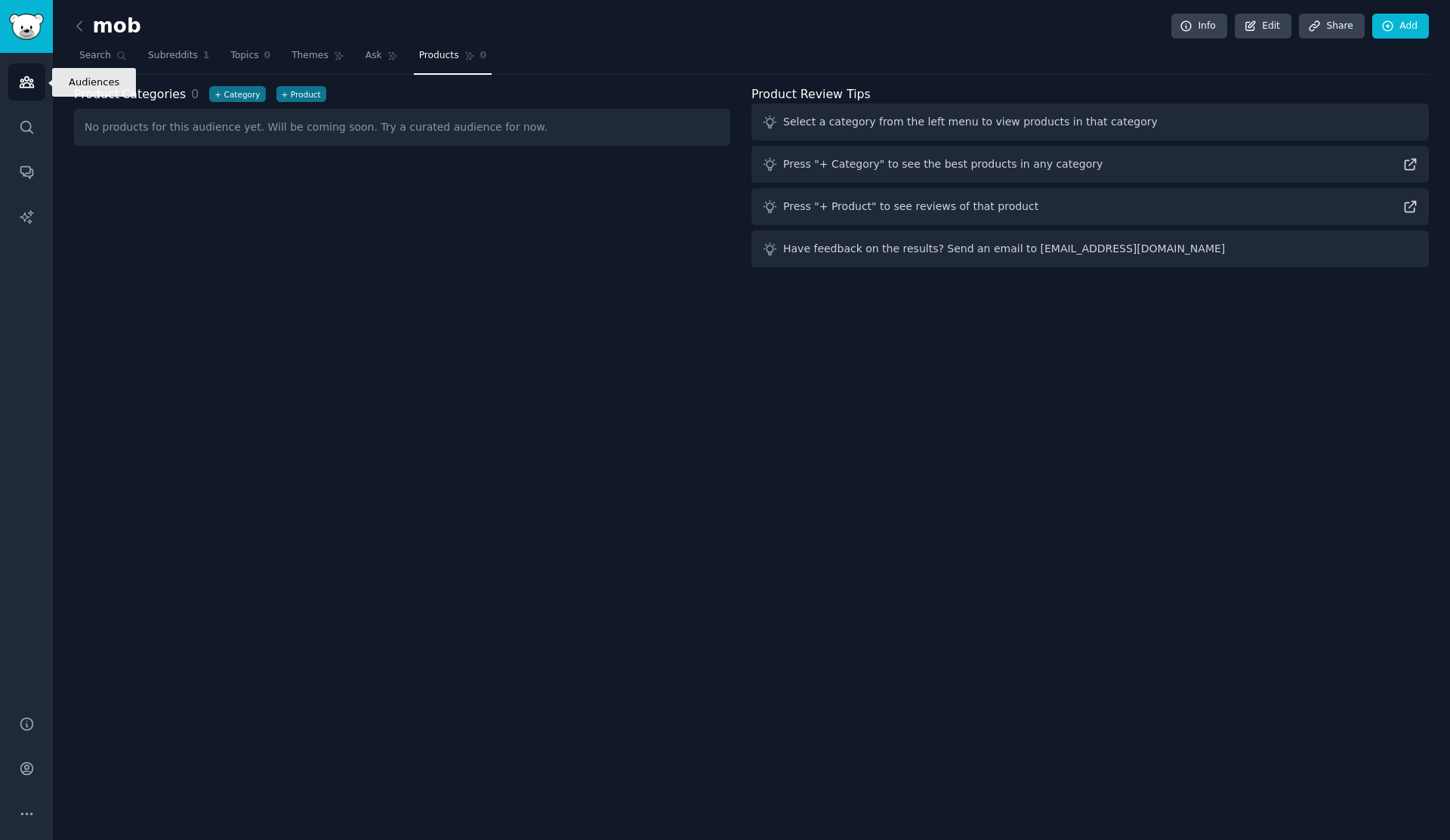
click at [36, 84] on link "Audiences" at bounding box center [26, 82] width 37 height 37
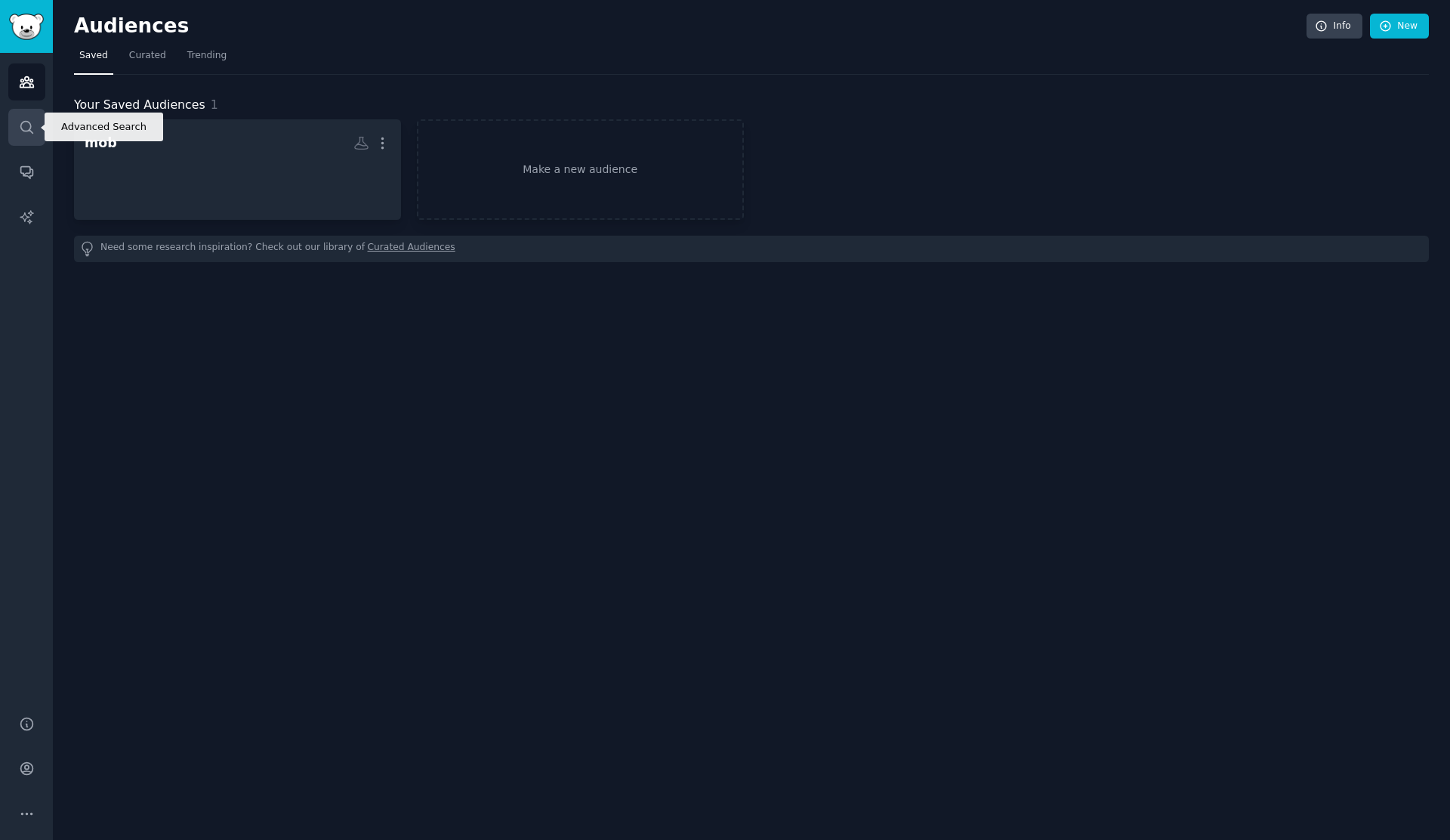
click at [31, 116] on link "Search" at bounding box center [26, 127] width 37 height 37
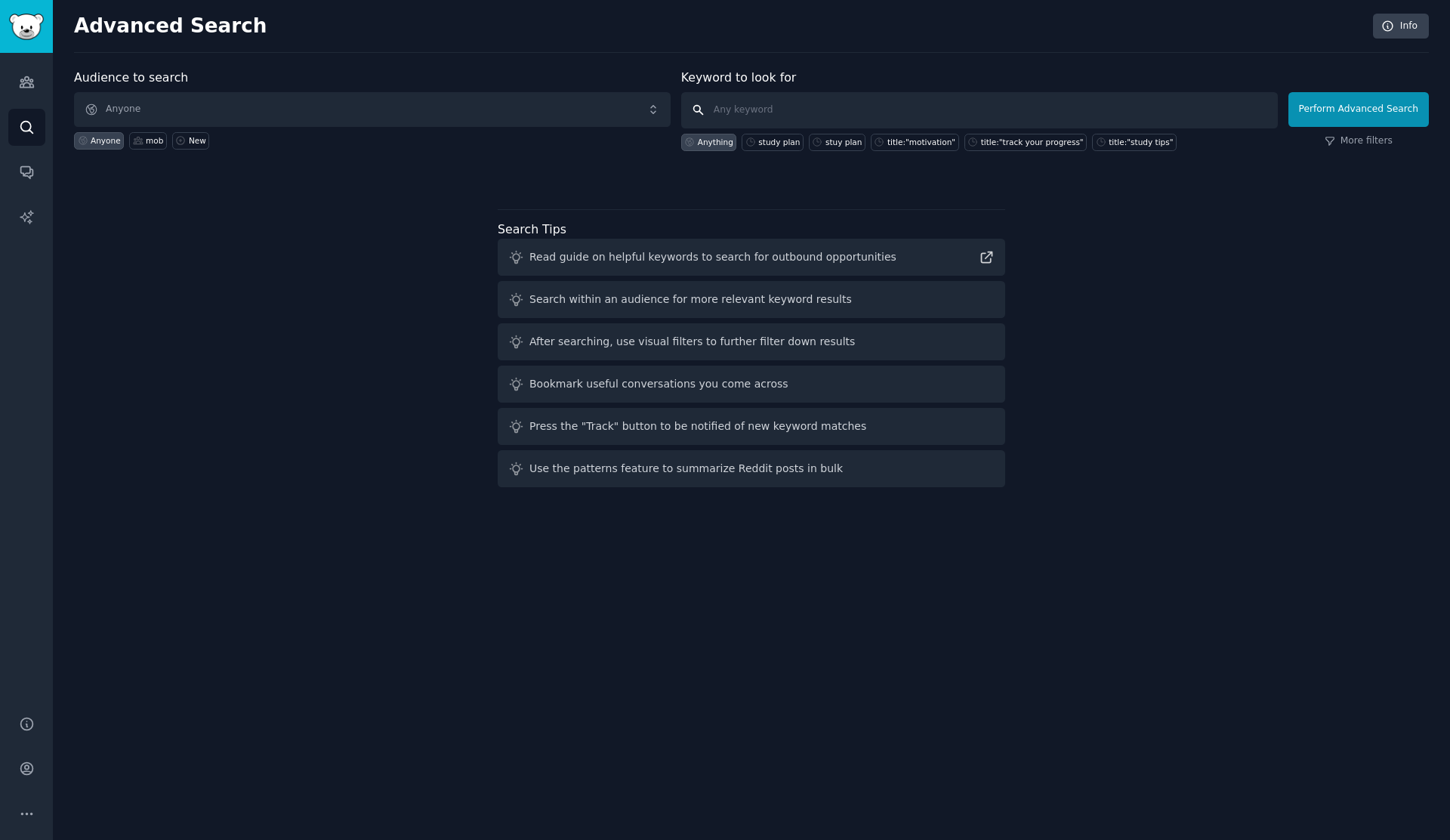
click at [791, 104] on input "text" at bounding box center [980, 110] width 597 height 36
click at [28, 83] on icon "Sidebar" at bounding box center [27, 82] width 14 height 11
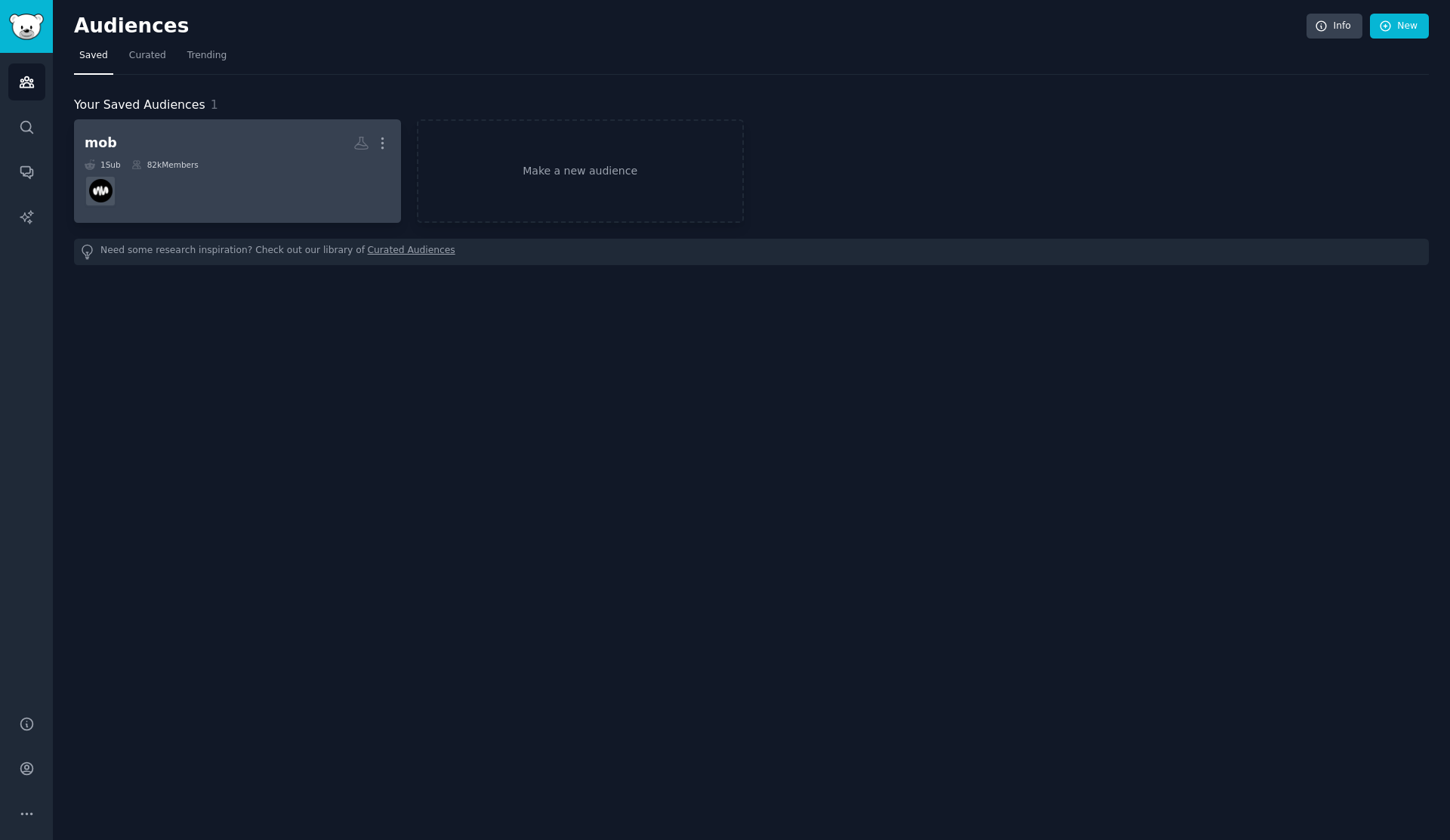
click at [175, 179] on dd at bounding box center [238, 191] width 306 height 42
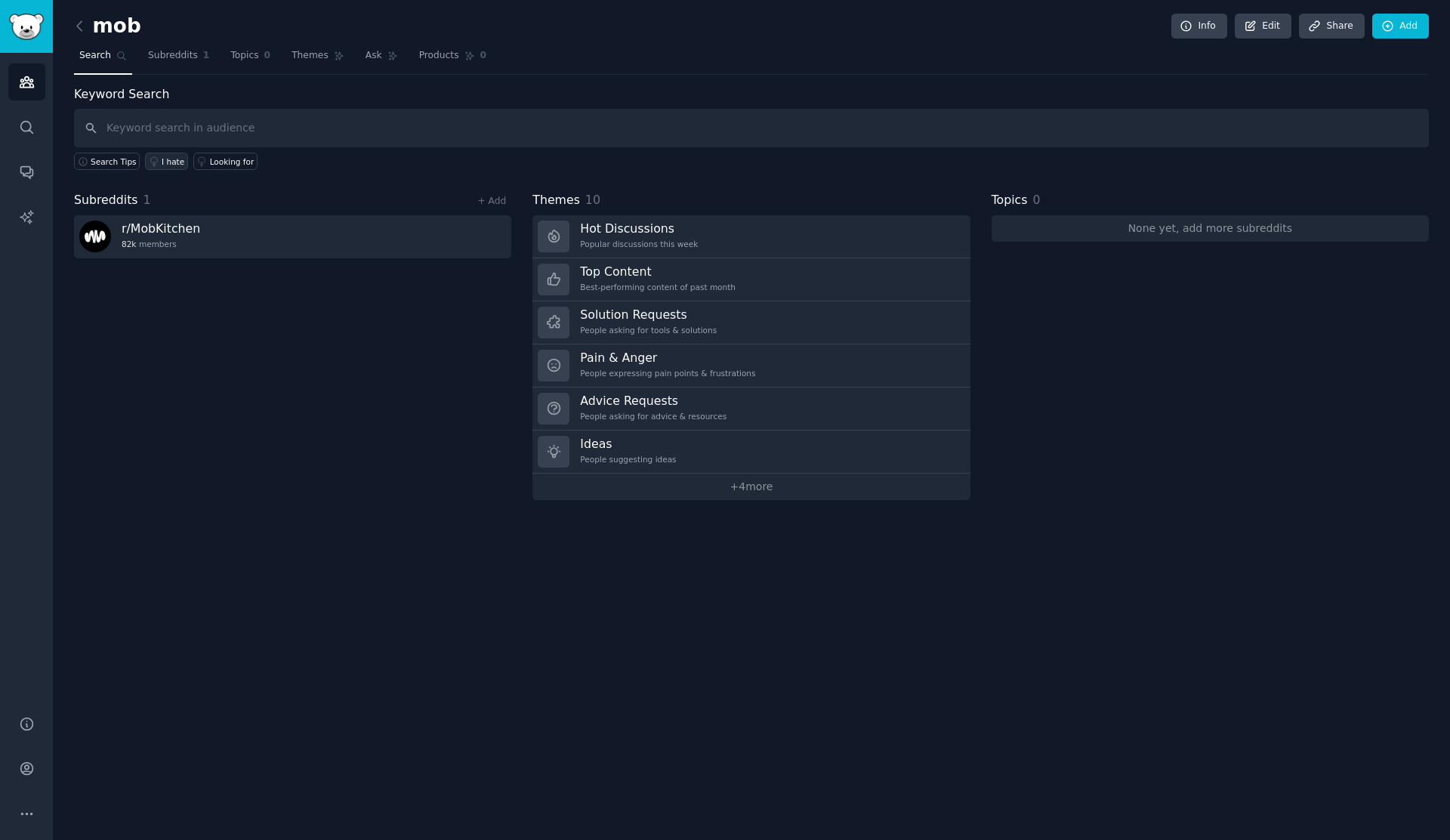
click at [159, 158] on link "I hate" at bounding box center [166, 161] width 43 height 17
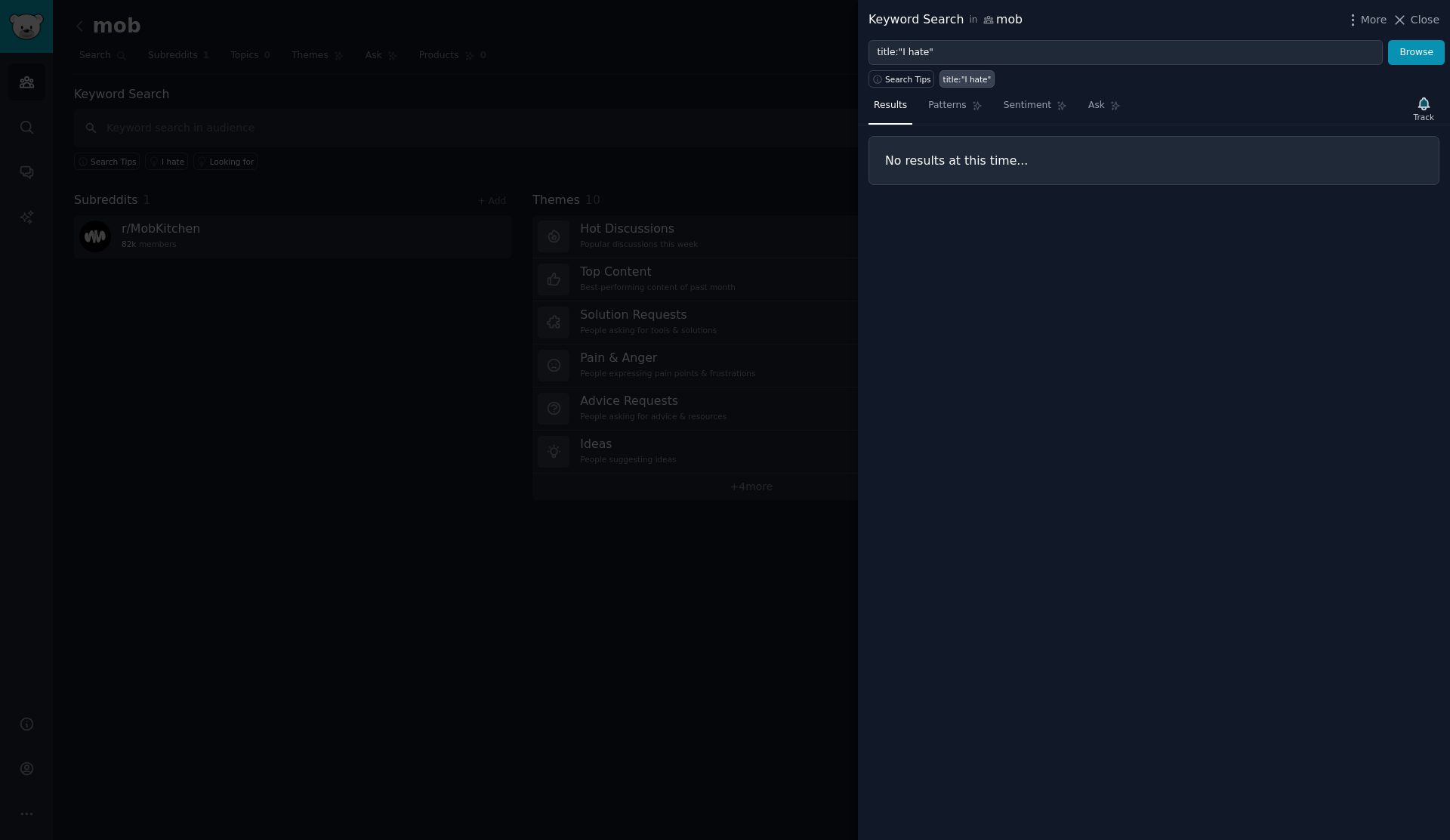
click at [317, 201] on div at bounding box center [725, 420] width 1450 height 840
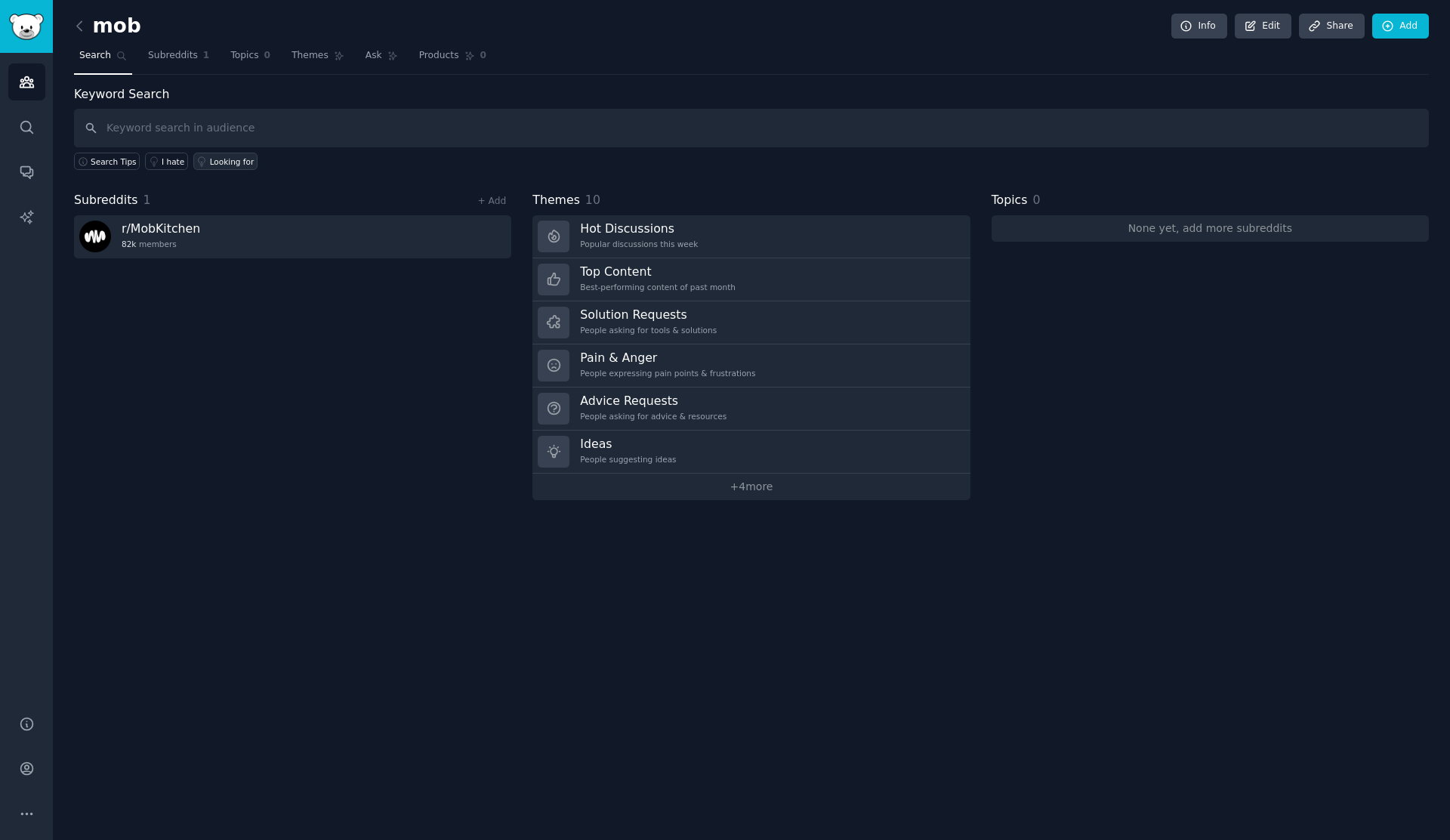
click at [233, 160] on div "Looking for" at bounding box center [232, 162] width 45 height 11
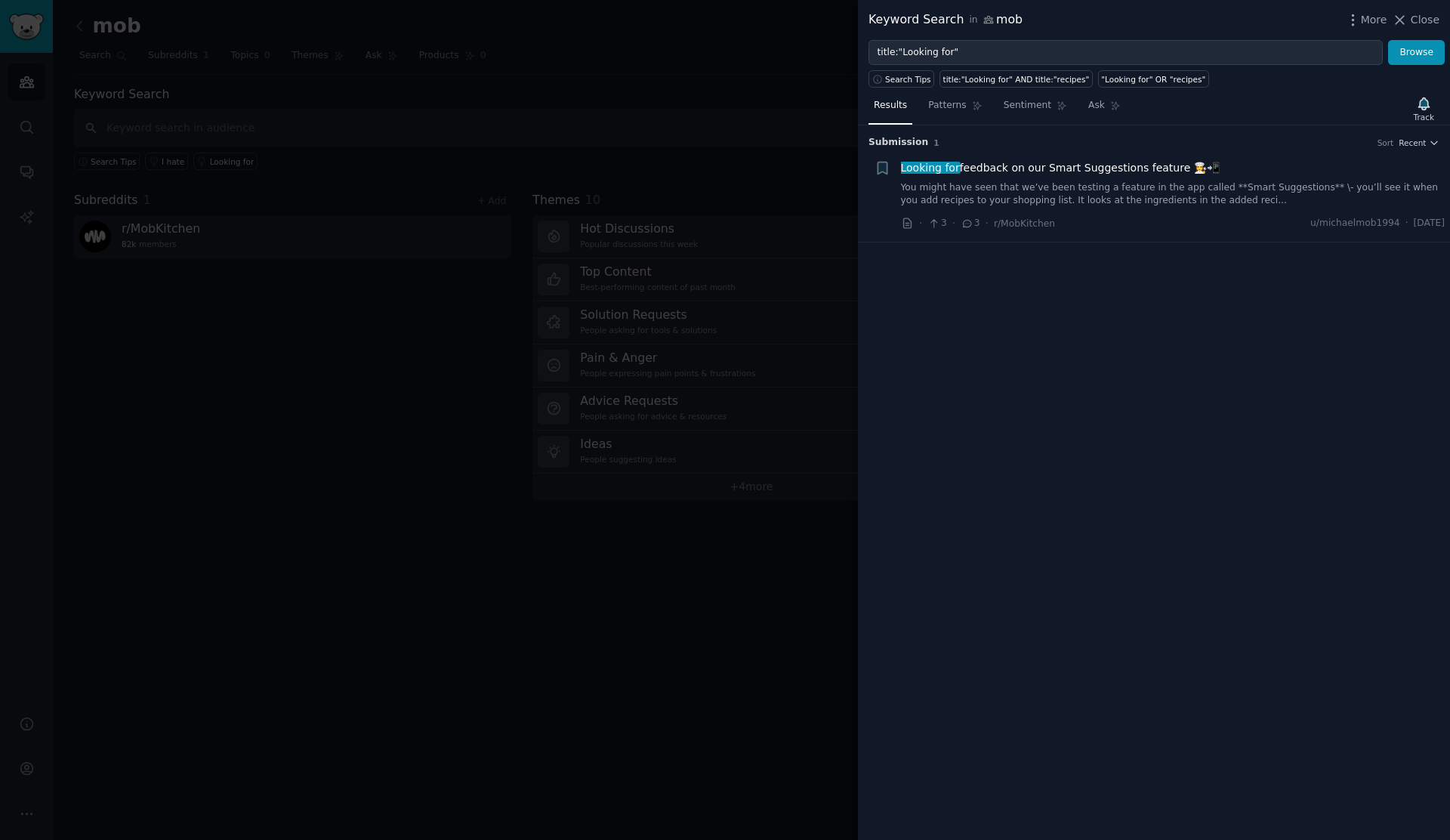
click at [1047, 169] on span "Looking for feedback on our Smart Suggestions feature 👩‍🍳📲" at bounding box center [1060, 168] width 318 height 16
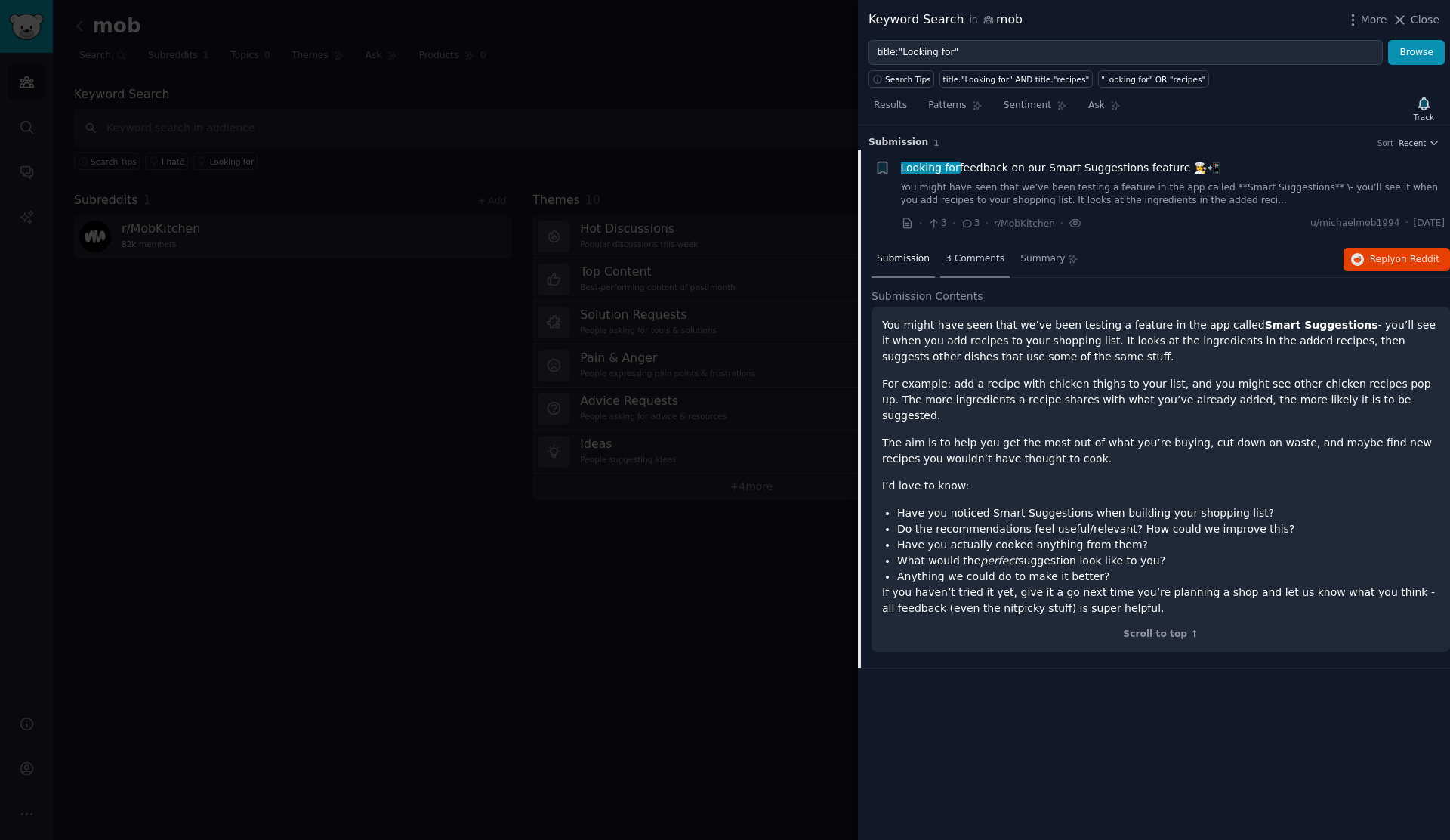
click at [994, 259] on span "3 Comments" at bounding box center [975, 259] width 59 height 14
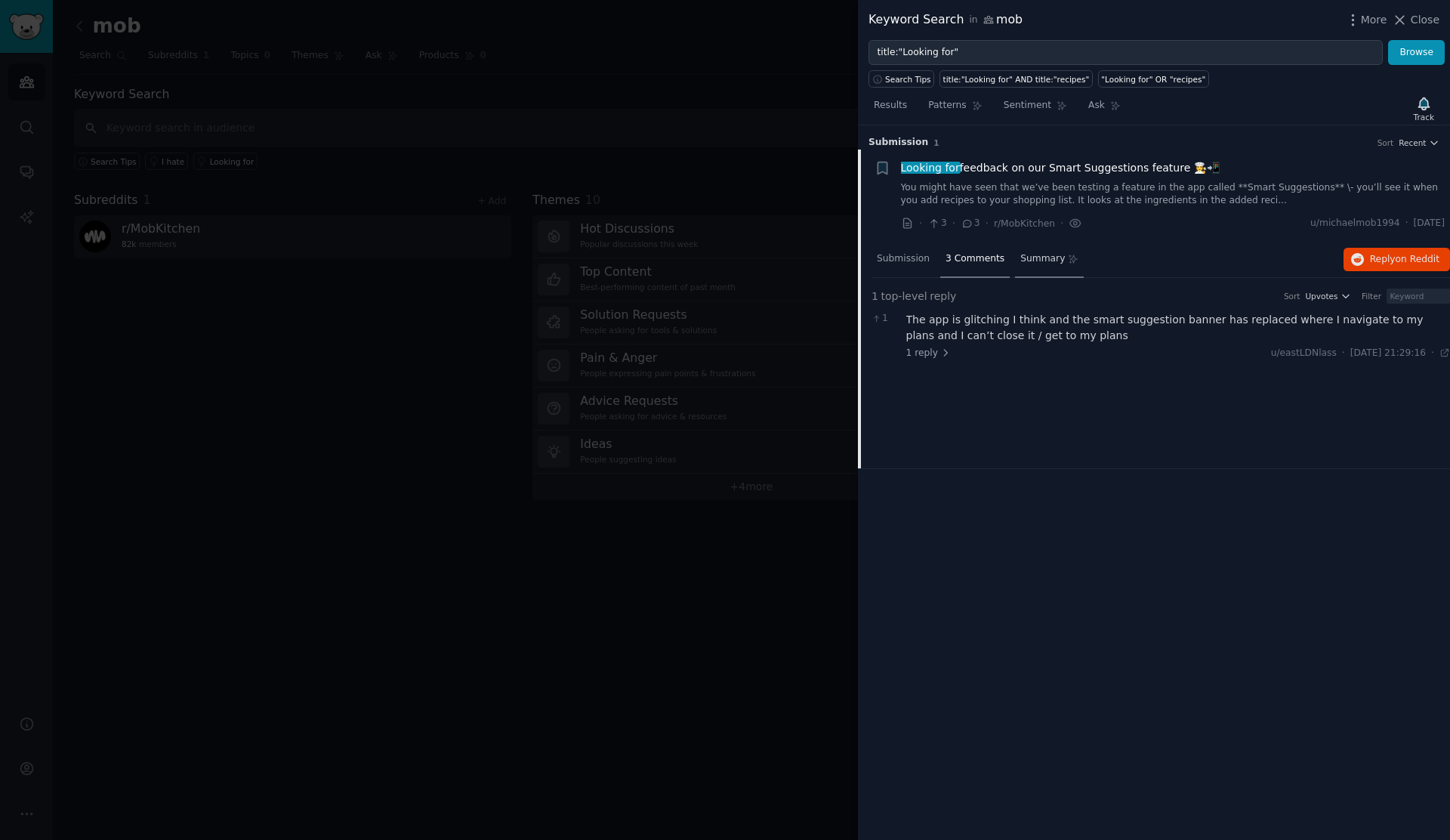
click at [1043, 262] on span "Summary" at bounding box center [1043, 259] width 45 height 14
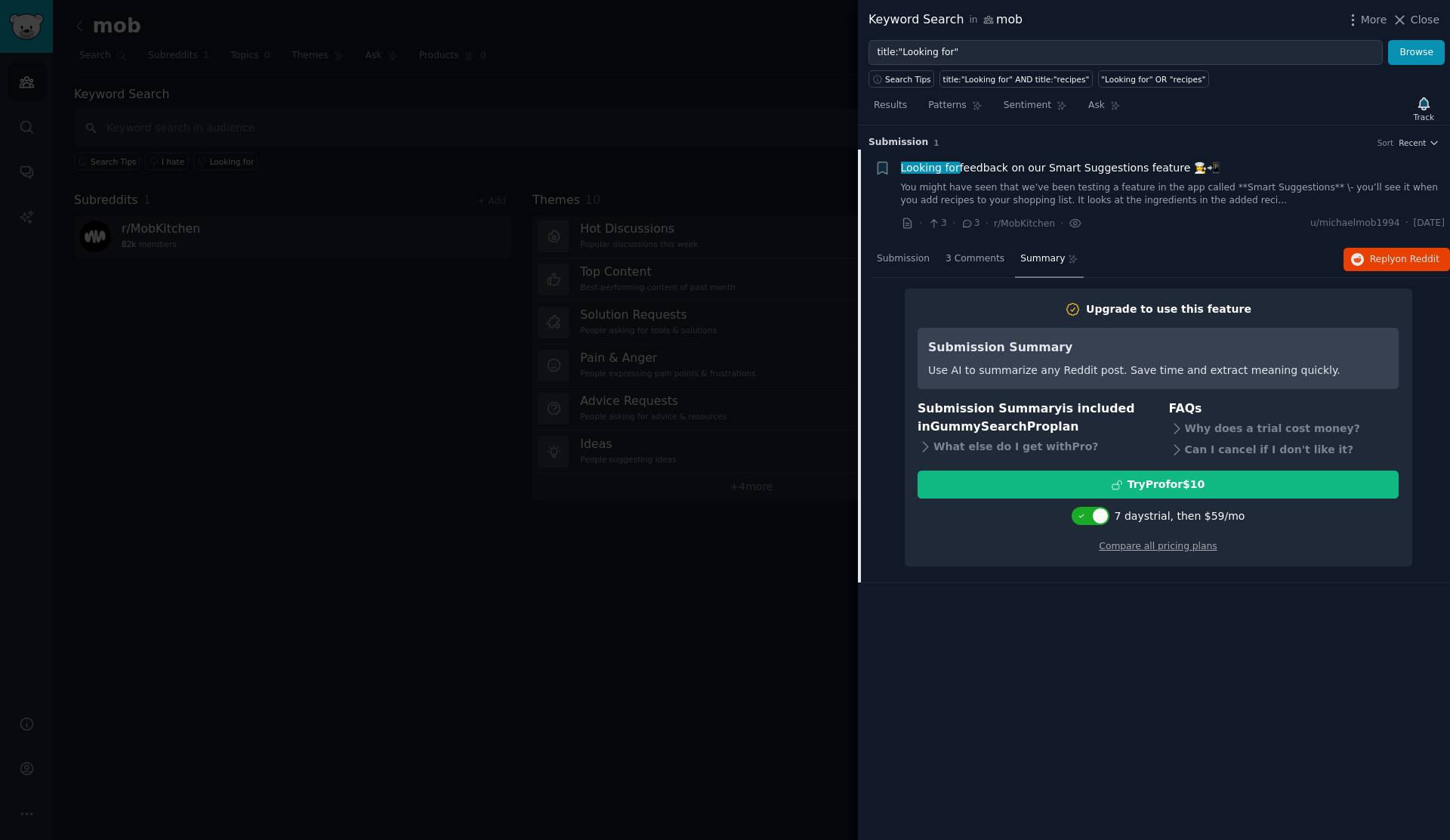
click at [935, 256] on nav "Submission 3 Comments Summary" at bounding box center [978, 259] width 213 height 36
click at [953, 256] on span "3 Comments" at bounding box center [975, 259] width 59 height 14
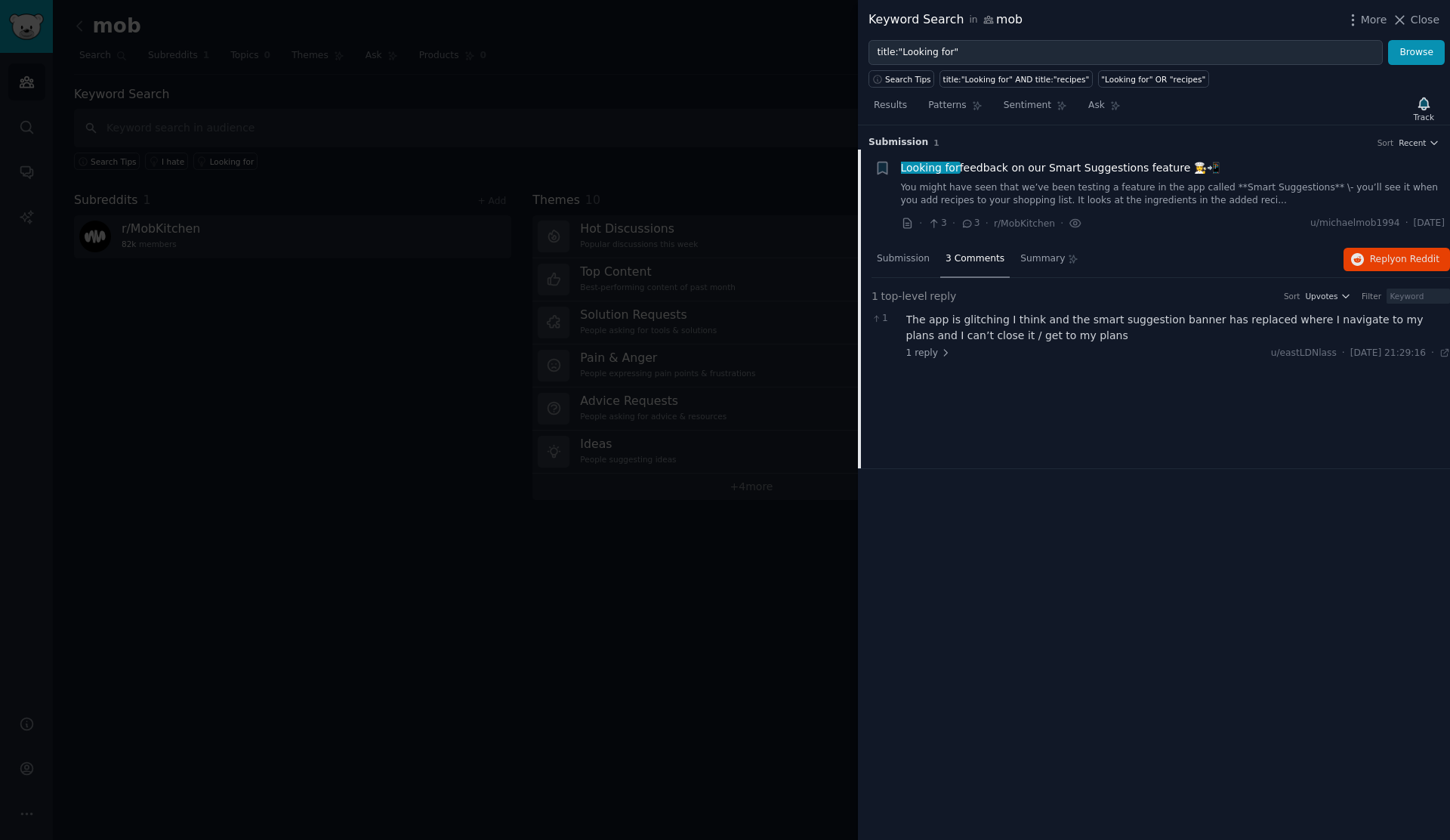
click at [973, 225] on span "3" at bounding box center [970, 223] width 19 height 14
click at [950, 222] on div "· 3 · 3 · r/MobKitchen ·" at bounding box center [992, 223] width 182 height 16
click at [1394, 254] on span "Reply on Reddit" at bounding box center [1405, 260] width 70 height 14
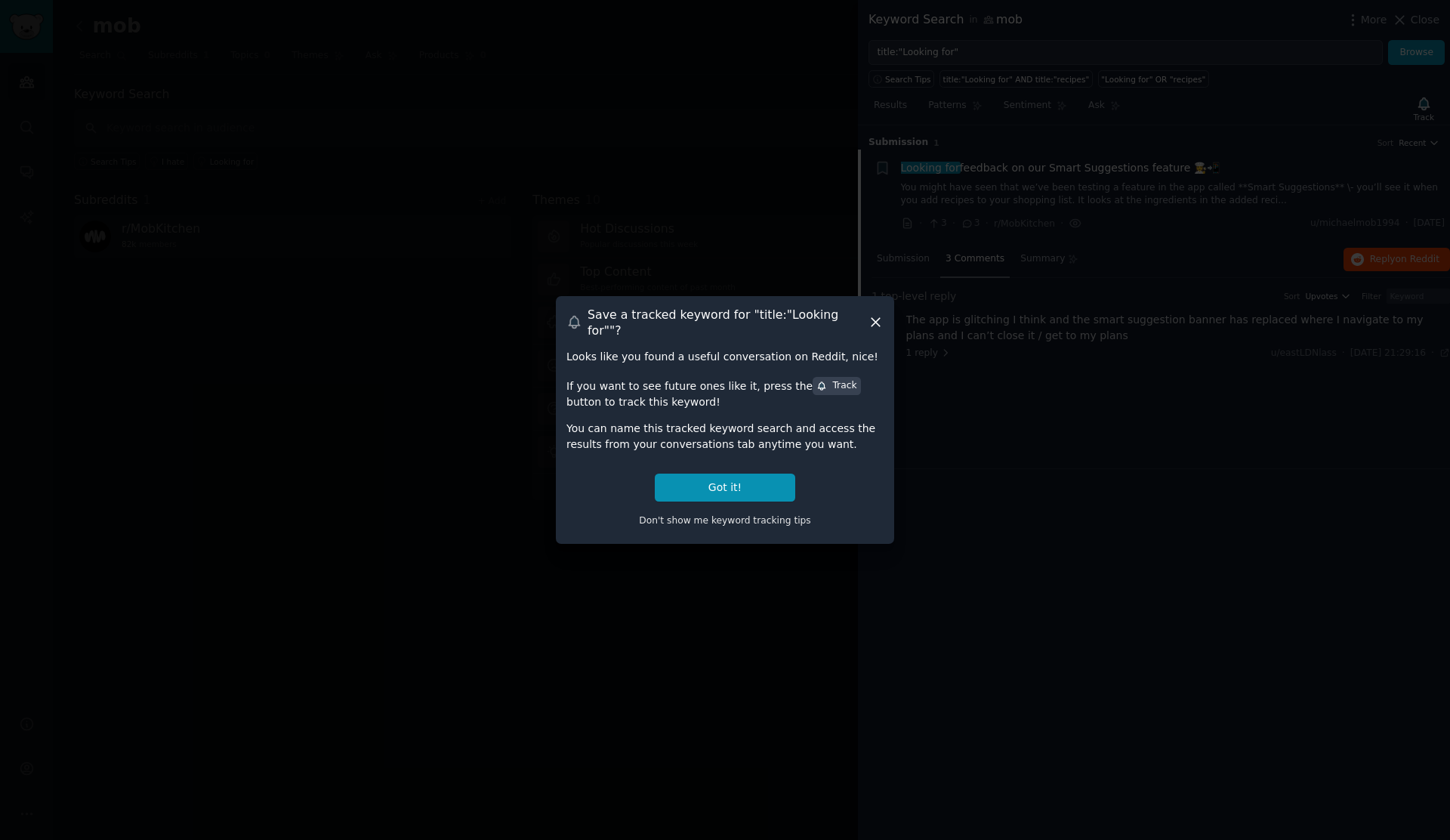
click at [875, 324] on icon at bounding box center [876, 322] width 8 height 8
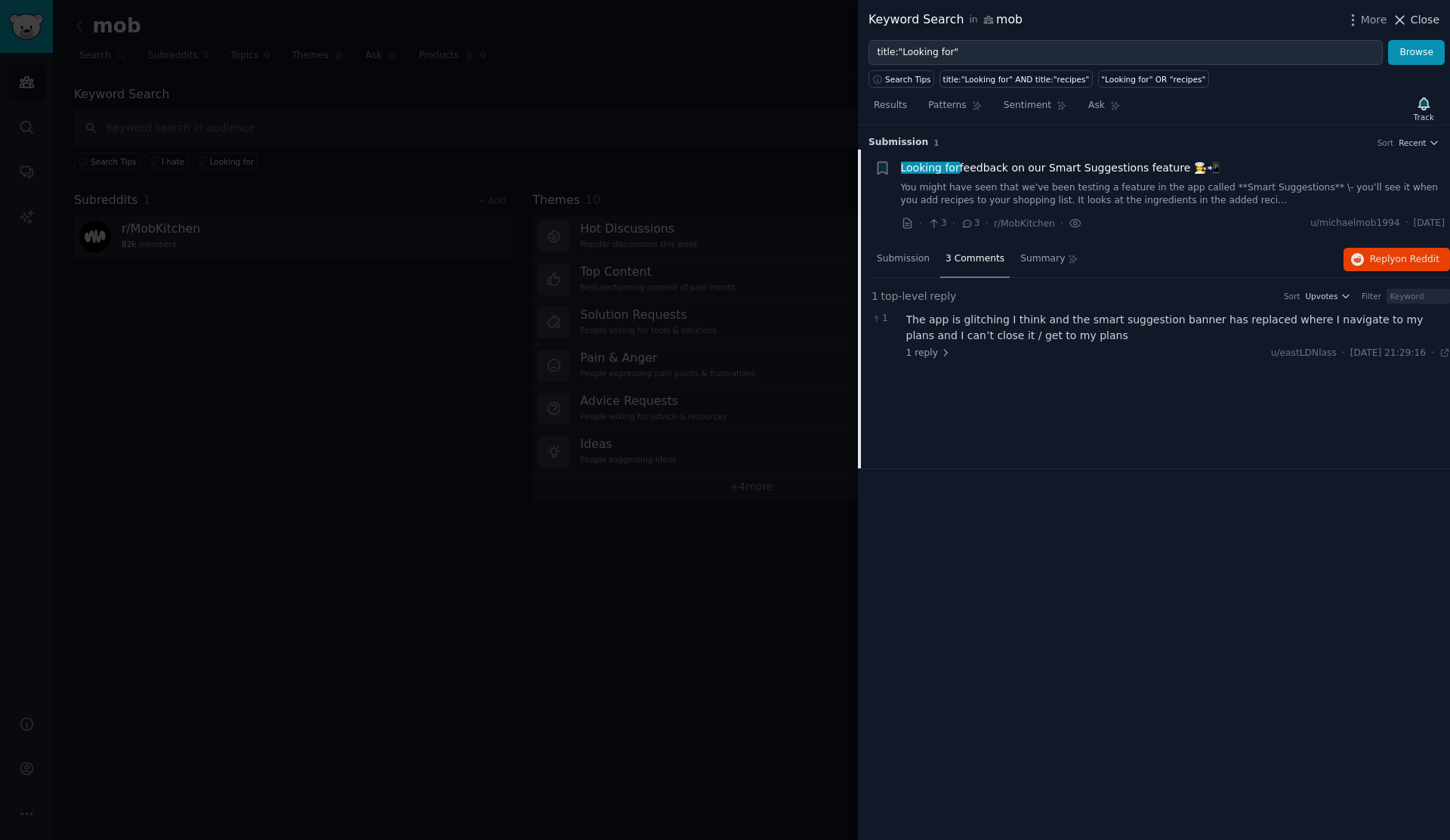
click at [1404, 26] on icon at bounding box center [1400, 20] width 16 height 16
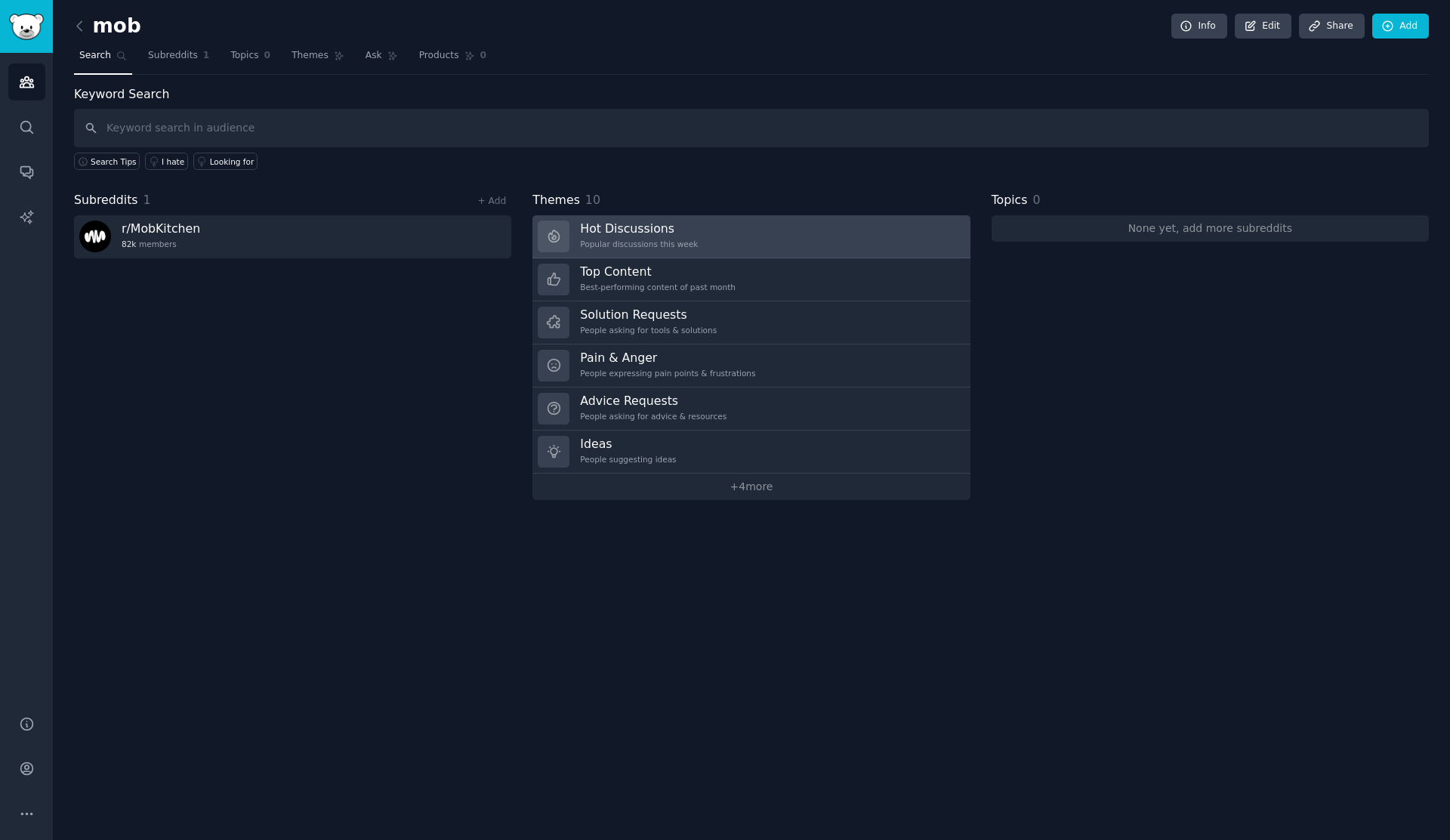
click at [643, 238] on div "Popular discussions this week" at bounding box center [639, 243] width 118 height 11
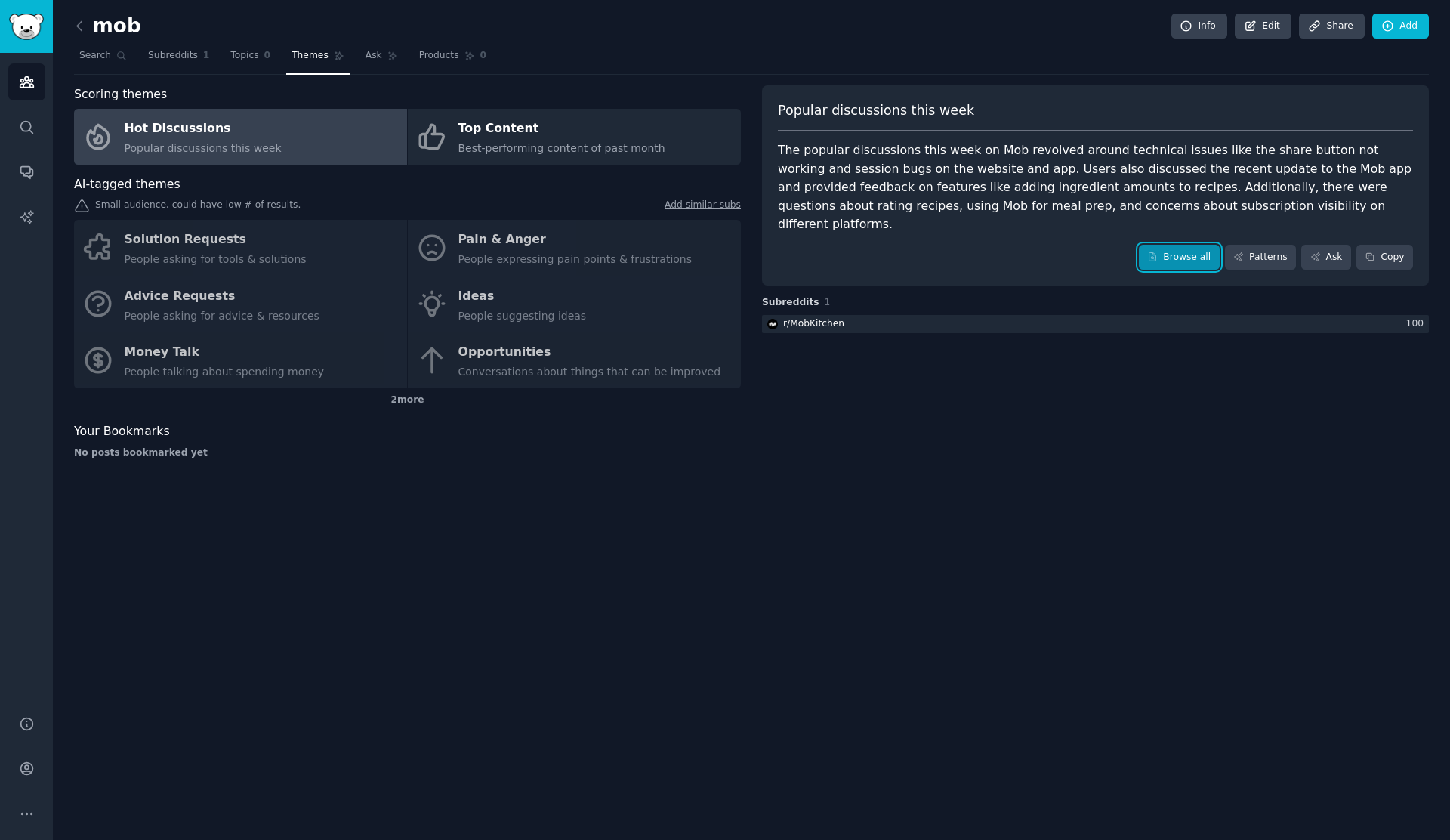
click at [1158, 251] on icon at bounding box center [1153, 256] width 11 height 11
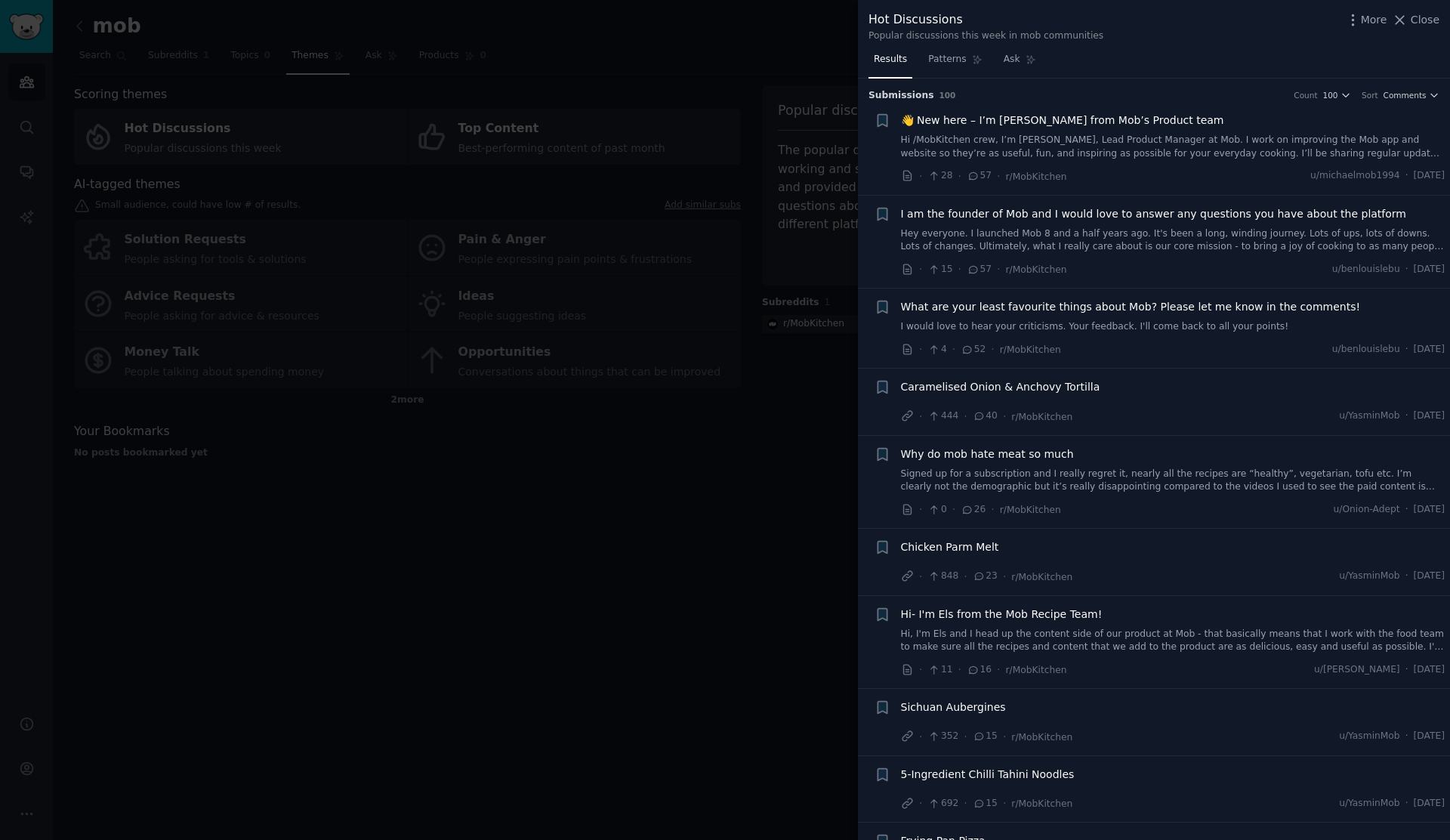
click at [989, 122] on span "👋 New here – I’m Michael from Mob’s Product team" at bounding box center [1063, 121] width 323 height 16
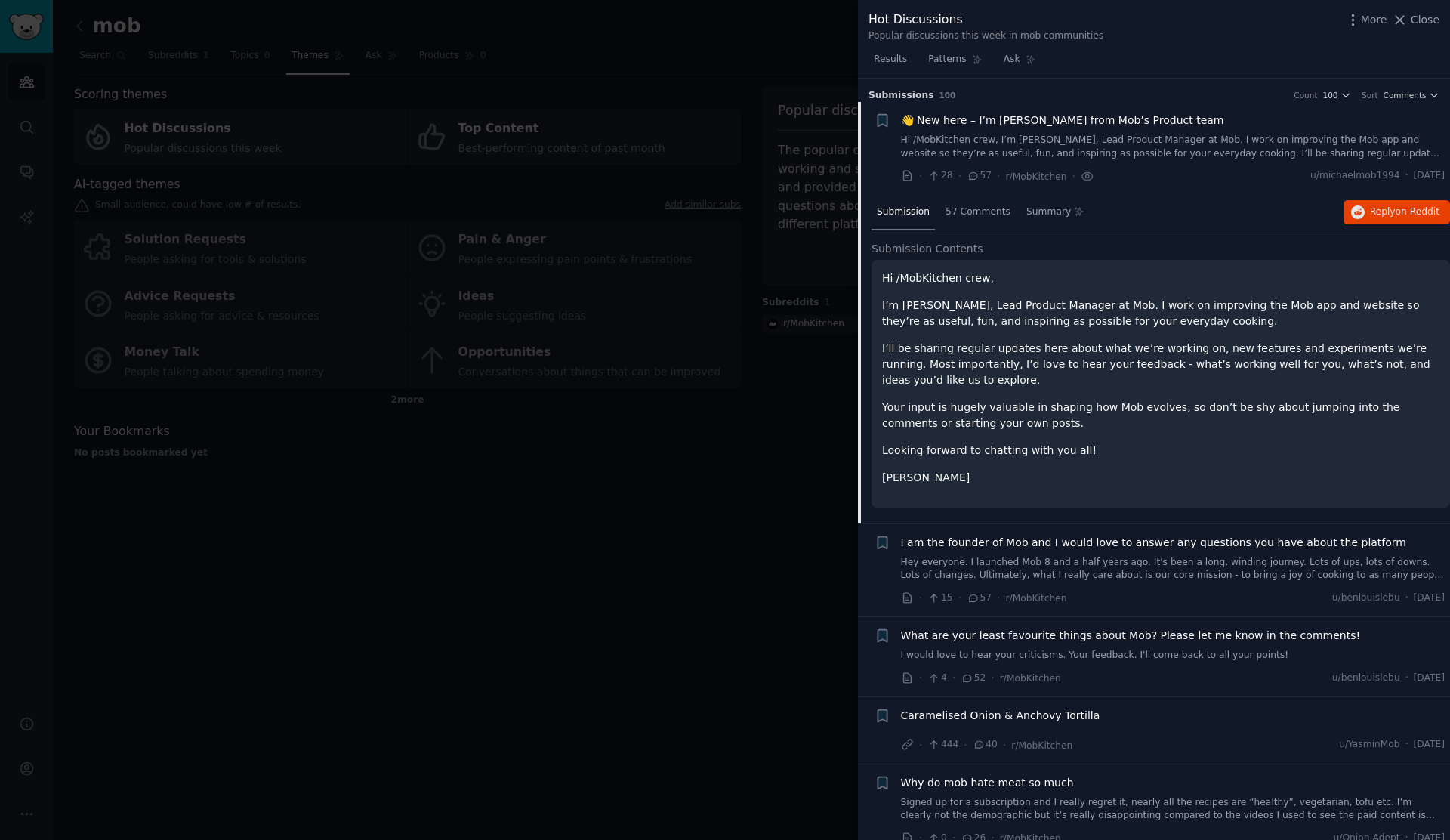
scroll to position [24, 0]
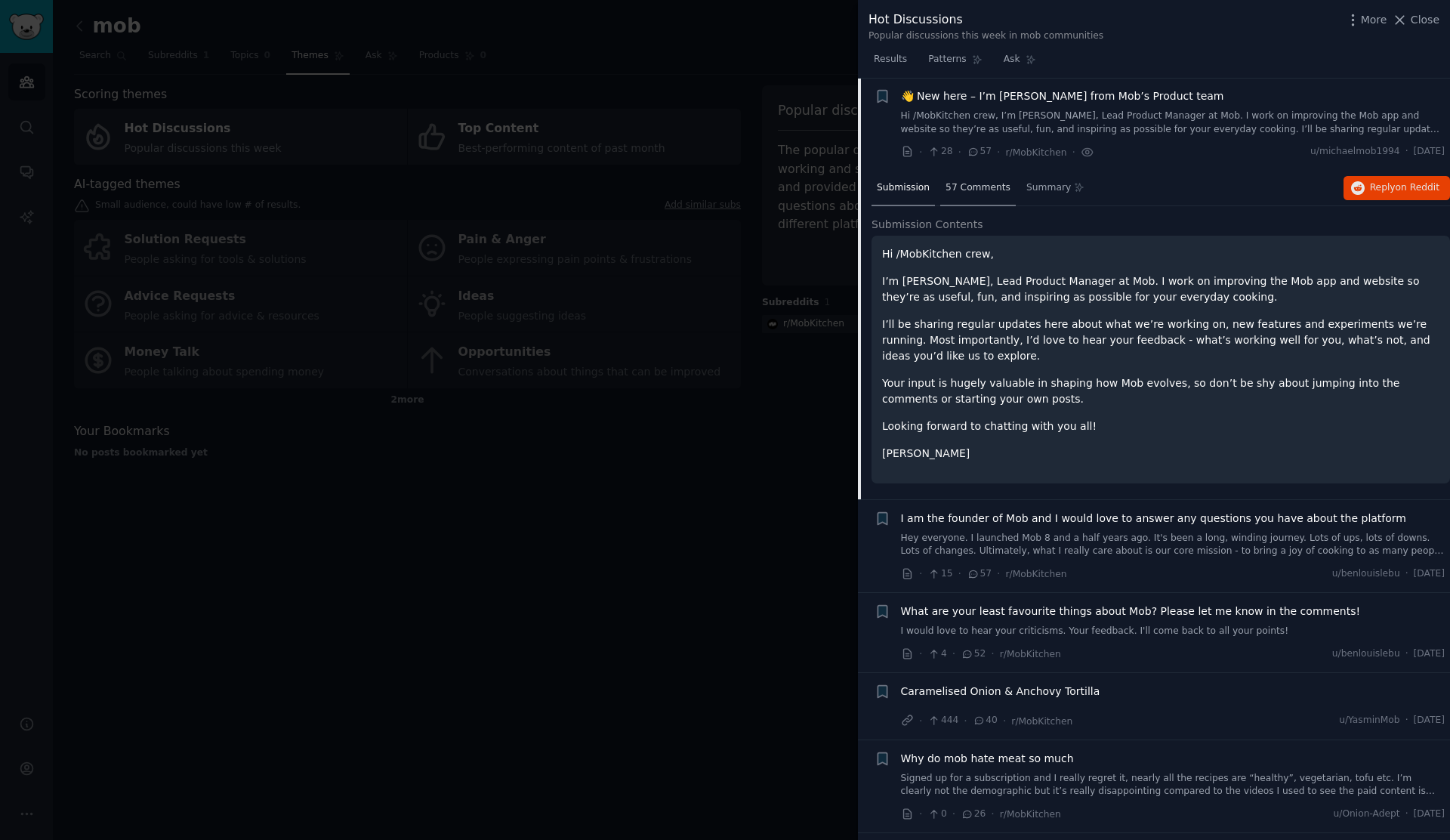
click at [965, 192] on span "57 Comments" at bounding box center [978, 189] width 65 height 14
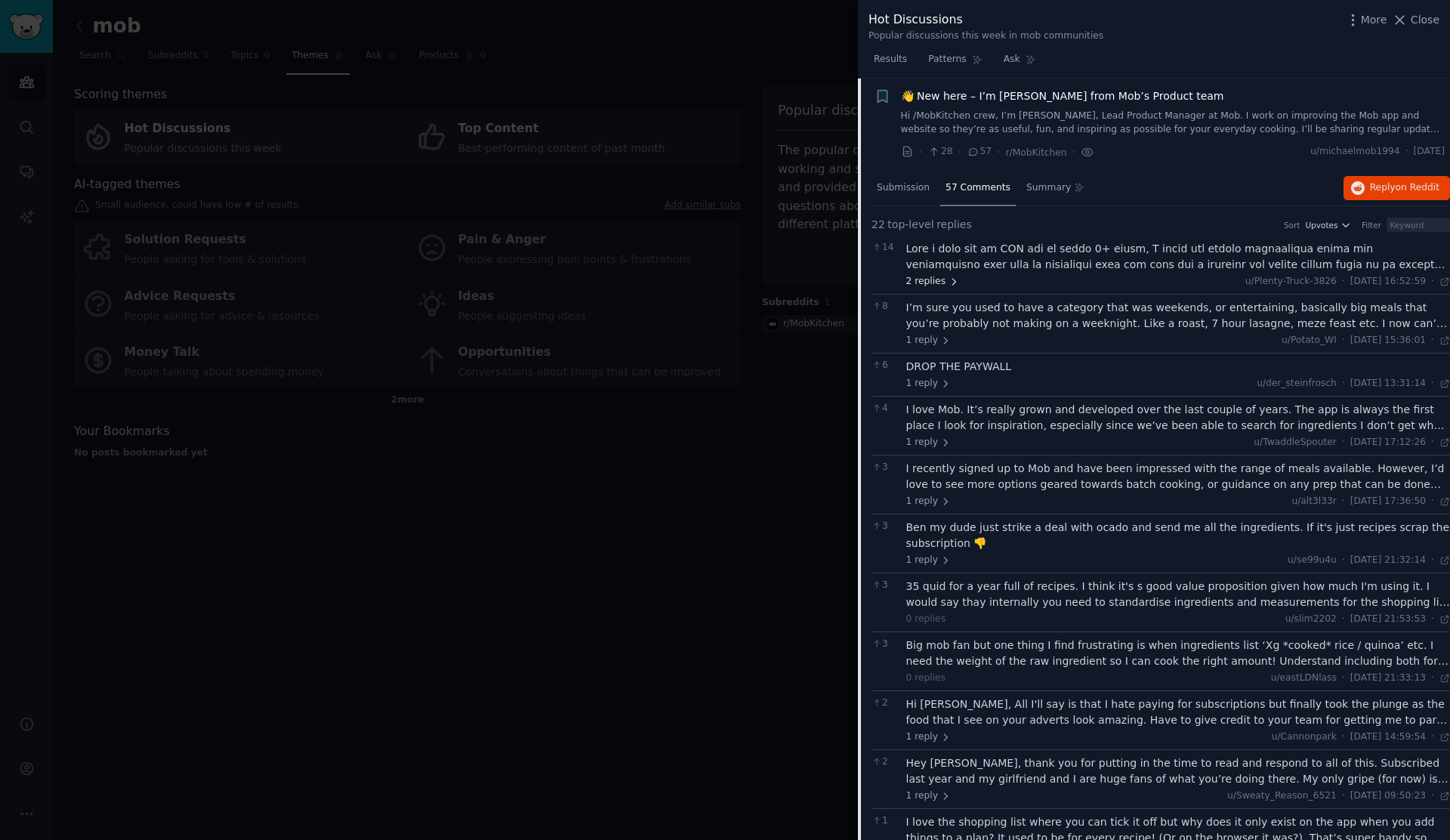
click at [921, 283] on span "2 replies" at bounding box center [932, 282] width 53 height 14
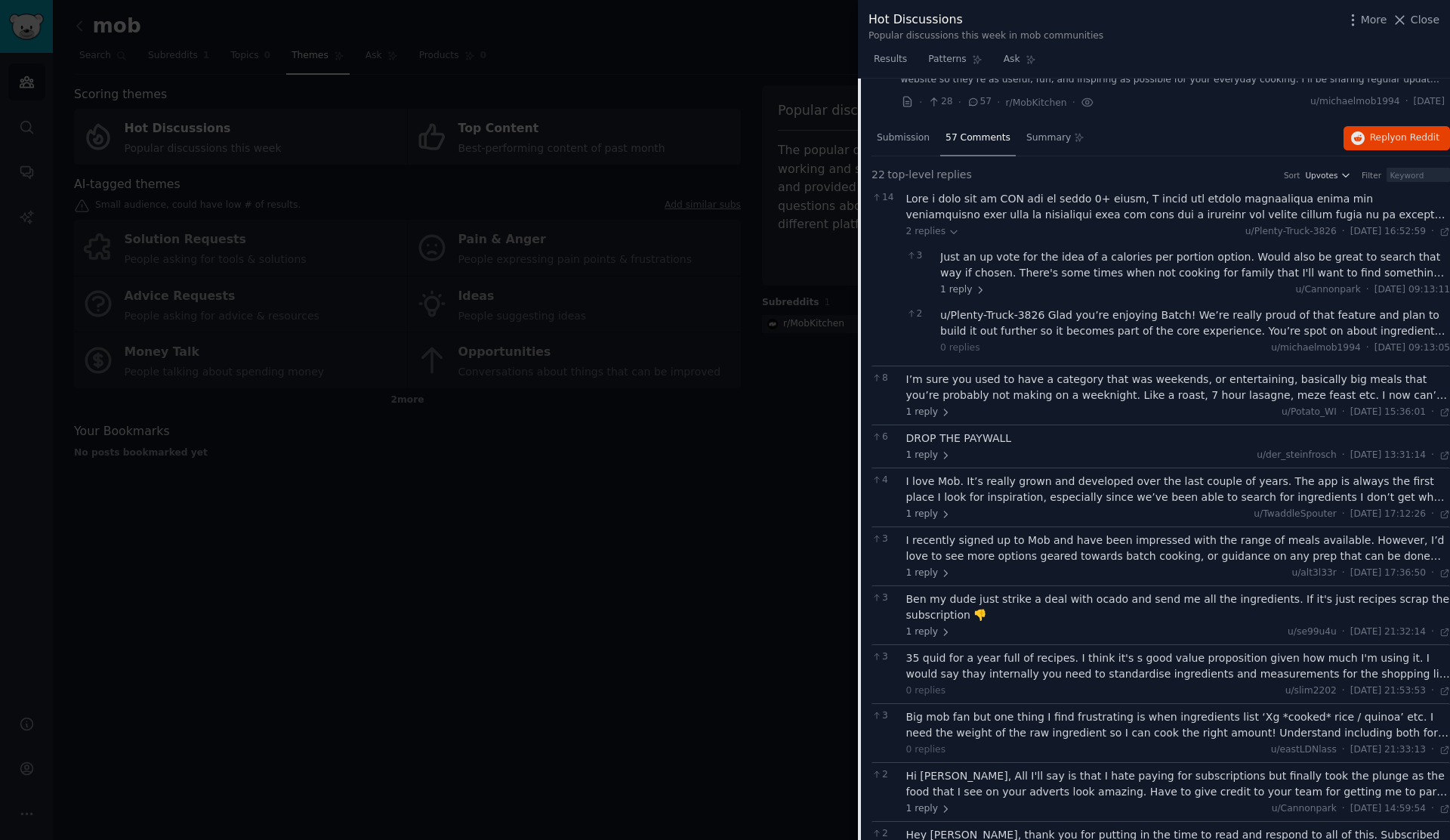
scroll to position [0, 0]
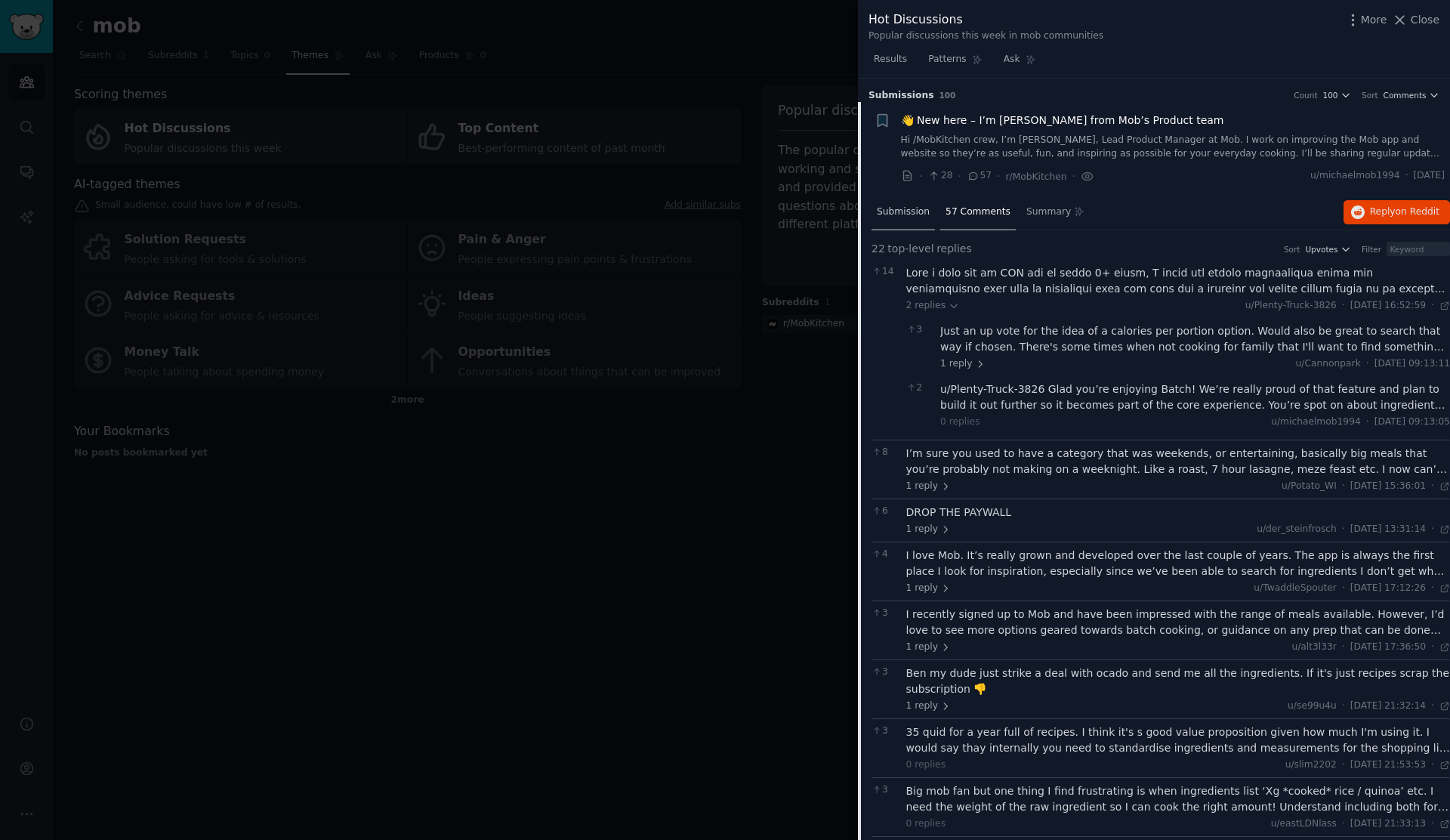
click at [915, 207] on span "Submission" at bounding box center [903, 212] width 53 height 14
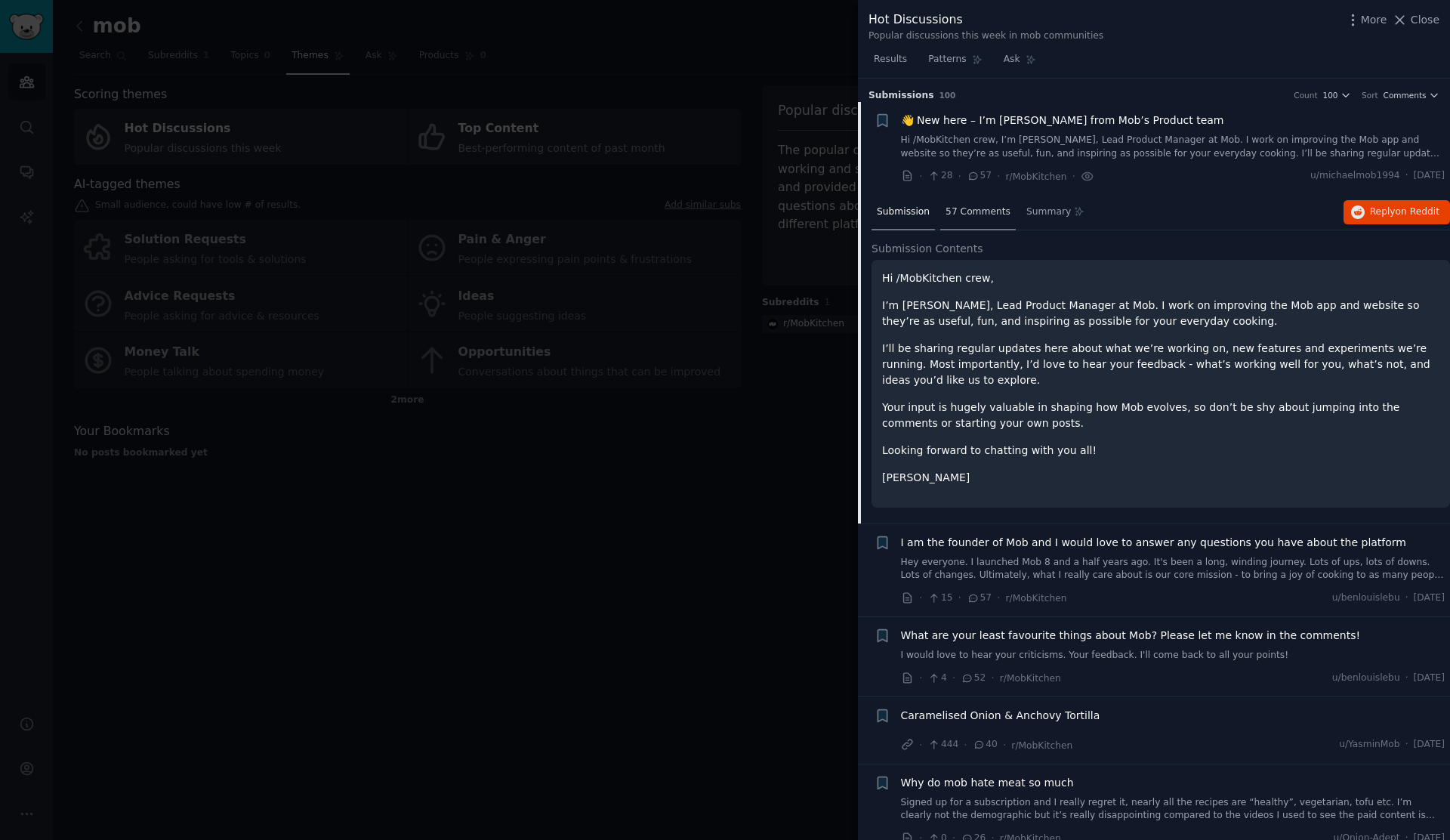
click at [959, 207] on span "57 Comments" at bounding box center [978, 212] width 65 height 14
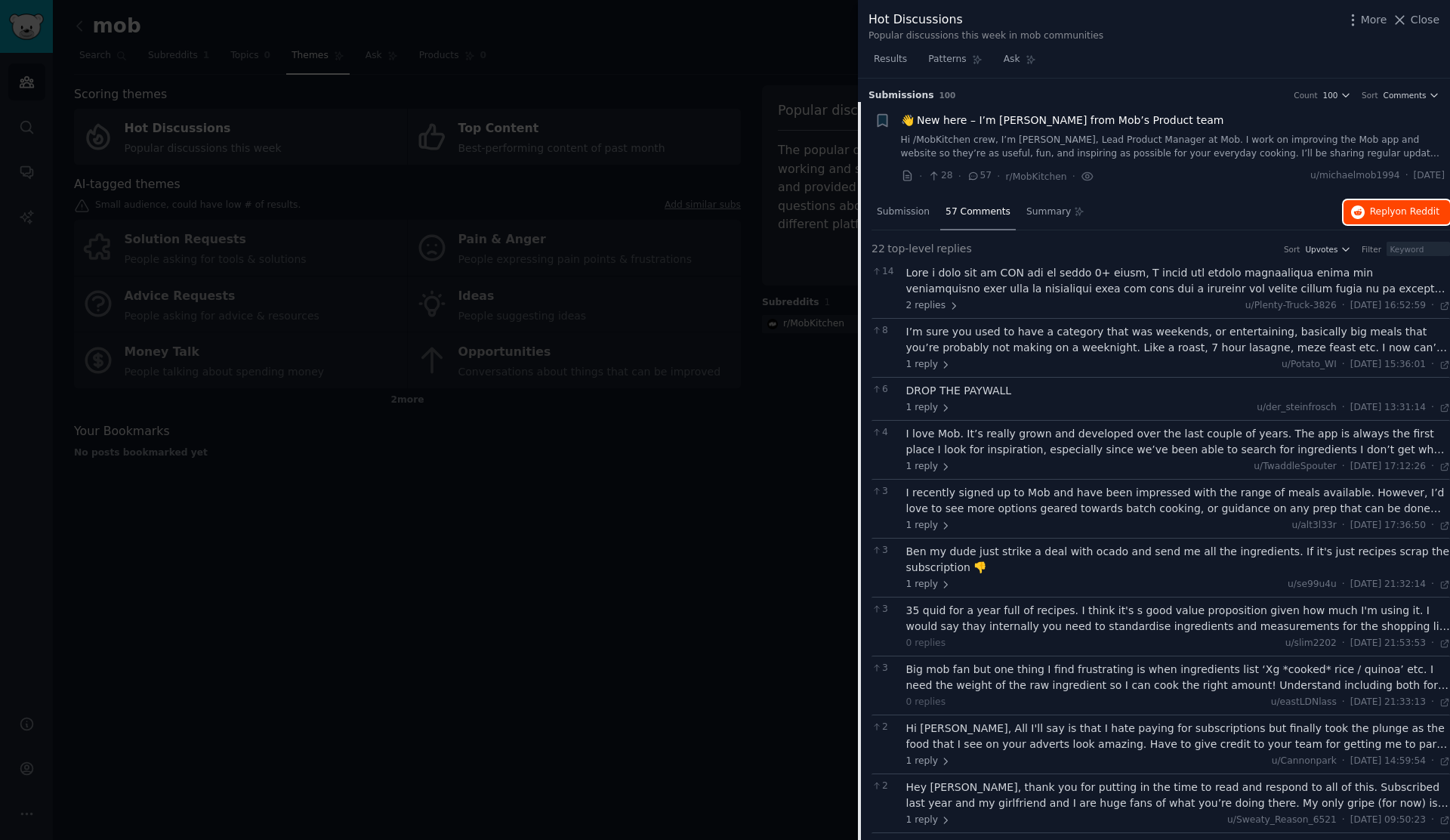
click at [1440, 210] on button "Reply on Reddit" at bounding box center [1397, 212] width 107 height 24
